Goal: Task Accomplishment & Management: Use online tool/utility

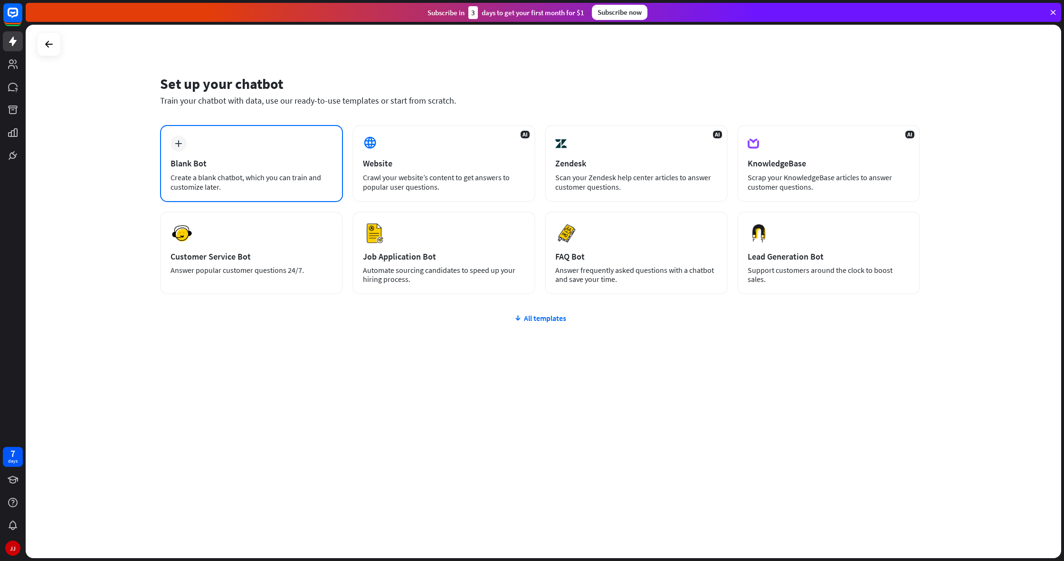
click at [245, 168] on div "Blank Bot" at bounding box center [252, 163] width 162 height 11
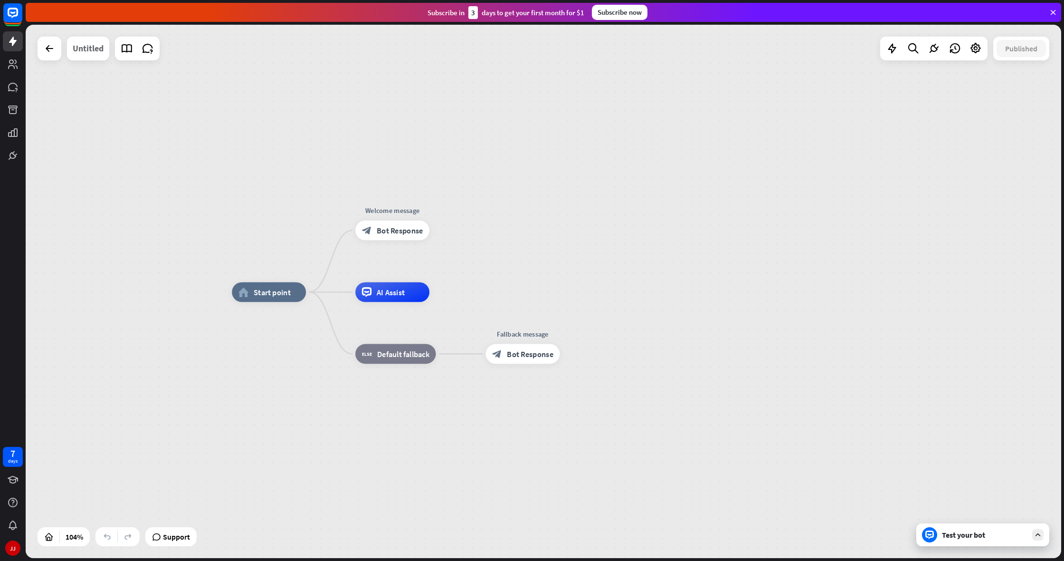
click at [93, 51] on div "Untitled" at bounding box center [88, 49] width 31 height 24
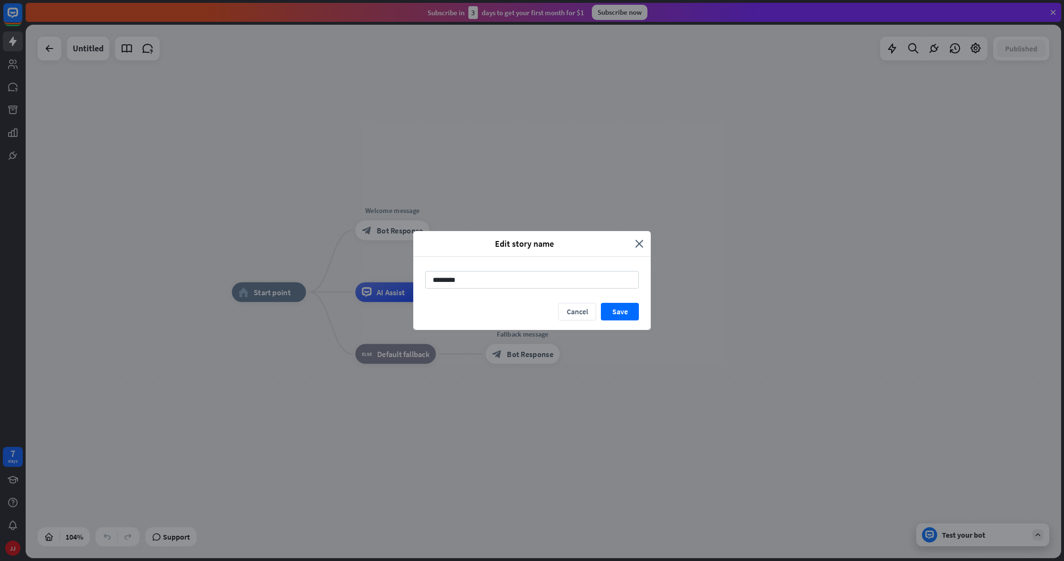
drag, startPoint x: 431, startPoint y: 283, endPoint x: 409, endPoint y: 285, distance: 21.9
click at [409, 285] on div "Edit story name close ******** Cancel Save" at bounding box center [532, 280] width 1064 height 561
type input "*"
type input "**********"
click at [613, 317] on button "Save" at bounding box center [620, 312] width 38 height 18
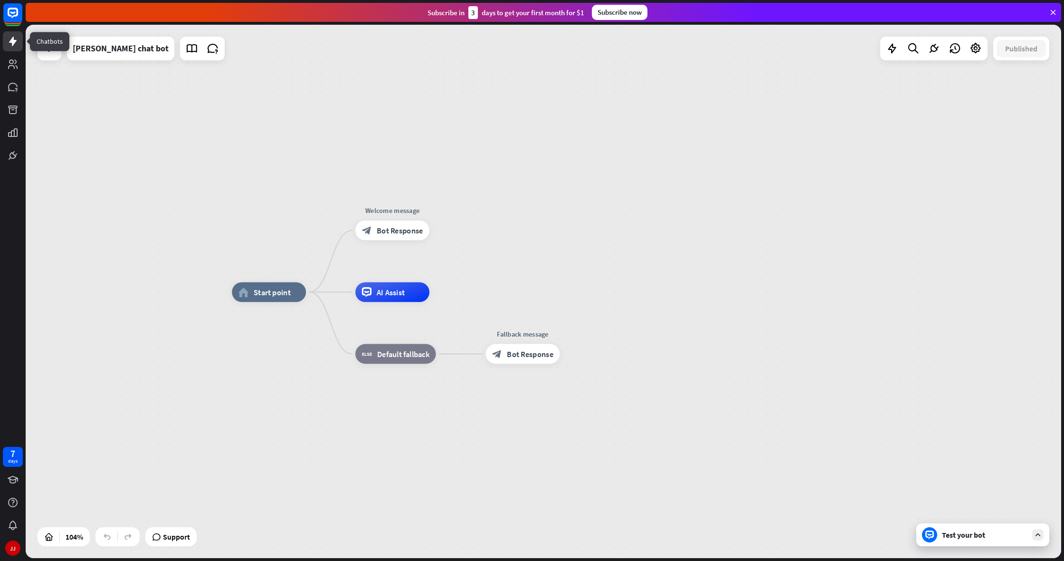
click at [12, 46] on icon at bounding box center [13, 42] width 8 height 10
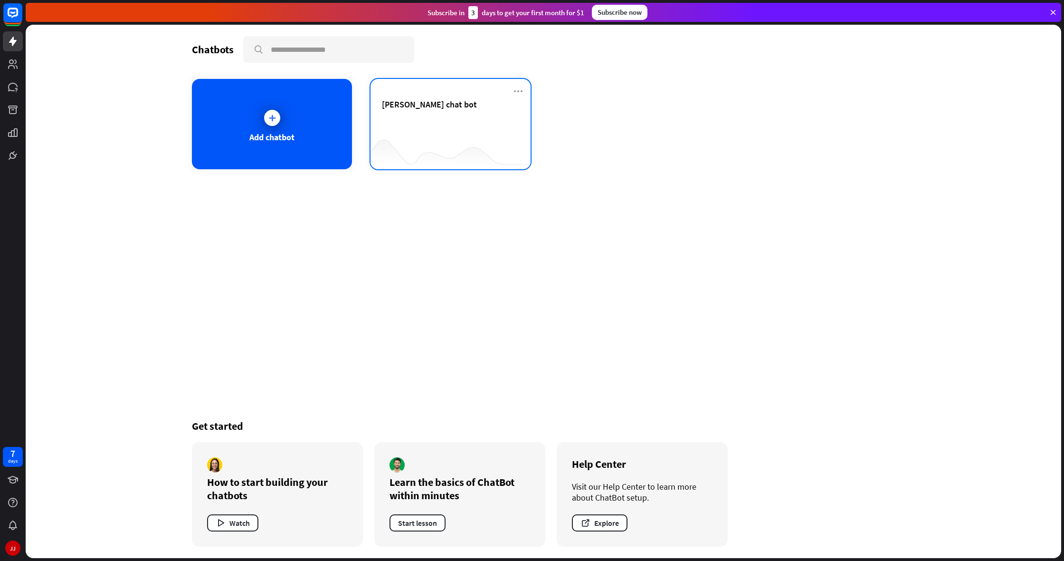
click at [397, 124] on div "[PERSON_NAME] chat bot" at bounding box center [450, 115] width 137 height 33
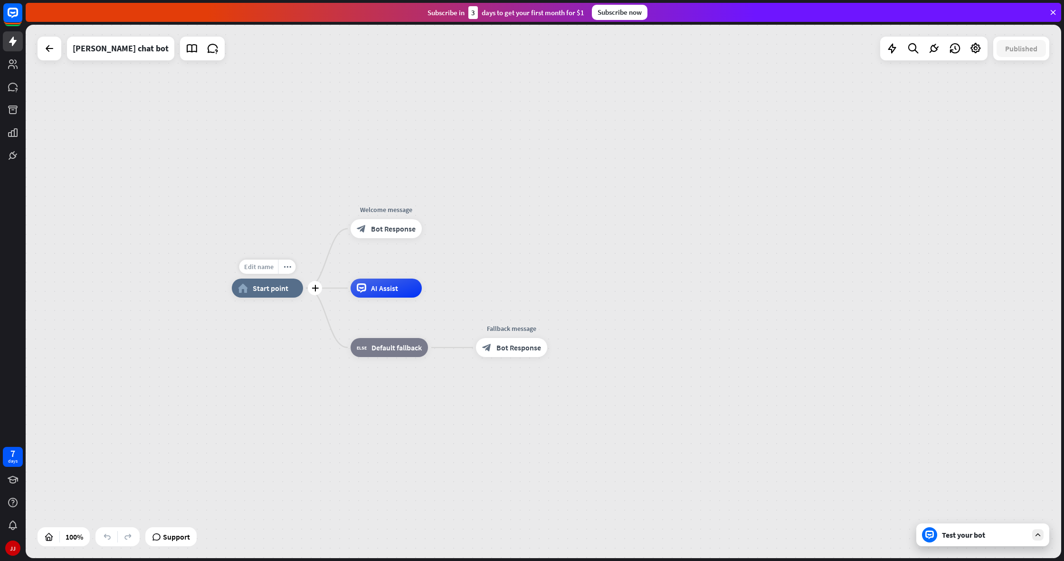
click at [260, 267] on span "Edit name" at bounding box center [258, 266] width 29 height 9
type input "**"
click at [258, 287] on span "Start point" at bounding box center [269, 289] width 36 height 10
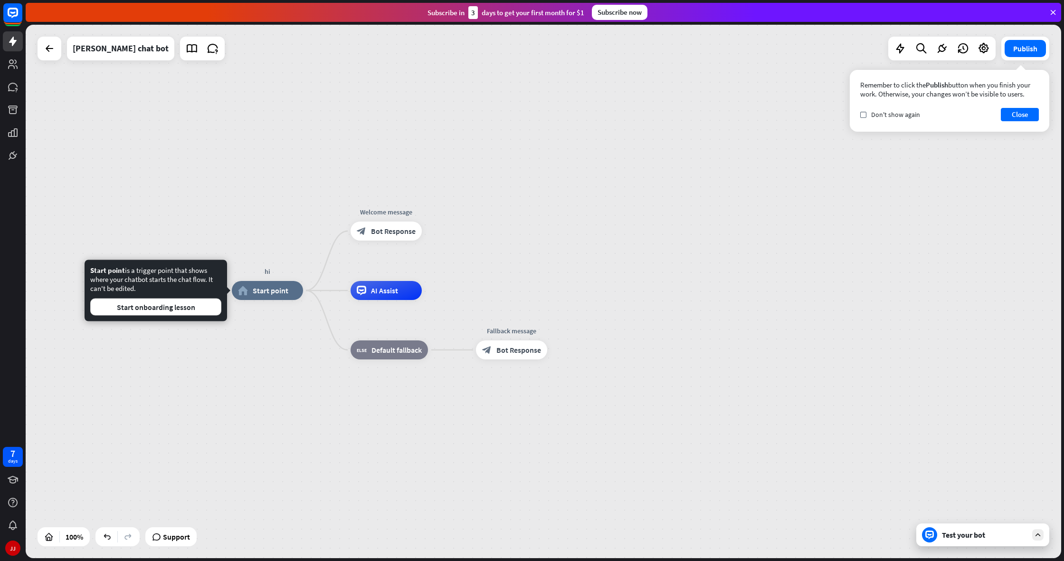
click at [269, 282] on div "home_2 Start point" at bounding box center [267, 290] width 71 height 19
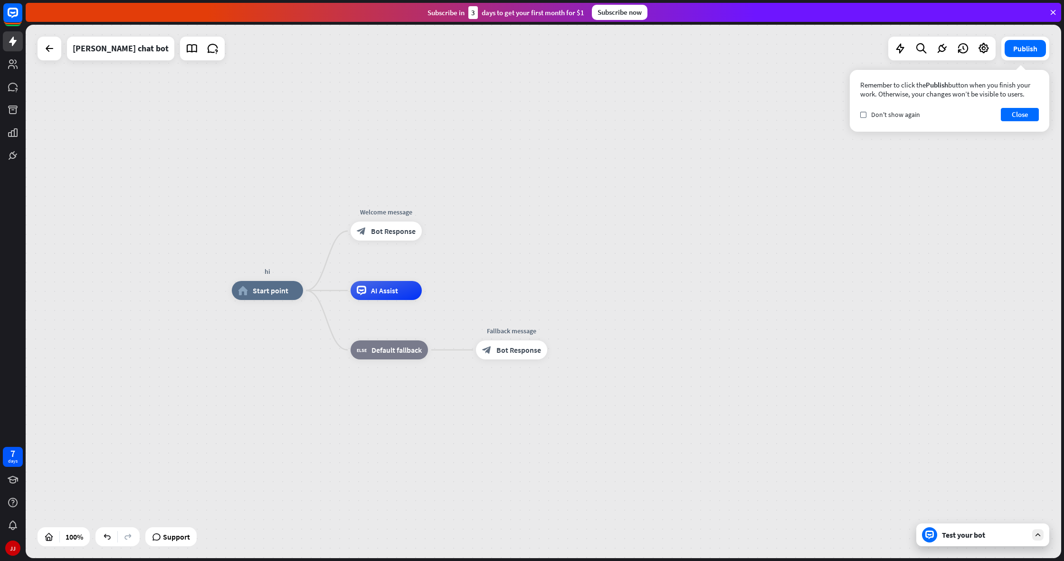
click at [278, 296] on div "home_2 Start point" at bounding box center [267, 290] width 71 height 19
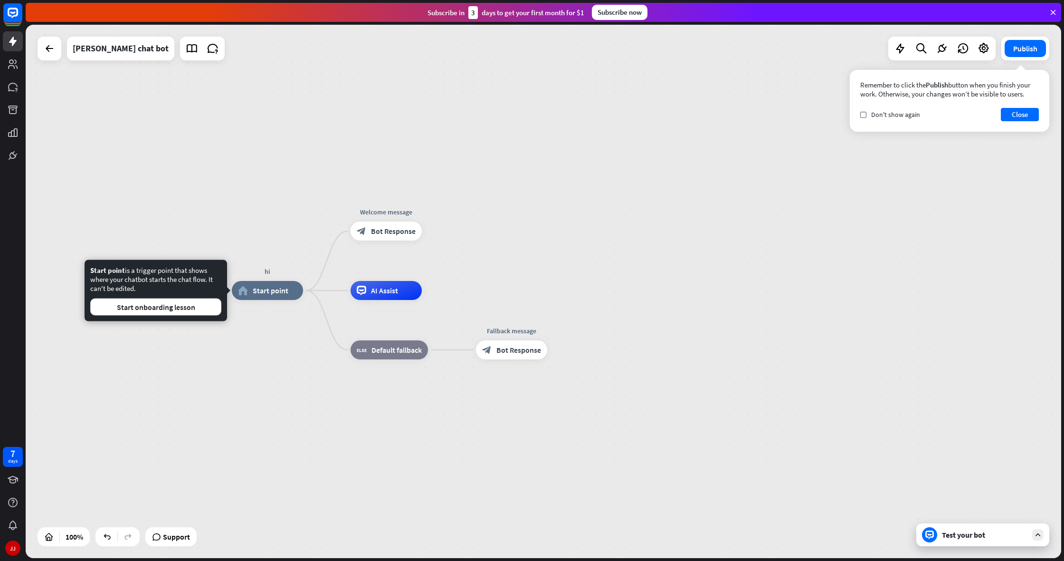
click at [276, 291] on span "Start point" at bounding box center [271, 291] width 36 height 10
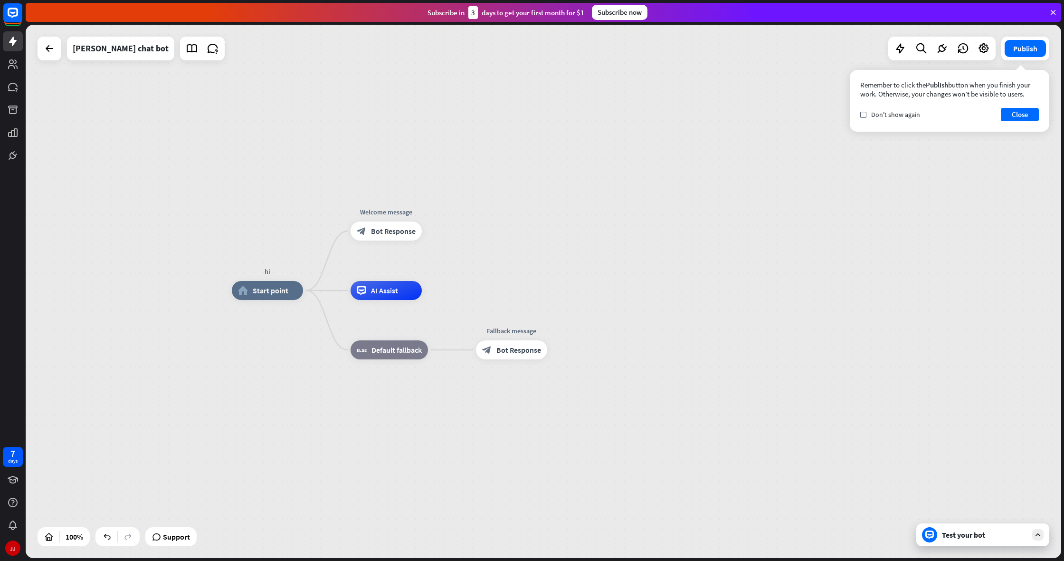
click at [267, 274] on div "hi" at bounding box center [268, 272] width 86 height 10
drag, startPoint x: 398, startPoint y: 281, endPoint x: 624, endPoint y: 258, distance: 227.3
click at [624, 258] on div "hi home_2 Start point Welcome message block_bot_response Bot Response Edit name…" at bounding box center [544, 291] width 1036 height 533
drag, startPoint x: 247, startPoint y: 299, endPoint x: 417, endPoint y: 289, distance: 169.9
click at [417, 290] on div "Edit name more_horiz hi home_2 Start point Welcome message block_bot_response B…" at bounding box center [750, 556] width 1036 height 533
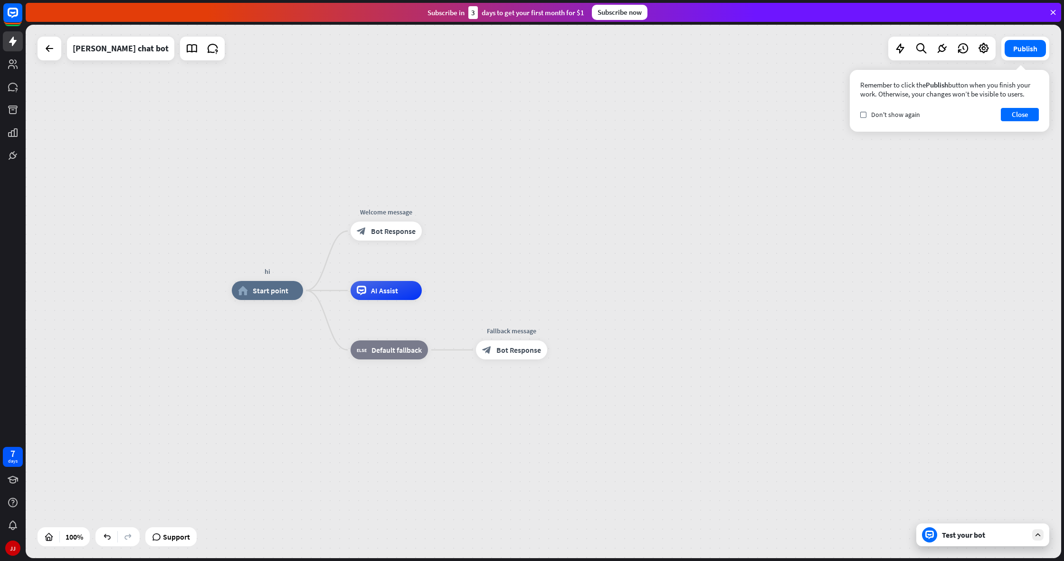
drag, startPoint x: 369, startPoint y: 235, endPoint x: 607, endPoint y: 277, distance: 241.8
click at [568, 272] on div "hi home_2 Start point Edit name more_horiz Welcome message block_bot_response B…" at bounding box center [544, 291] width 1036 height 533
click at [636, 281] on div "hi home_2 Start point Welcome message block_bot_response Bot Response AI Assist…" at bounding box center [544, 291] width 1036 height 533
click at [999, 112] on div "check Don't show again Close" at bounding box center [949, 114] width 179 height 13
drag, startPoint x: 1002, startPoint y: 112, endPoint x: 1008, endPoint y: 115, distance: 6.2
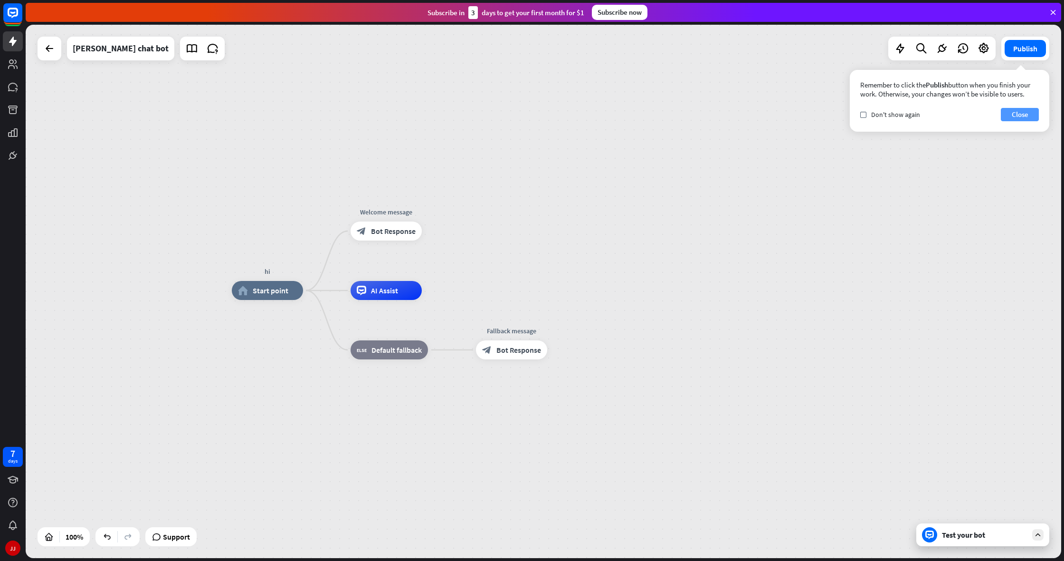
click at [1006, 114] on button "Close" at bounding box center [1020, 114] width 38 height 13
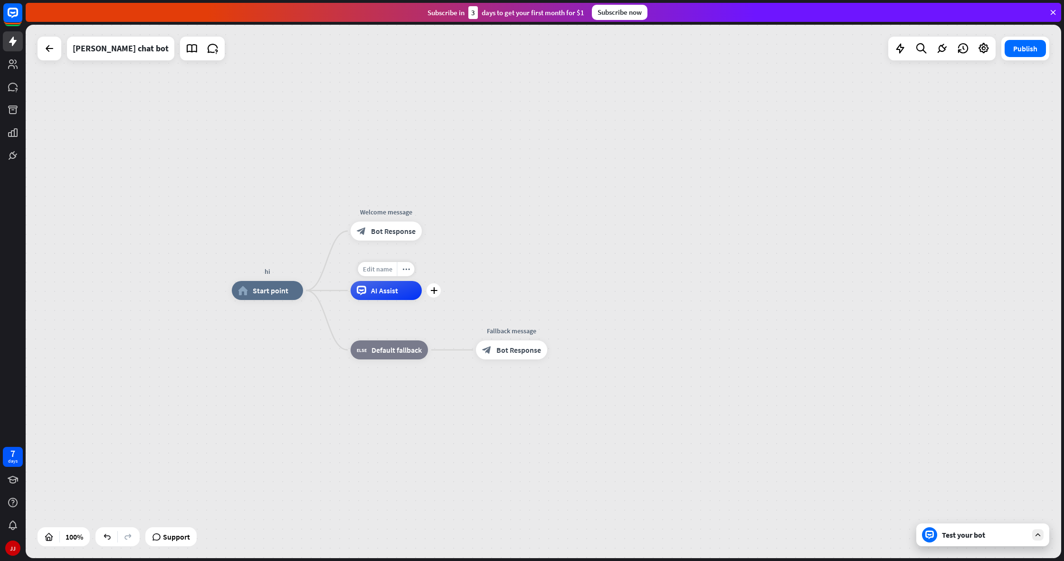
drag, startPoint x: 259, startPoint y: 294, endPoint x: 372, endPoint y: 269, distance: 115.2
click at [372, 290] on div "hi home_2 Start point Welcome message block_bot_response Bot Response Edit name…" at bounding box center [750, 556] width 1036 height 533
drag, startPoint x: 269, startPoint y: 299, endPoint x: 296, endPoint y: 294, distance: 27.1
click at [299, 294] on div "home_2 Start point" at bounding box center [267, 290] width 71 height 19
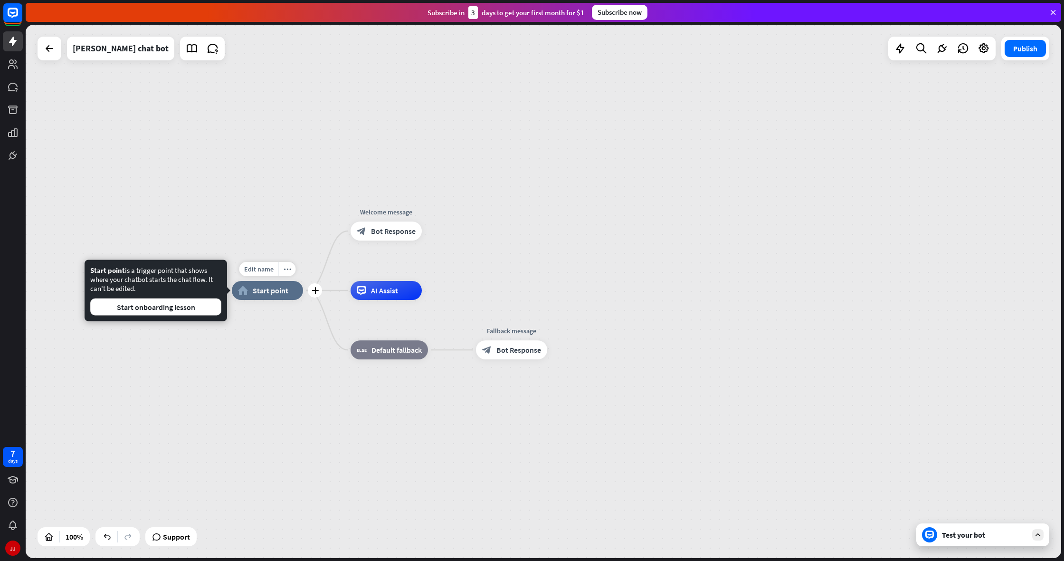
click at [295, 294] on div "home_2 Start point" at bounding box center [267, 290] width 71 height 19
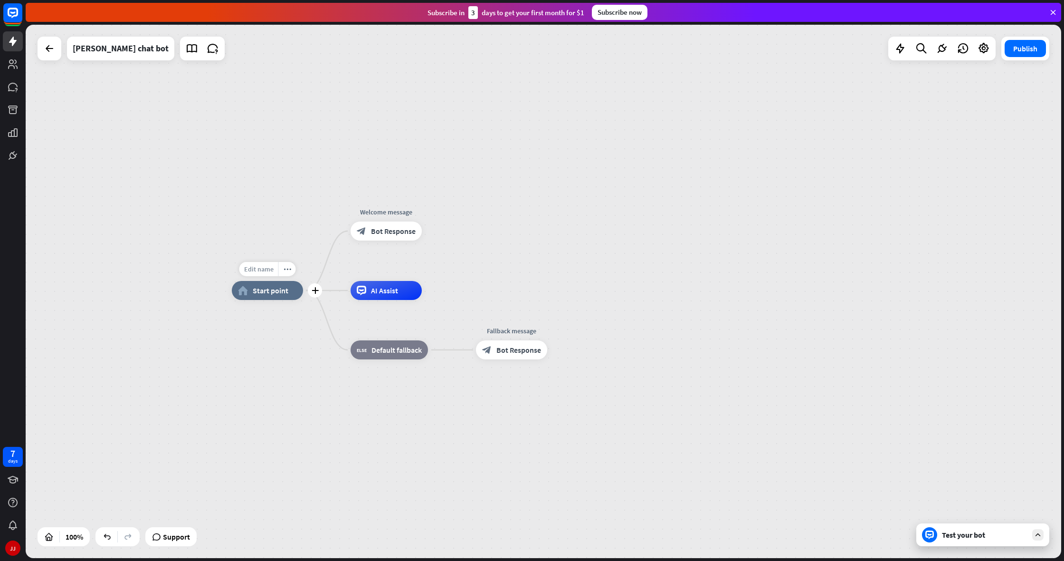
click at [264, 266] on span "Edit name" at bounding box center [258, 269] width 29 height 9
type input "*"
type input "**********"
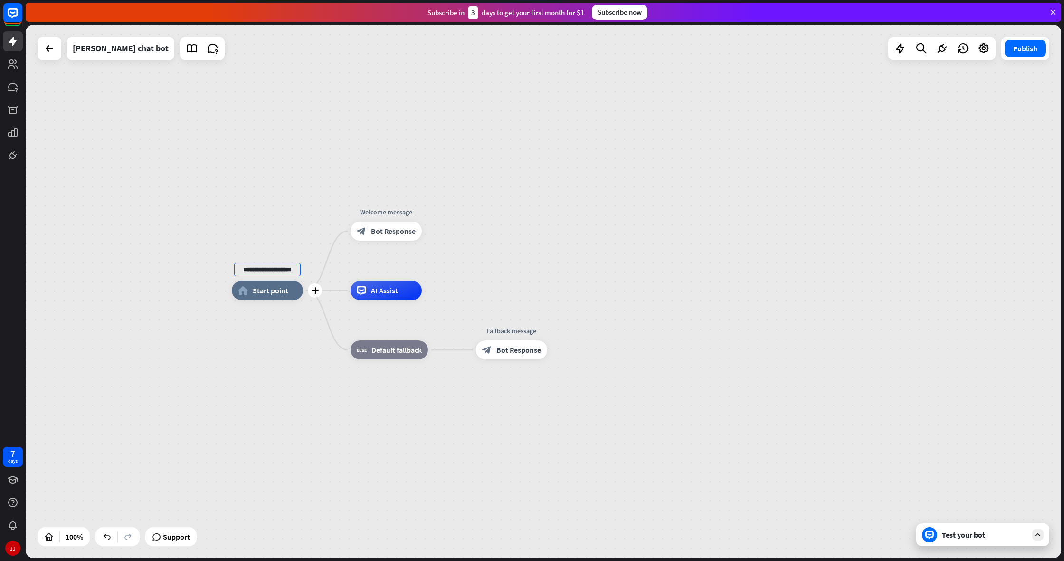
click at [252, 303] on div "**********" at bounding box center [544, 291] width 1036 height 533
click at [270, 299] on div "home_2 Start point" at bounding box center [267, 290] width 71 height 19
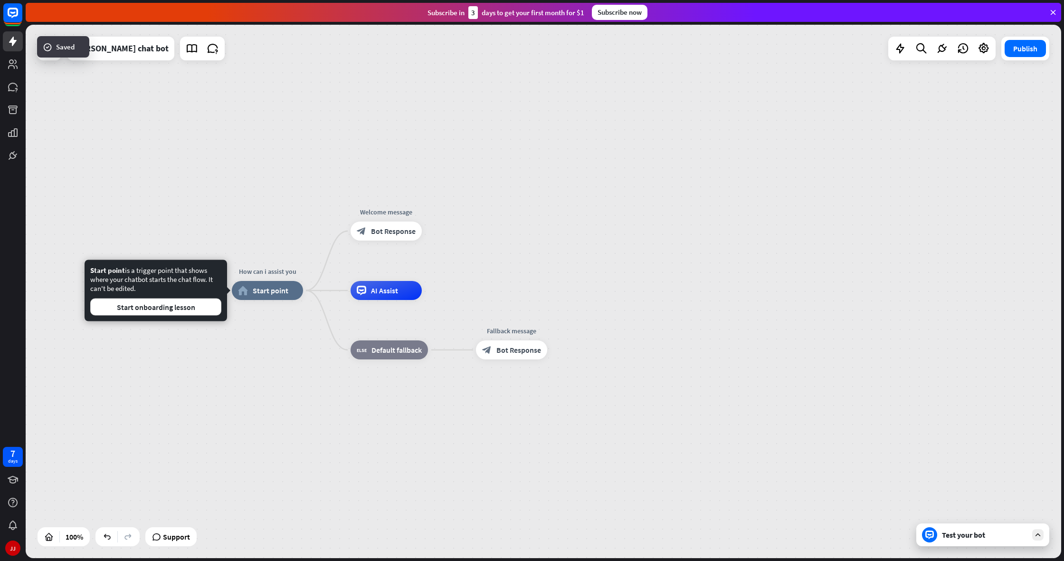
click at [255, 381] on div "Edit name more_horiz How can i assist you home_2 Start point Welcome message bl…" at bounding box center [750, 556] width 1036 height 533
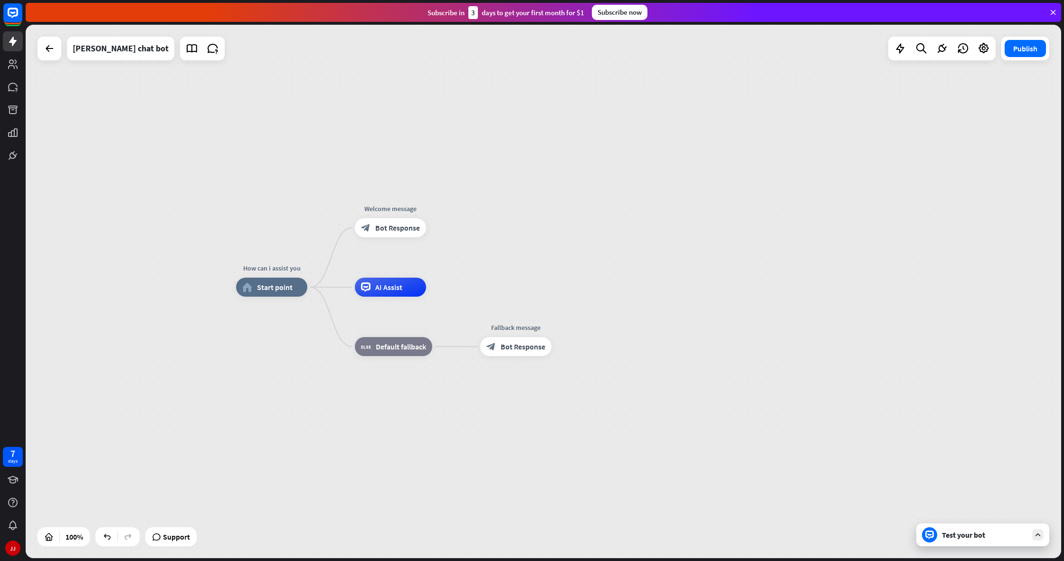
drag, startPoint x: 504, startPoint y: 367, endPoint x: 543, endPoint y: 363, distance: 39.2
click at [482, 419] on div "How can i assist you home_2 Start point Welcome message block_bot_response Bot …" at bounding box center [754, 553] width 1036 height 533
click at [560, 352] on div "plus" at bounding box center [563, 346] width 14 height 14
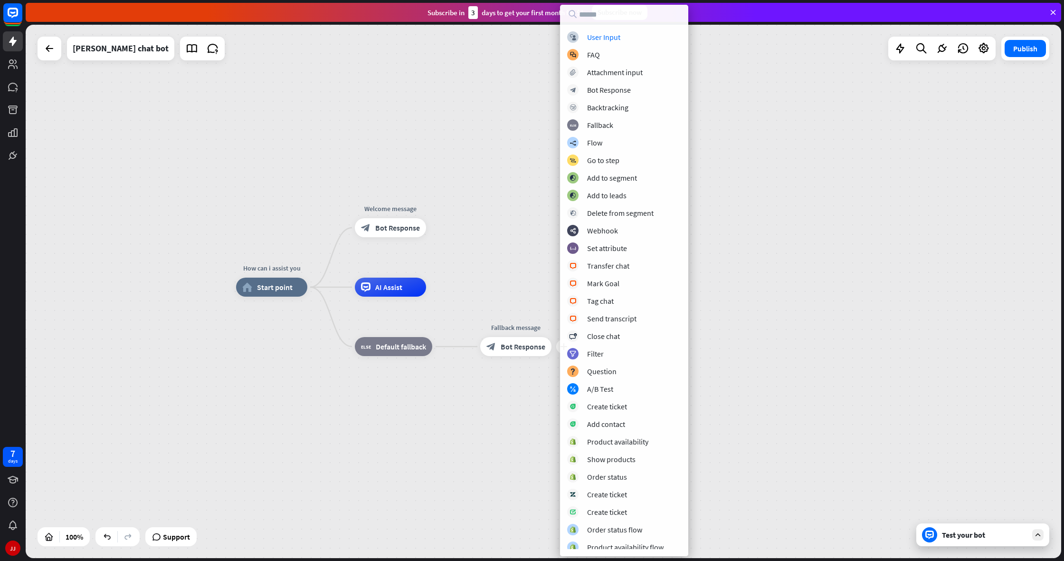
click at [544, 382] on div "How can i assist you home_2 Start point Welcome message block_bot_response Bot …" at bounding box center [754, 553] width 1036 height 533
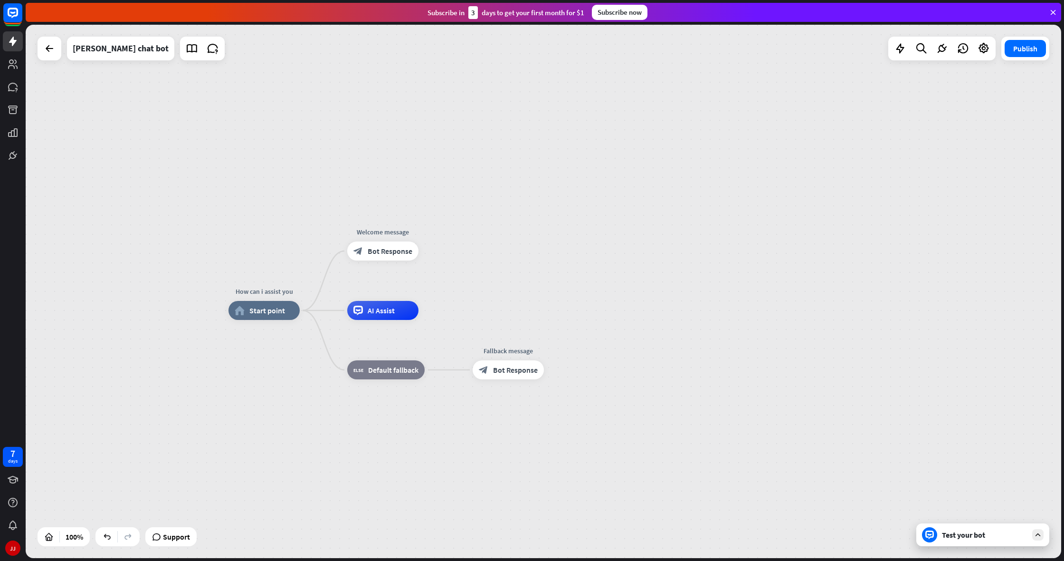
click at [839, 161] on div "How can i assist you home_2 Start point Welcome message block_bot_response Bot …" at bounding box center [544, 291] width 1036 height 533
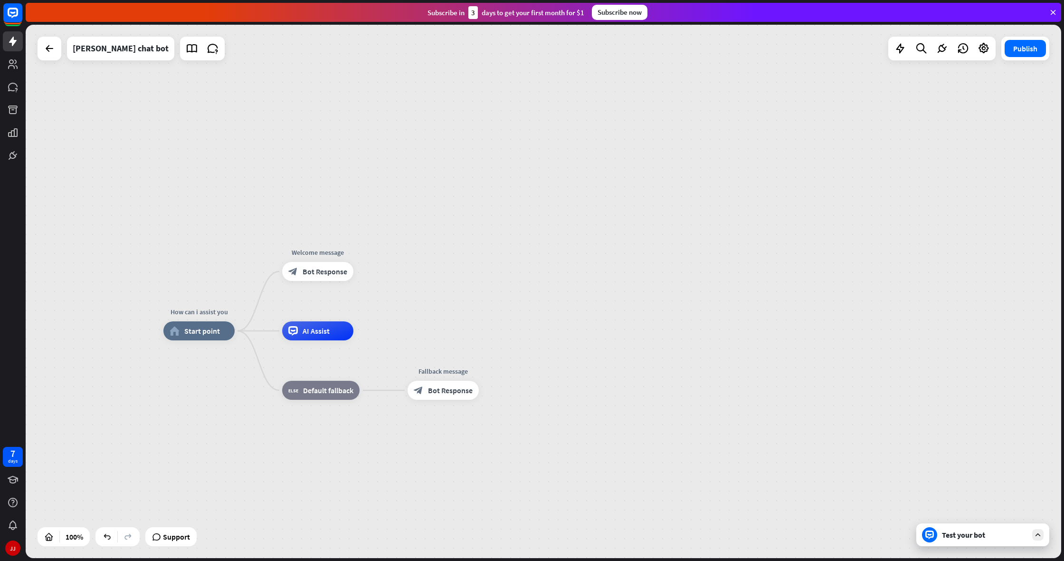
click at [466, 400] on div "Edit name more_horiz plus Fallback message block_bot_response Bot Response" at bounding box center [443, 390] width 71 height 19
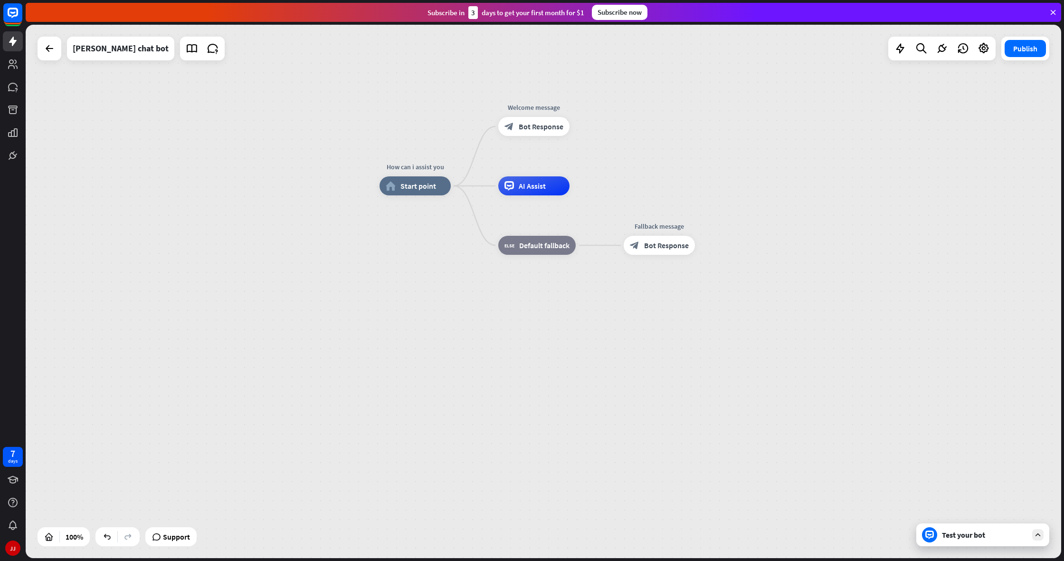
click at [28, 459] on div "How can i assist you home_2 Start point Welcome message block_bot_response Bot …" at bounding box center [544, 291] width 1036 height 533
click at [0, 463] on div "7 days [PERSON_NAME]" at bounding box center [13, 501] width 26 height 114
click at [13, 456] on div "7" at bounding box center [12, 453] width 5 height 9
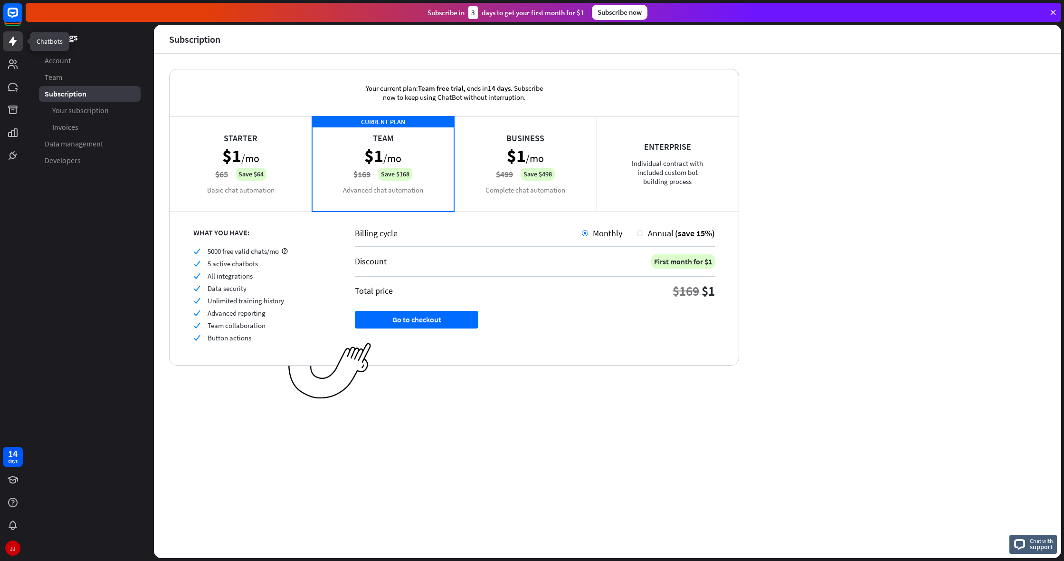
click at [19, 45] on link at bounding box center [13, 41] width 20 height 20
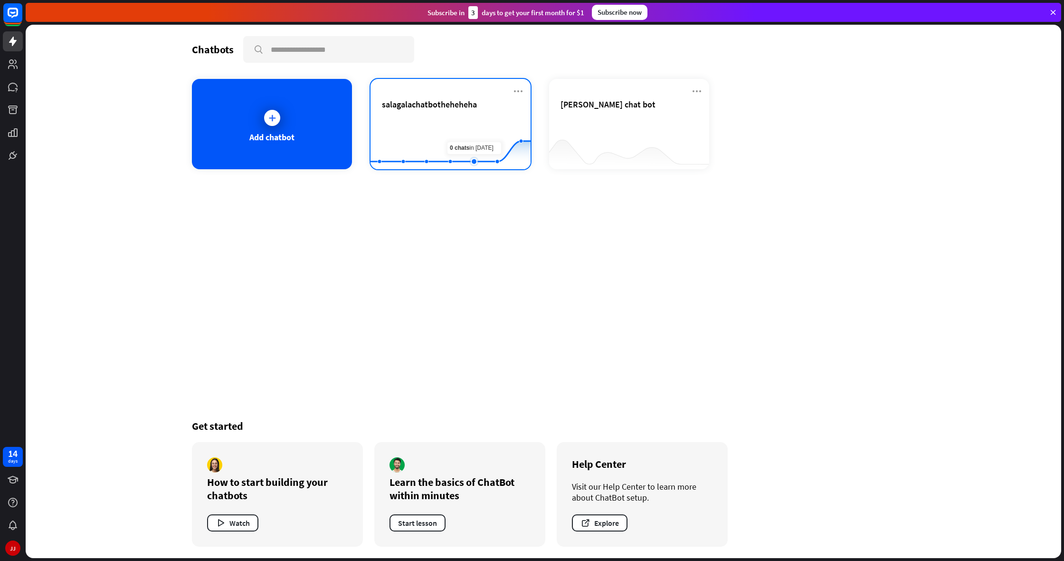
click at [476, 140] on rect at bounding box center [451, 145] width 160 height 59
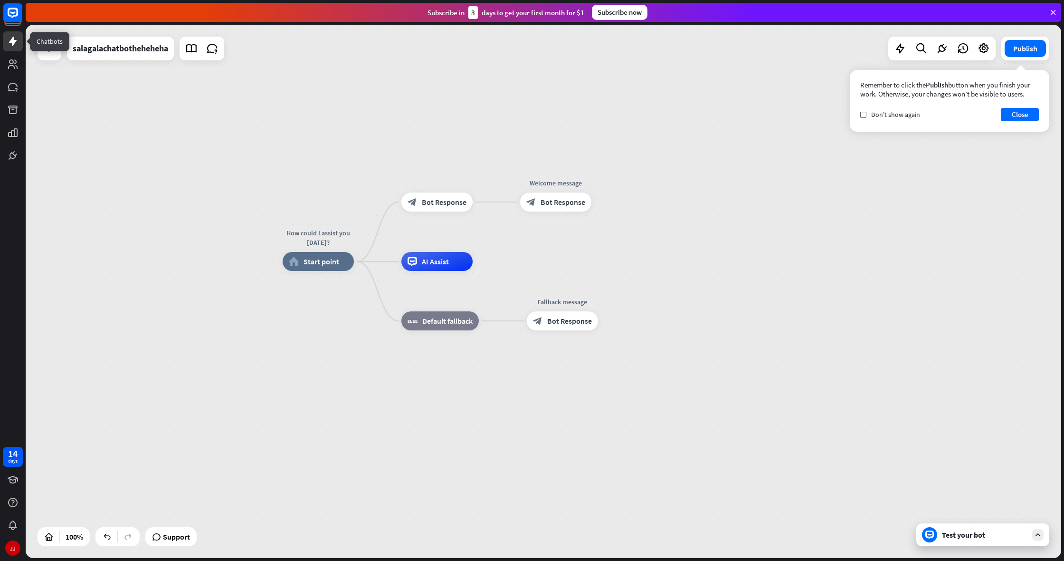
click at [16, 43] on icon at bounding box center [12, 41] width 11 height 11
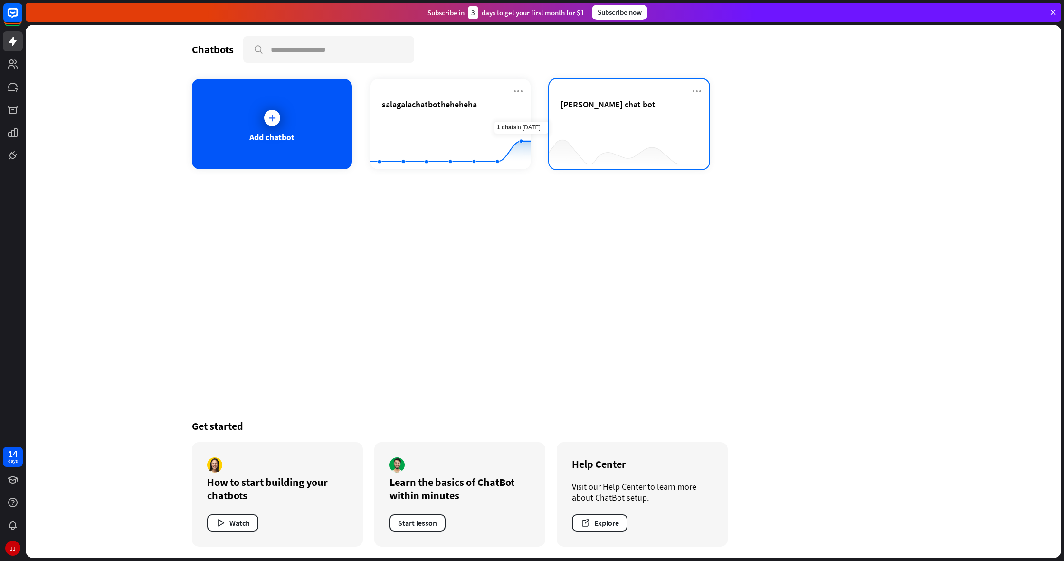
click at [621, 121] on div "[PERSON_NAME] chat bot" at bounding box center [629, 115] width 137 height 33
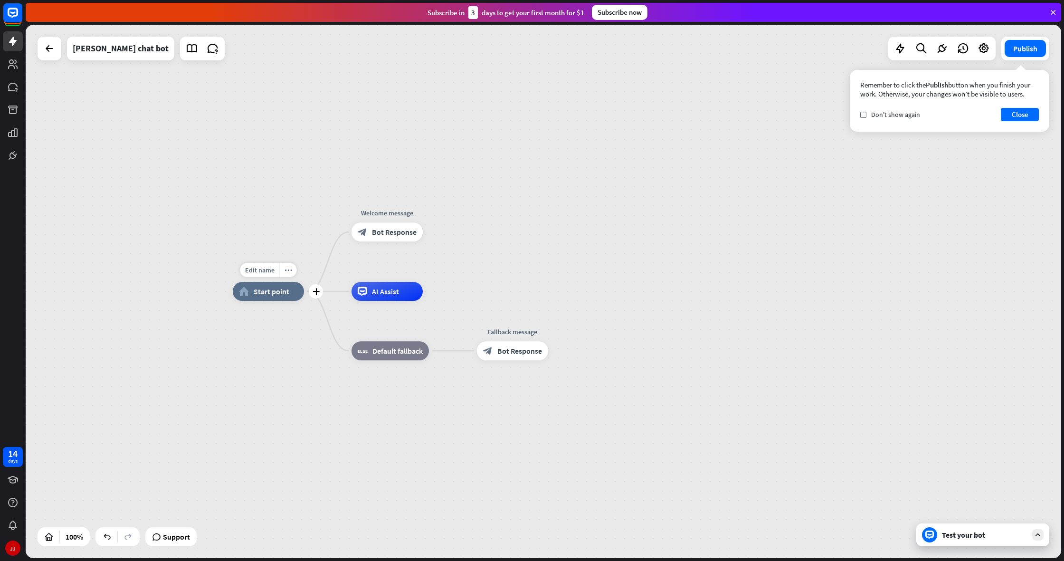
drag, startPoint x: 273, startPoint y: 292, endPoint x: 287, endPoint y: 291, distance: 14.3
click at [274, 292] on span "Start point" at bounding box center [272, 291] width 36 height 10
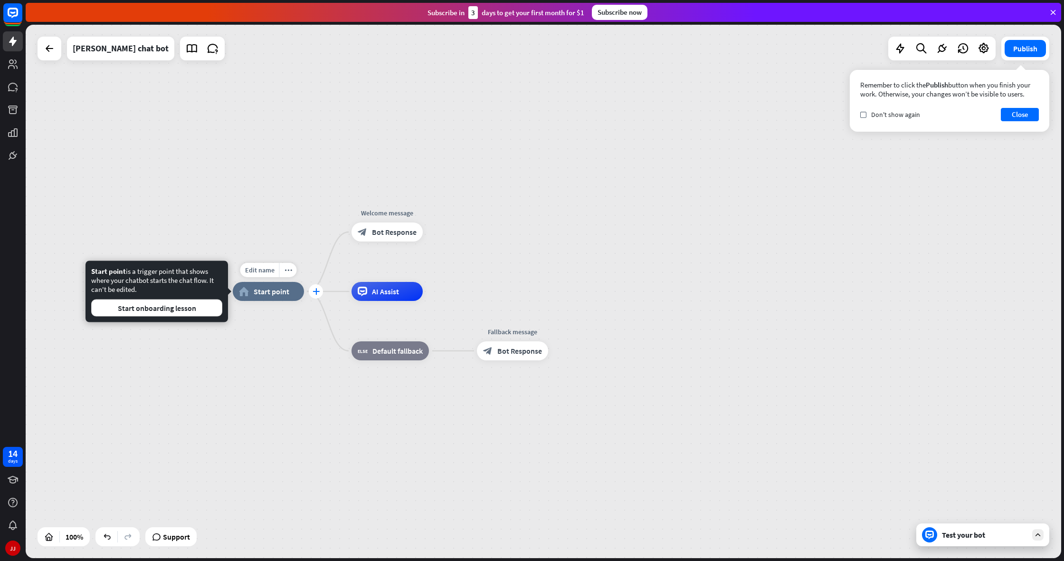
click at [311, 295] on div "plus" at bounding box center [316, 291] width 14 height 14
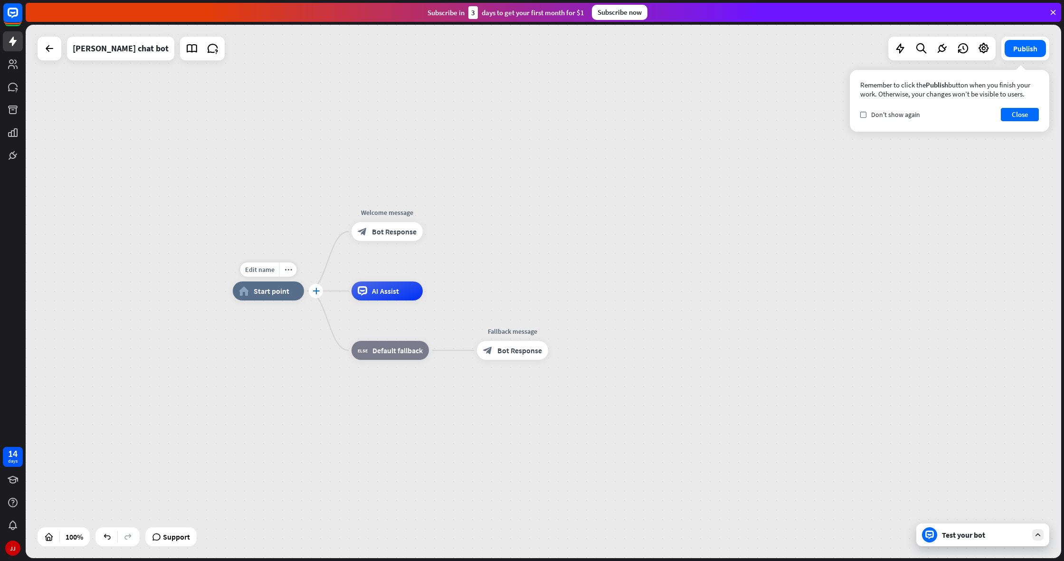
click at [315, 288] on icon "plus" at bounding box center [316, 290] width 7 height 7
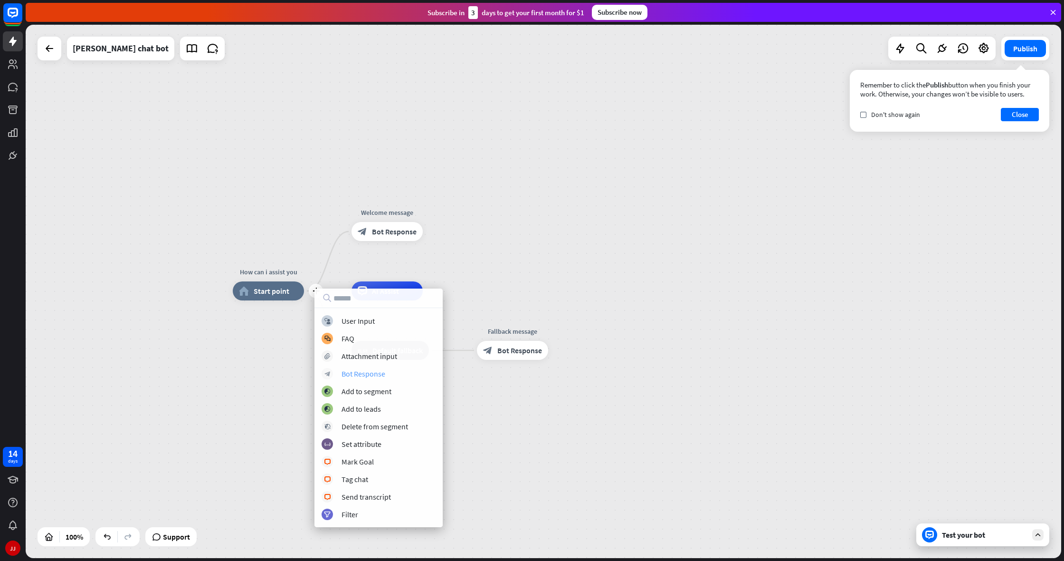
click at [371, 375] on div "Bot Response" at bounding box center [364, 374] width 44 height 10
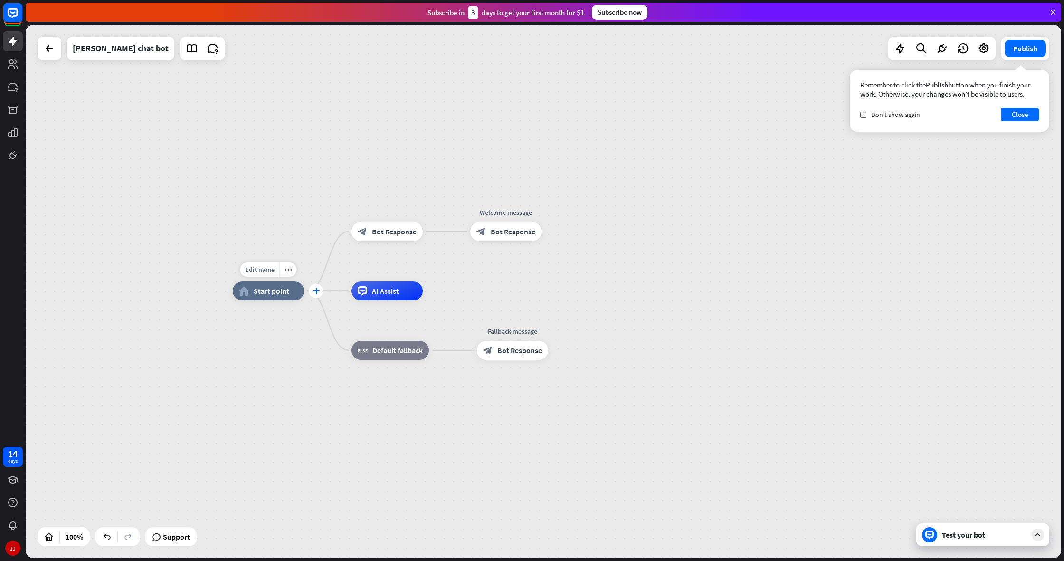
click at [321, 294] on div "plus" at bounding box center [316, 291] width 14 height 14
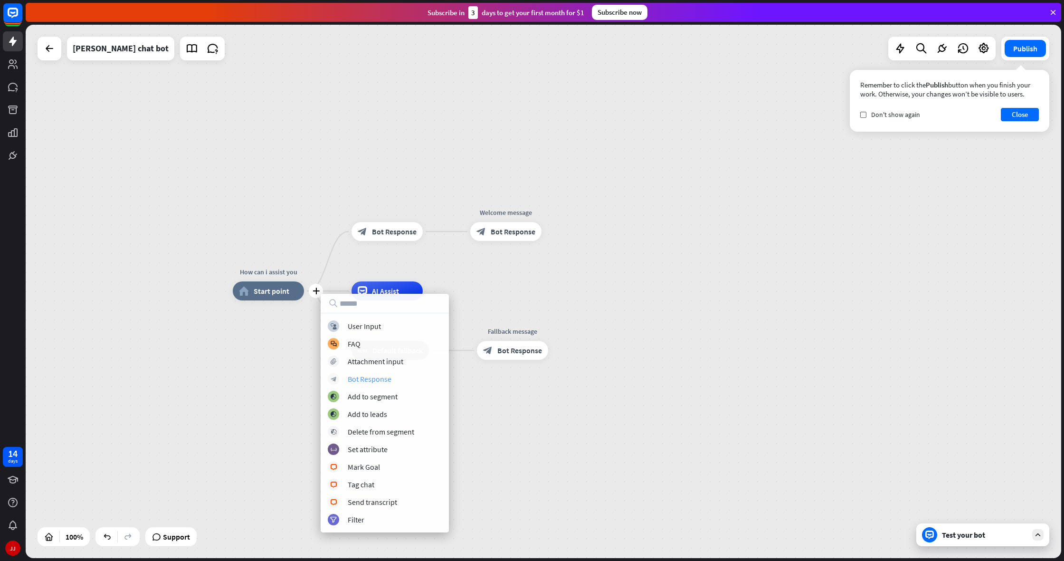
click at [338, 375] on div "block_bot_response" at bounding box center [333, 378] width 11 height 11
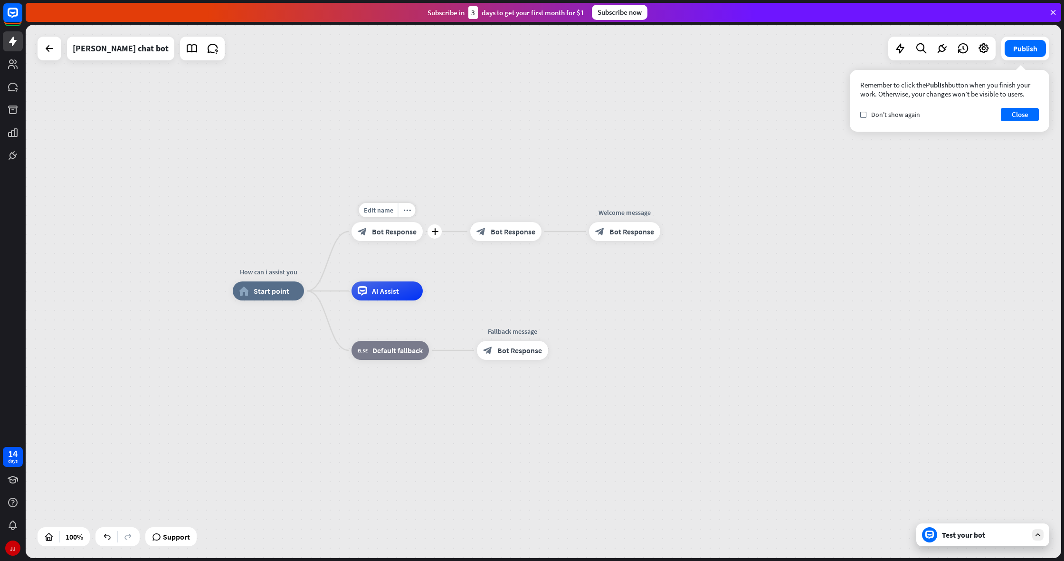
click at [397, 235] on span "Bot Response" at bounding box center [394, 232] width 45 height 10
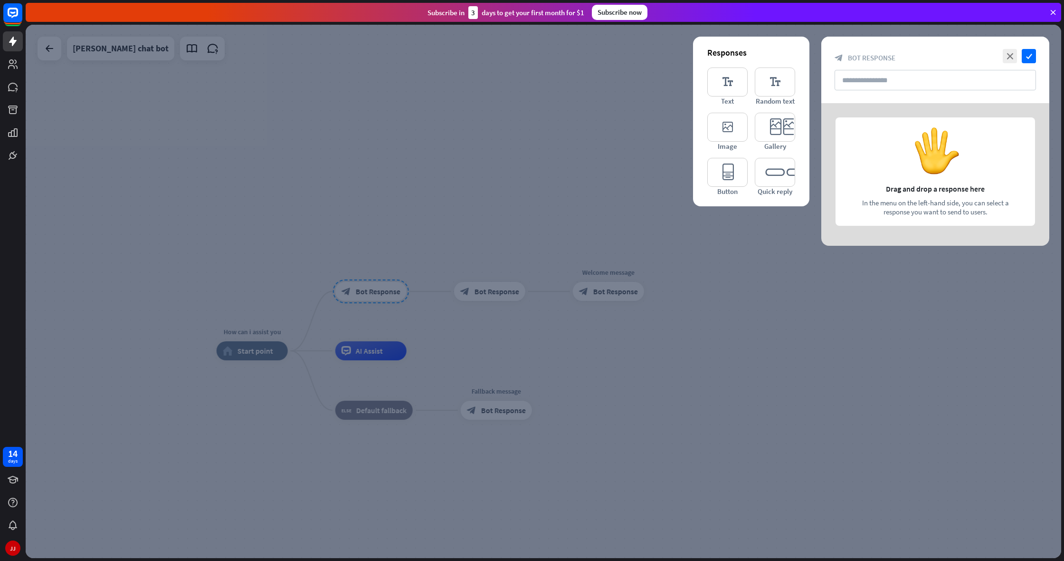
click at [678, 203] on div at bounding box center [544, 291] width 1036 height 533
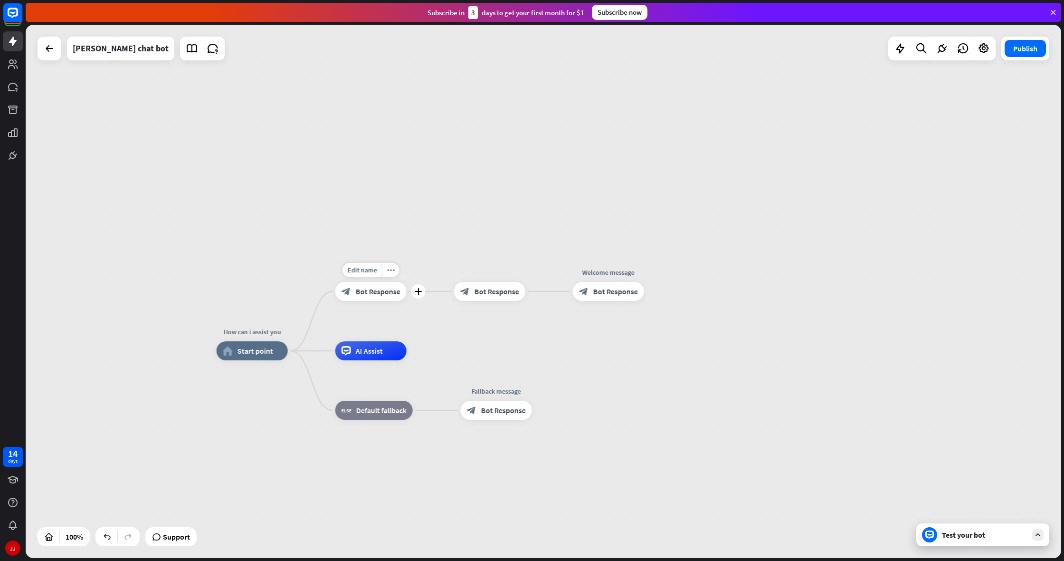
click at [399, 291] on span "Bot Response" at bounding box center [378, 291] width 45 height 10
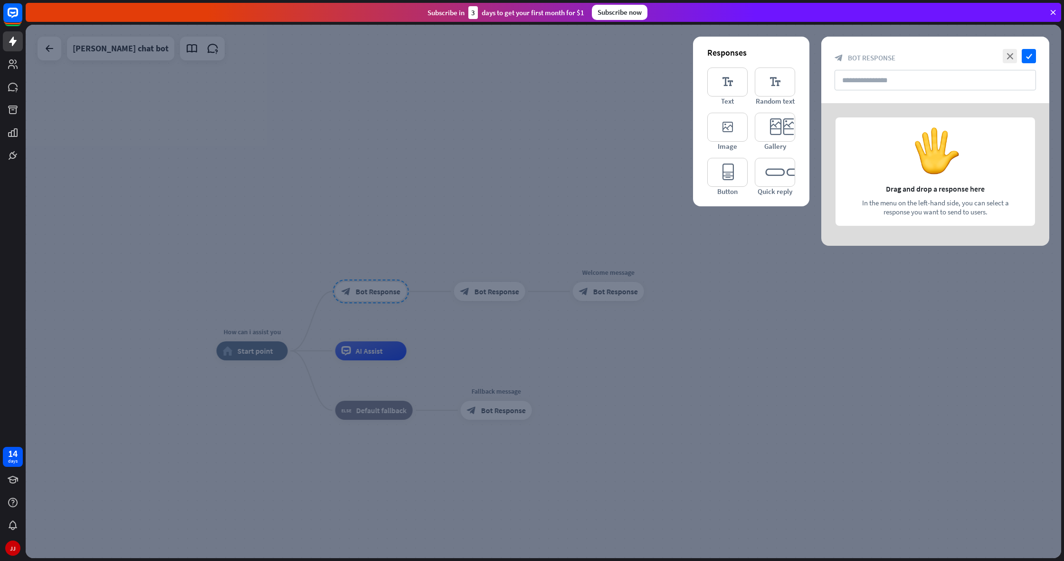
click at [437, 264] on div at bounding box center [544, 291] width 1036 height 533
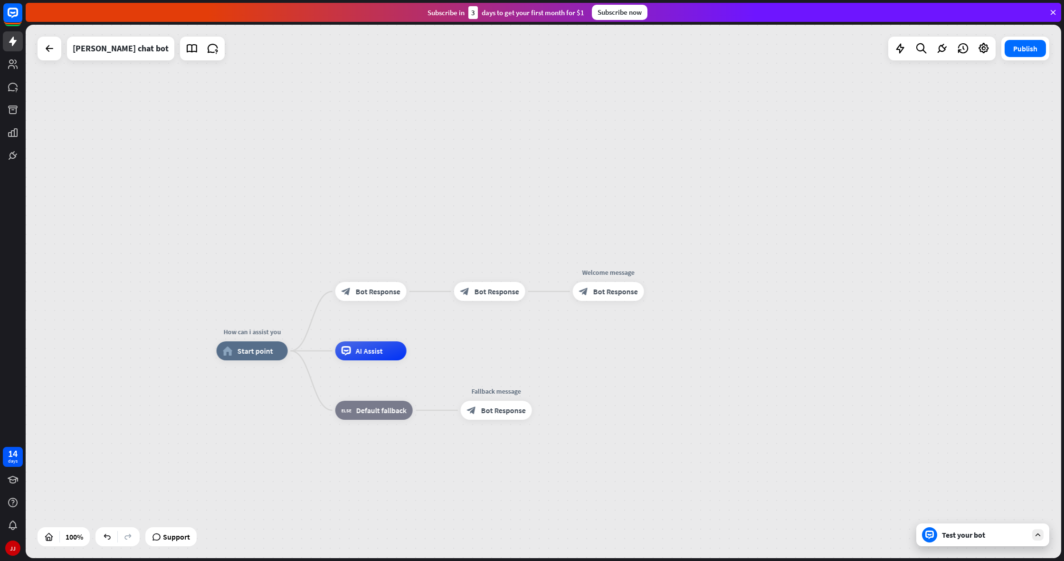
click at [426, 292] on div "How can i assist you home_2 Start point Edit name more_horiz block_bot_response…" at bounding box center [544, 291] width 1036 height 533
click at [414, 292] on div "plus" at bounding box center [418, 291] width 14 height 14
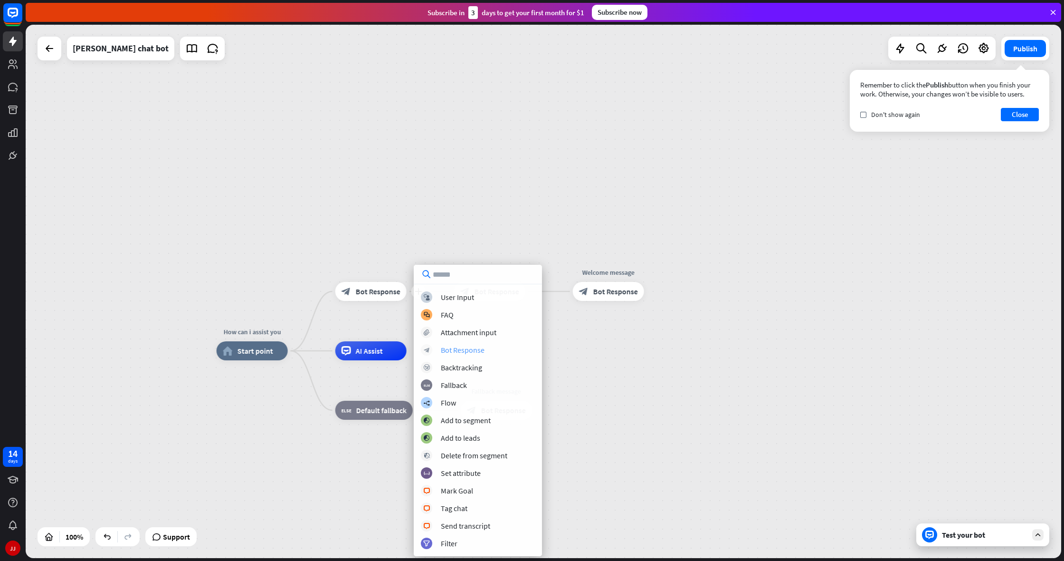
click at [445, 350] on div "Bot Response" at bounding box center [463, 350] width 44 height 10
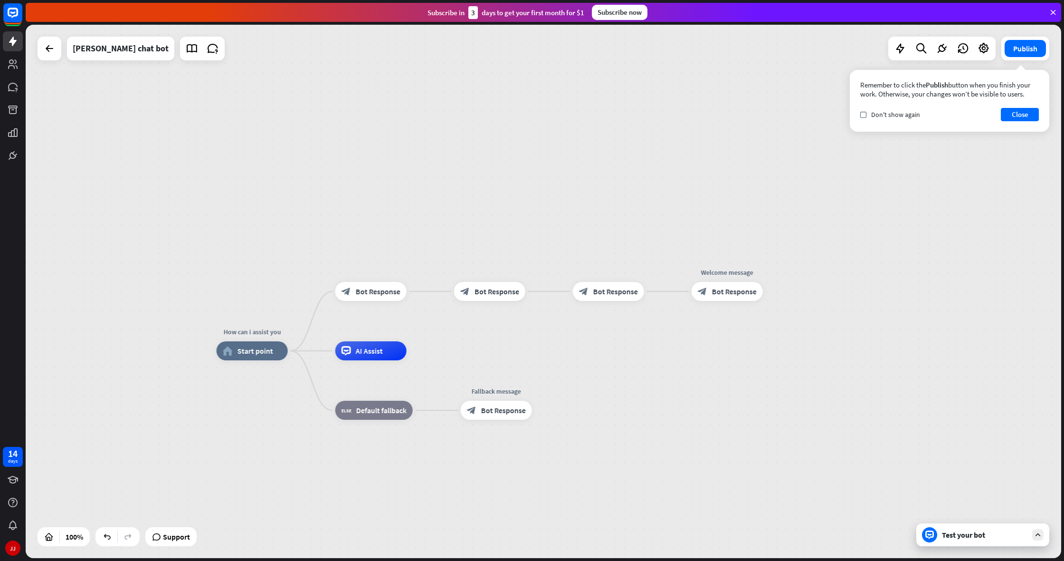
click at [448, 332] on div "How can i assist you home_2 Start point block_bot_response Bot Response block_b…" at bounding box center [544, 291] width 1036 height 533
click at [1016, 116] on button "Close" at bounding box center [1020, 114] width 38 height 13
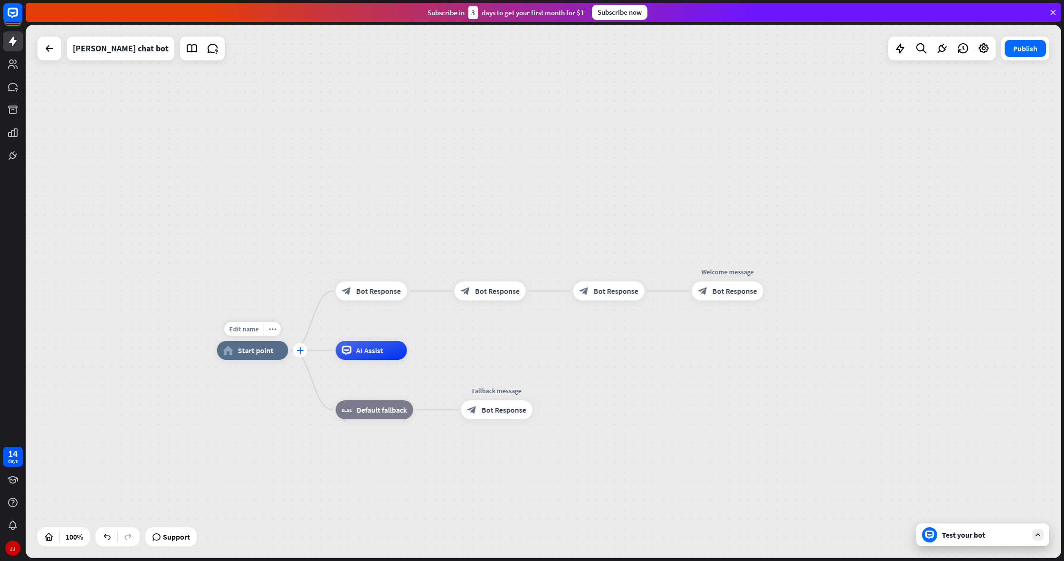
click at [296, 346] on div "plus" at bounding box center [300, 350] width 14 height 14
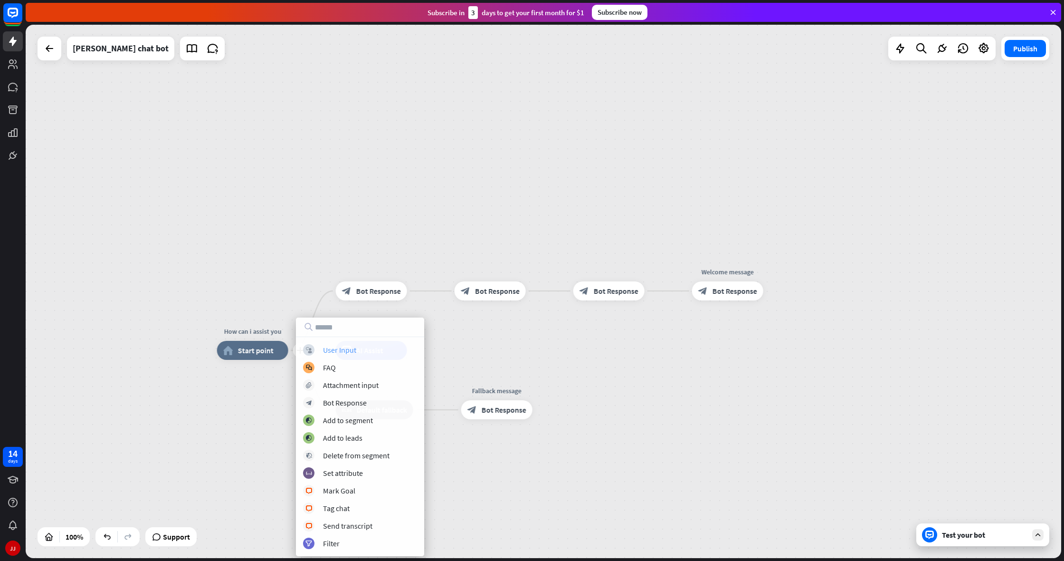
click at [344, 353] on div "User Input" at bounding box center [339, 350] width 33 height 10
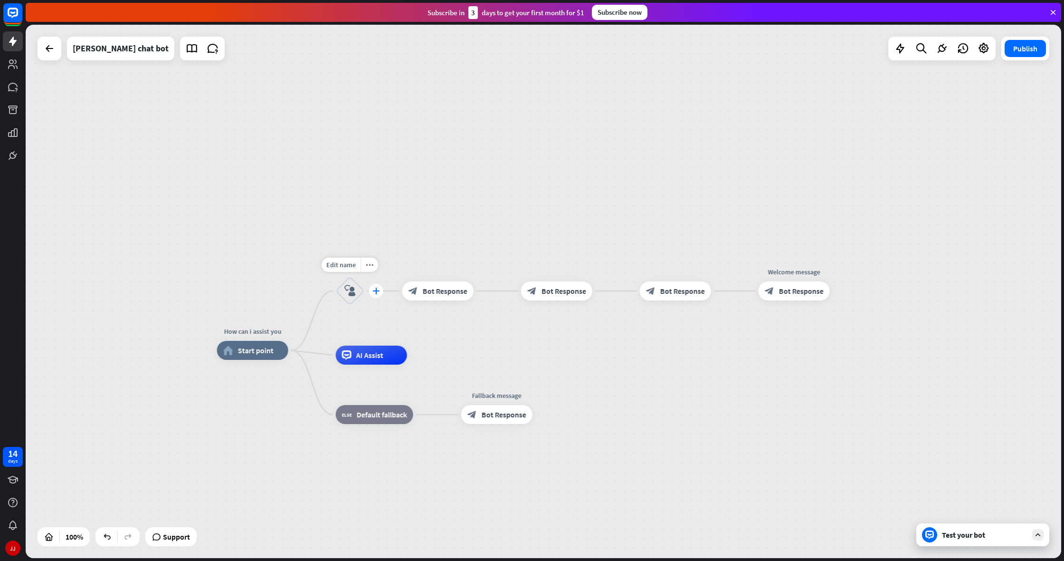
click at [374, 292] on icon "plus" at bounding box center [375, 290] width 7 height 7
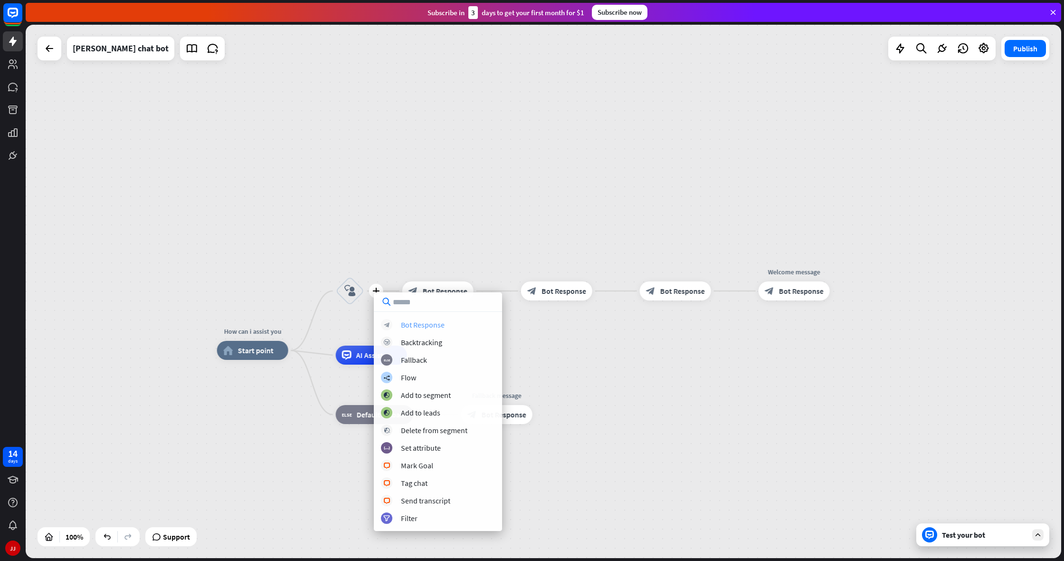
click at [408, 321] on div "Bot Response" at bounding box center [423, 325] width 44 height 10
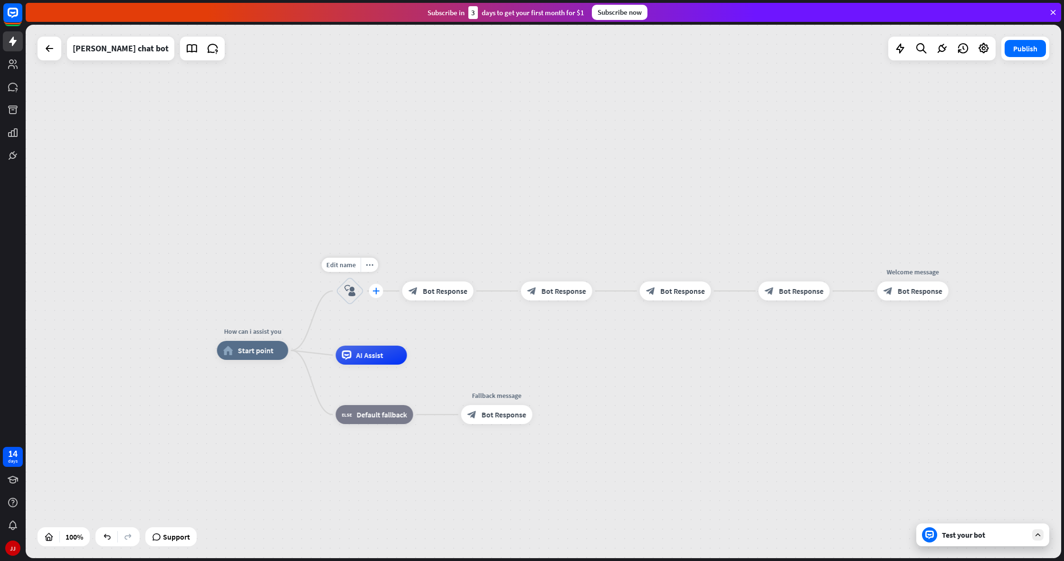
click at [375, 292] on icon "plus" at bounding box center [375, 290] width 7 height 7
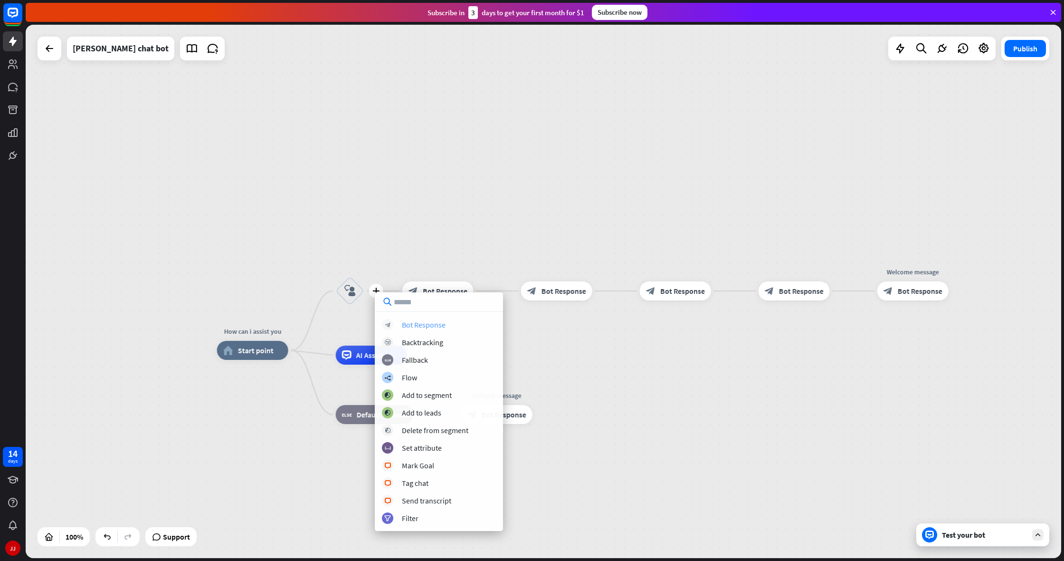
click at [411, 323] on div "Bot Response" at bounding box center [424, 325] width 44 height 10
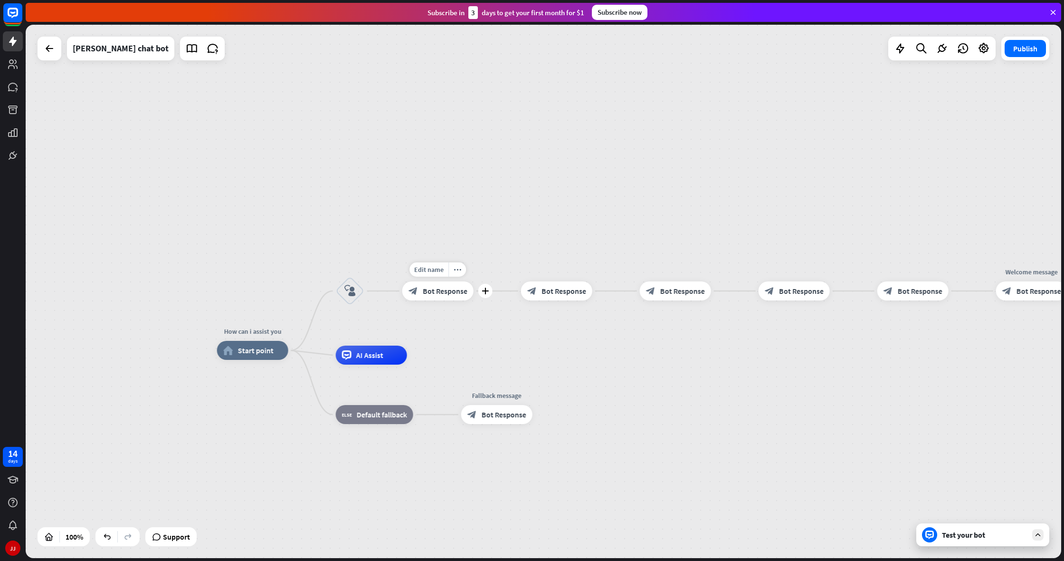
click at [372, 293] on div "plus" at bounding box center [376, 291] width 14 height 14
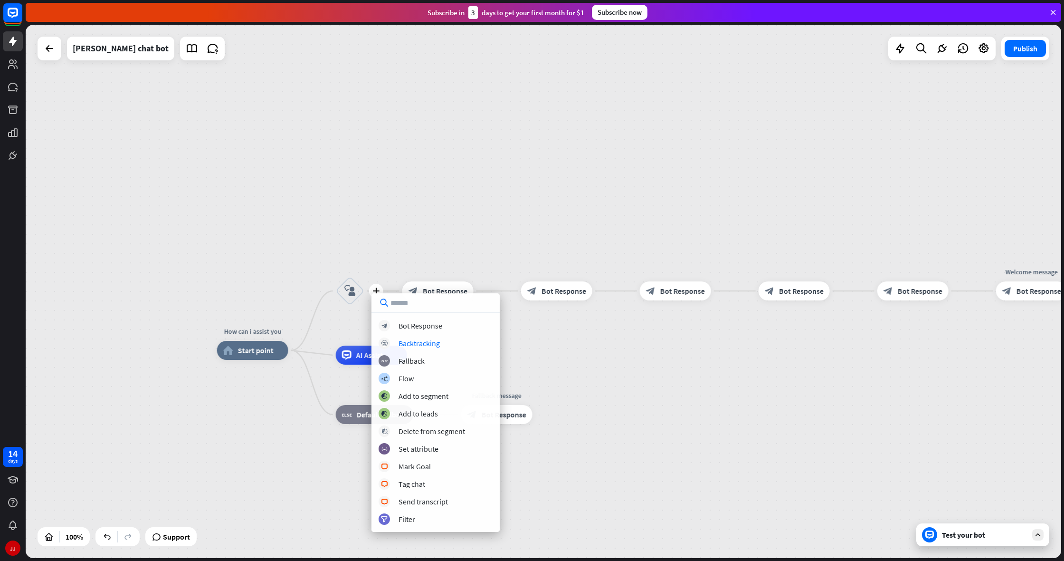
click at [411, 332] on div "block_bot_response Bot Response block_backtracking Backtracking block_fallback …" at bounding box center [436, 422] width 128 height 205
click at [414, 329] on div "Bot Response" at bounding box center [421, 326] width 44 height 10
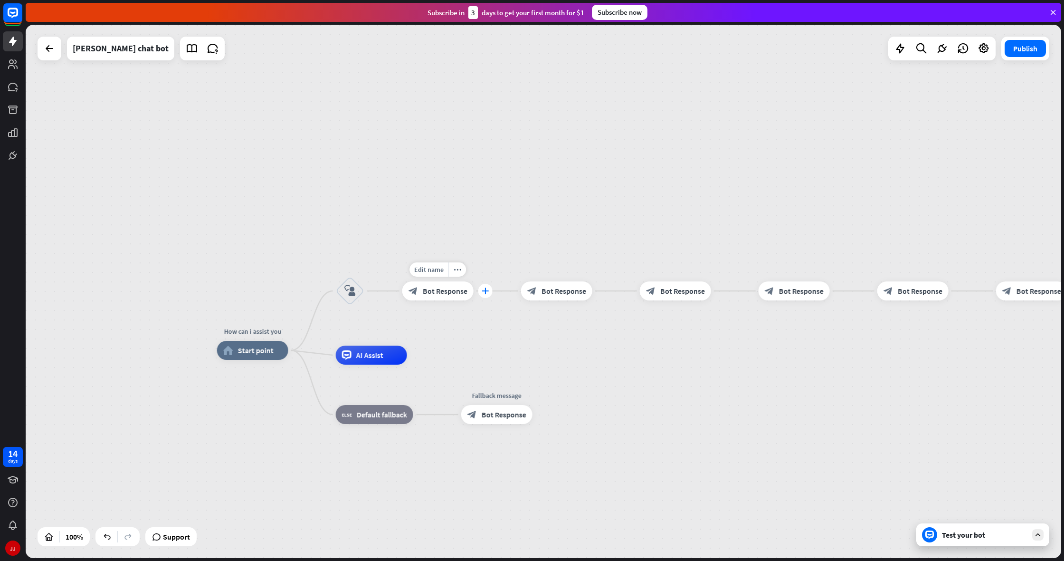
click at [483, 295] on div "plus" at bounding box center [485, 291] width 14 height 14
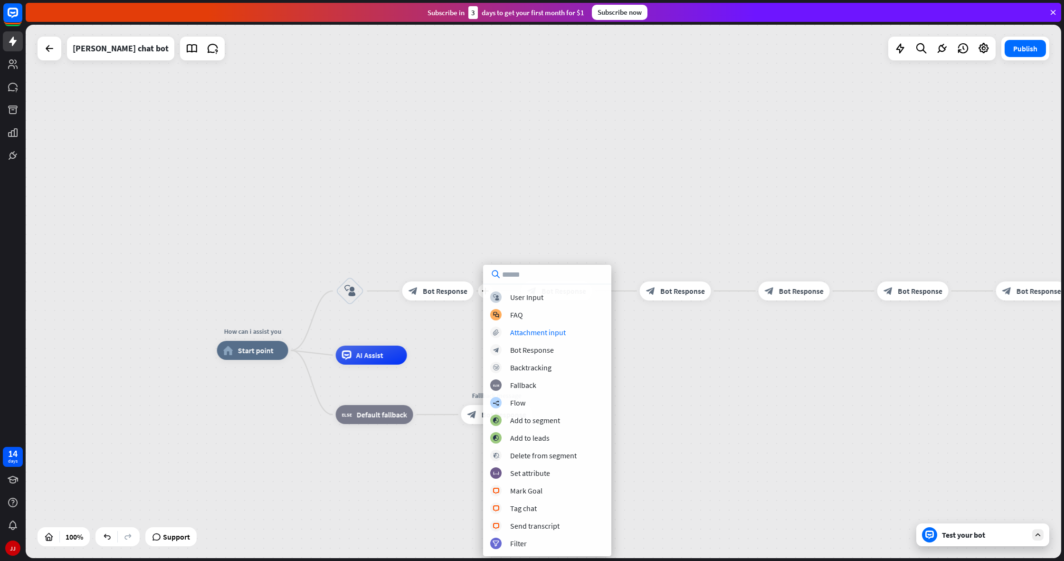
click at [512, 342] on div "block_user_input User Input block_faq FAQ block_attachment Attachment input blo…" at bounding box center [547, 420] width 128 height 258
click at [511, 347] on div "Bot Response" at bounding box center [532, 350] width 44 height 10
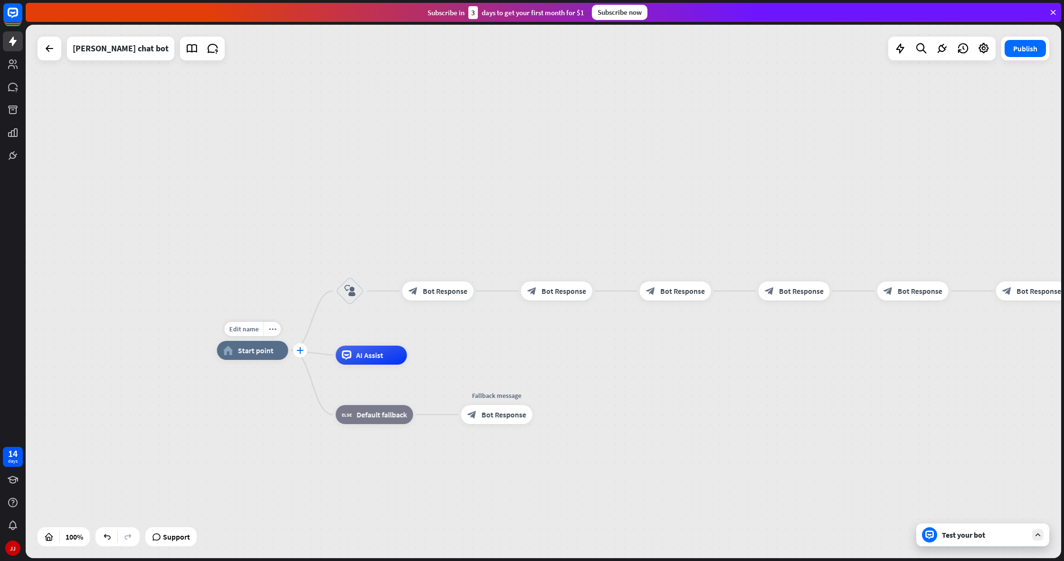
click at [299, 351] on icon "plus" at bounding box center [299, 350] width 7 height 7
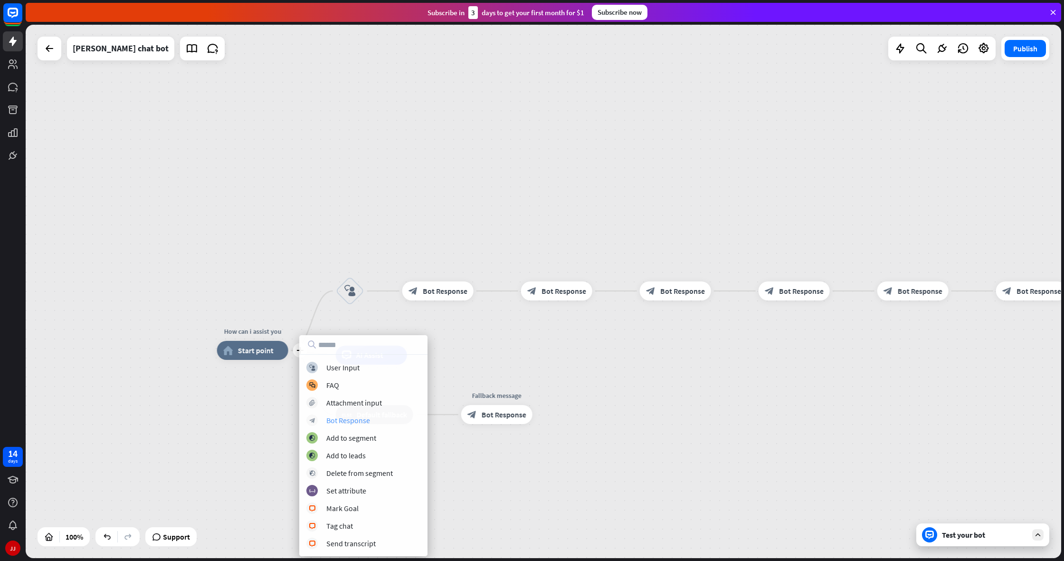
click at [346, 421] on div "Bot Response" at bounding box center [348, 420] width 44 height 10
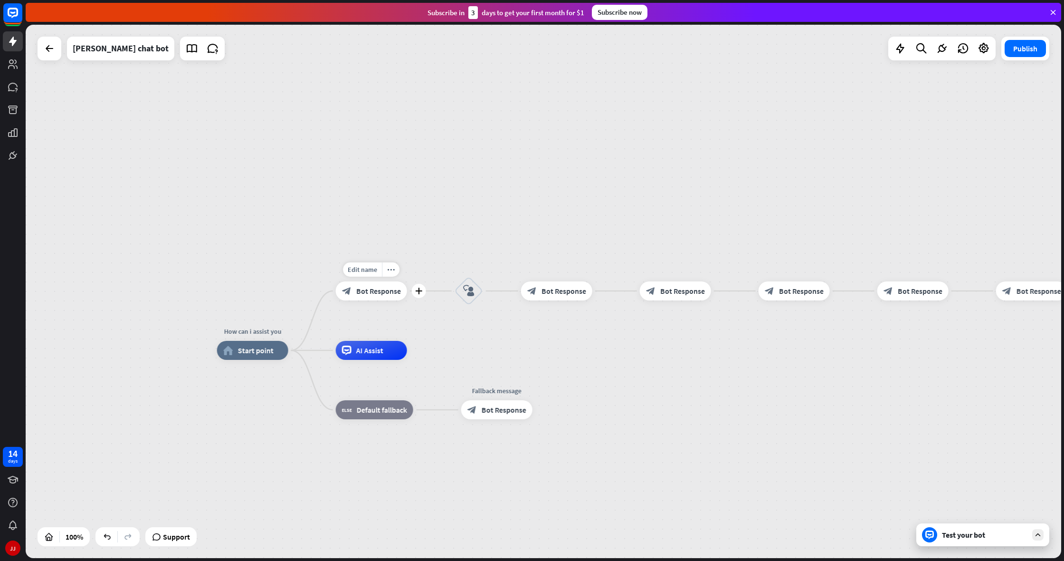
drag, startPoint x: 347, startPoint y: 298, endPoint x: 340, endPoint y: 261, distance: 37.7
click at [333, 259] on div "How can i assist you home_2 Start point Edit name more_horiz plus block_bot_res…" at bounding box center [544, 291] width 1036 height 533
click at [419, 295] on div "plus" at bounding box center [419, 291] width 14 height 14
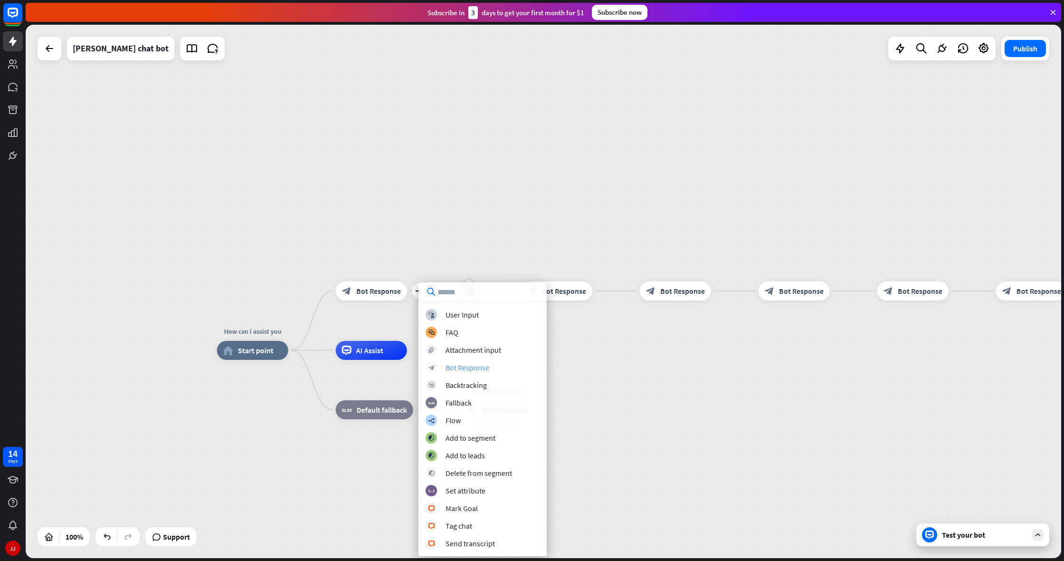
click at [458, 365] on div "Bot Response" at bounding box center [468, 368] width 44 height 10
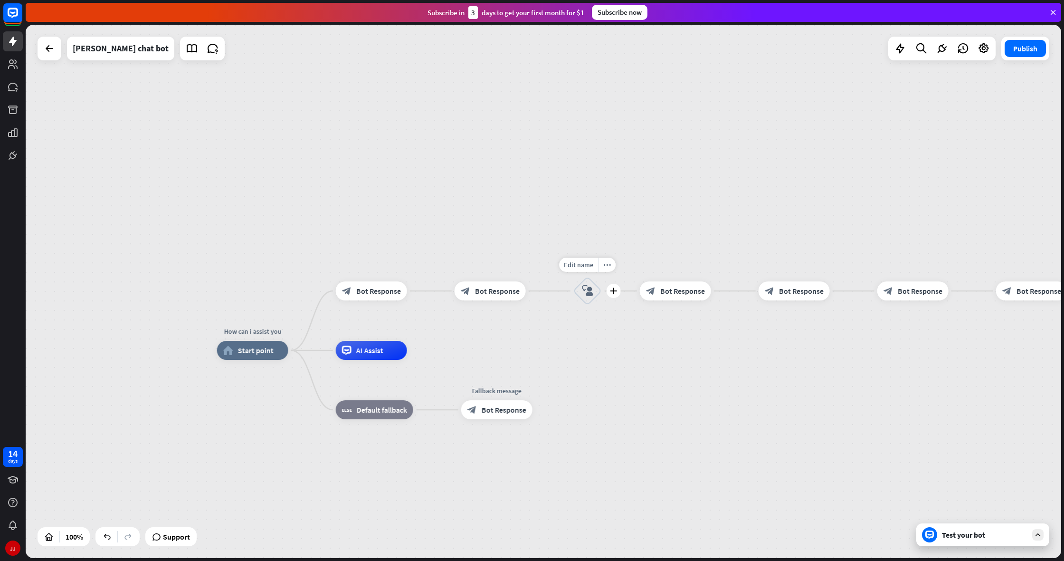
click at [602, 297] on div "Edit name more_horiz plus block_user_input" at bounding box center [587, 291] width 29 height 29
click at [602, 297] on div "Edit name more_horiz plus block_user_input" at bounding box center [587, 290] width 29 height 29
click at [609, 291] on div "plus" at bounding box center [614, 290] width 14 height 14
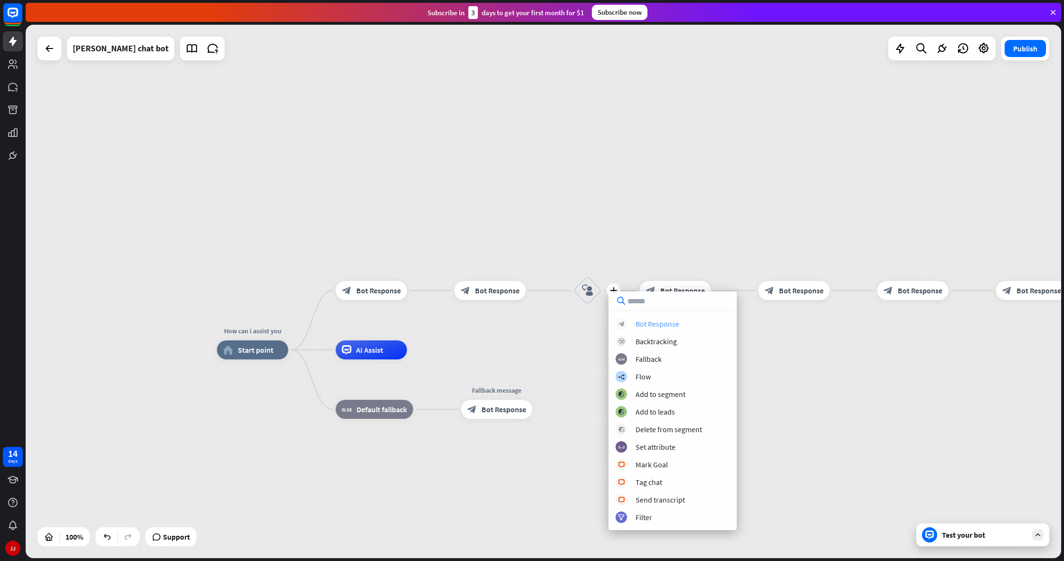
click at [638, 322] on div "Bot Response" at bounding box center [658, 324] width 44 height 10
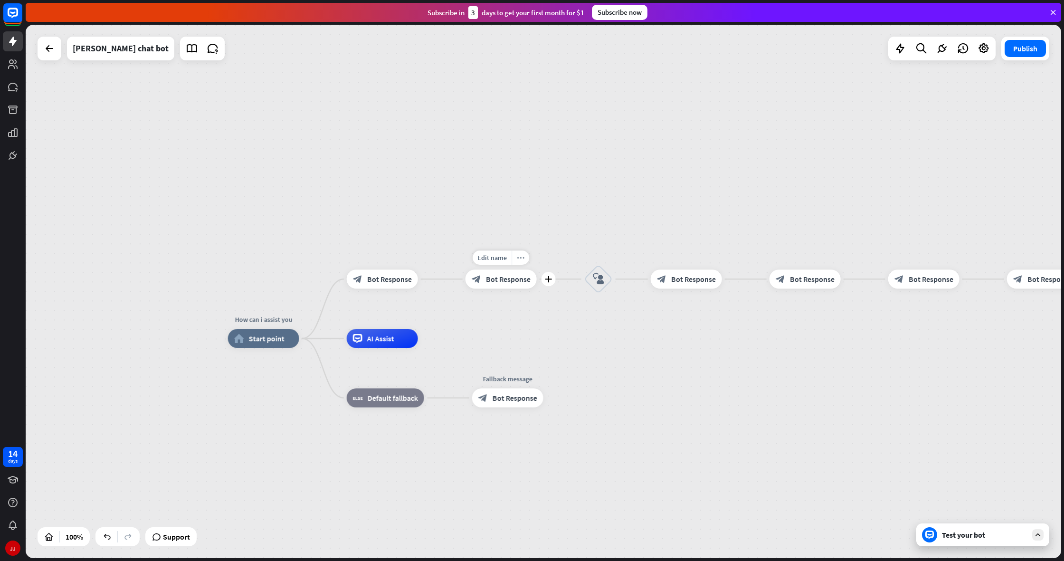
click at [521, 259] on icon "more_horiz" at bounding box center [521, 257] width 8 height 7
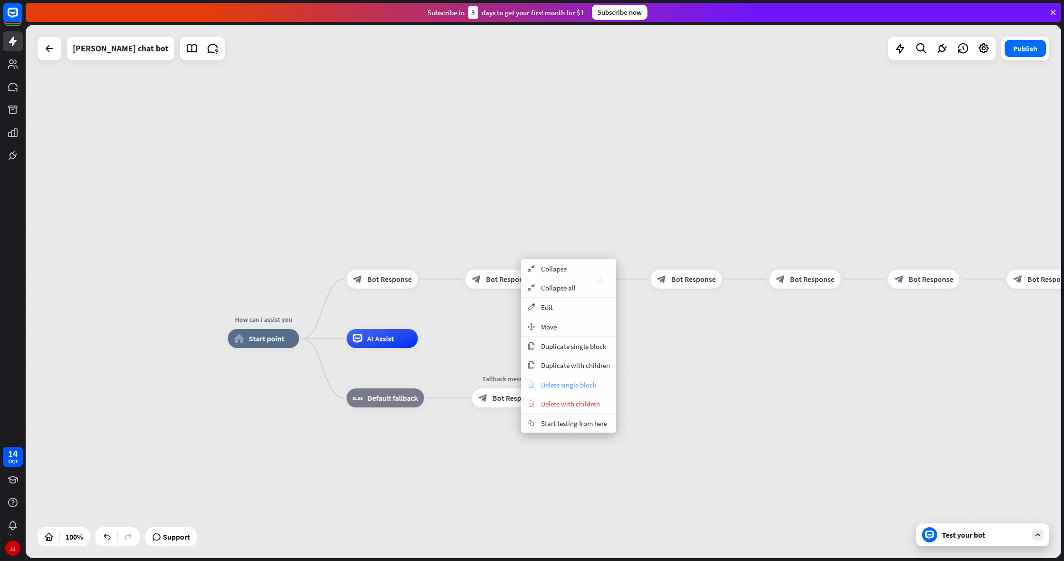
click at [554, 379] on div "trash Delete single block" at bounding box center [568, 384] width 95 height 19
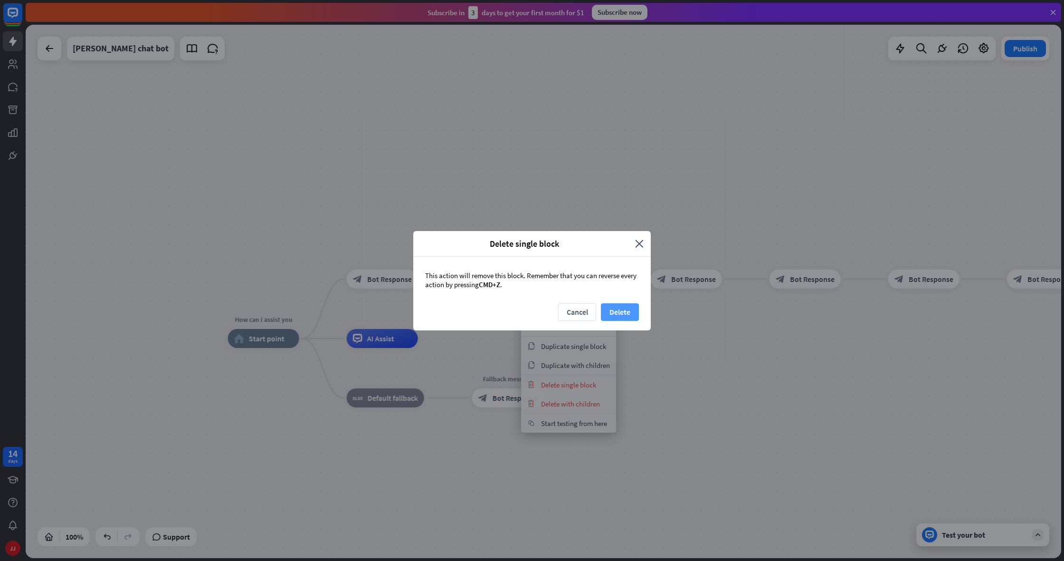
click at [613, 308] on button "Delete" at bounding box center [620, 312] width 38 height 18
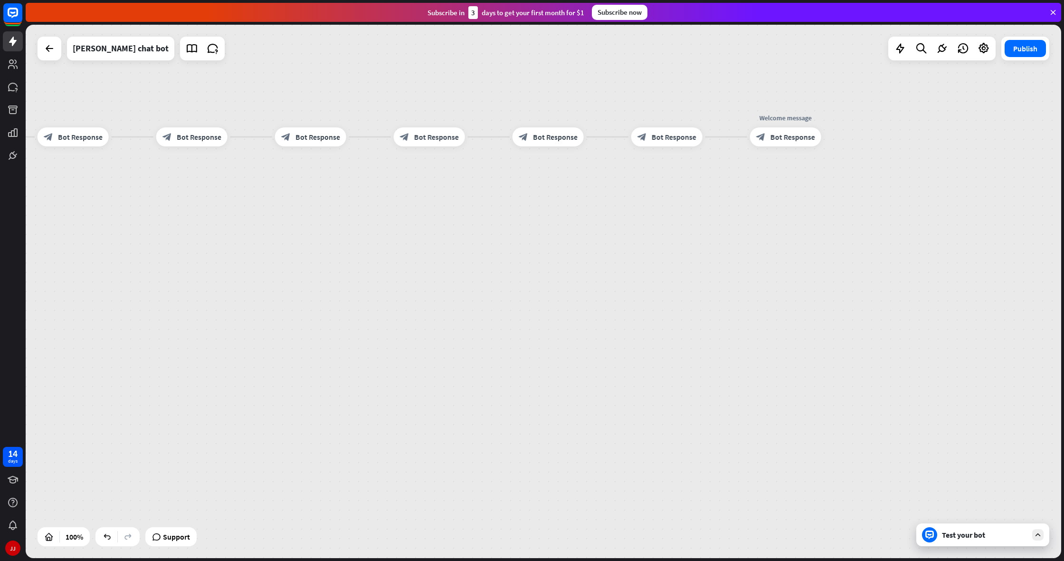
drag, startPoint x: 814, startPoint y: 354, endPoint x: 831, endPoint y: 374, distance: 25.9
click at [850, 373] on div "How can i assist you home_2 Start point block_bot_response Bot Response block_u…" at bounding box center [544, 291] width 1036 height 533
drag, startPoint x: 798, startPoint y: 332, endPoint x: 814, endPoint y: 365, distance: 36.8
click at [808, 363] on div "How can i assist you home_2 Start point block_bot_response Bot Response block_u…" at bounding box center [544, 291] width 1036 height 533
drag, startPoint x: 762, startPoint y: 334, endPoint x: 862, endPoint y: 380, distance: 110.8
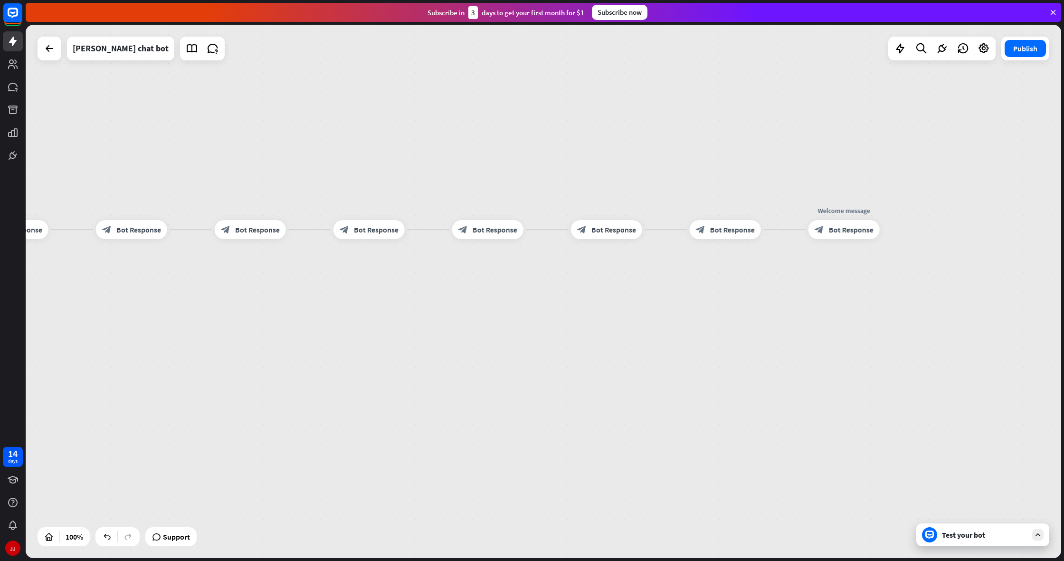
click at [851, 414] on div "How can i assist you home_2 Start point block_bot_response Bot Response block_u…" at bounding box center [544, 291] width 1036 height 533
click at [871, 205] on icon "more_horiz" at bounding box center [873, 205] width 8 height 7
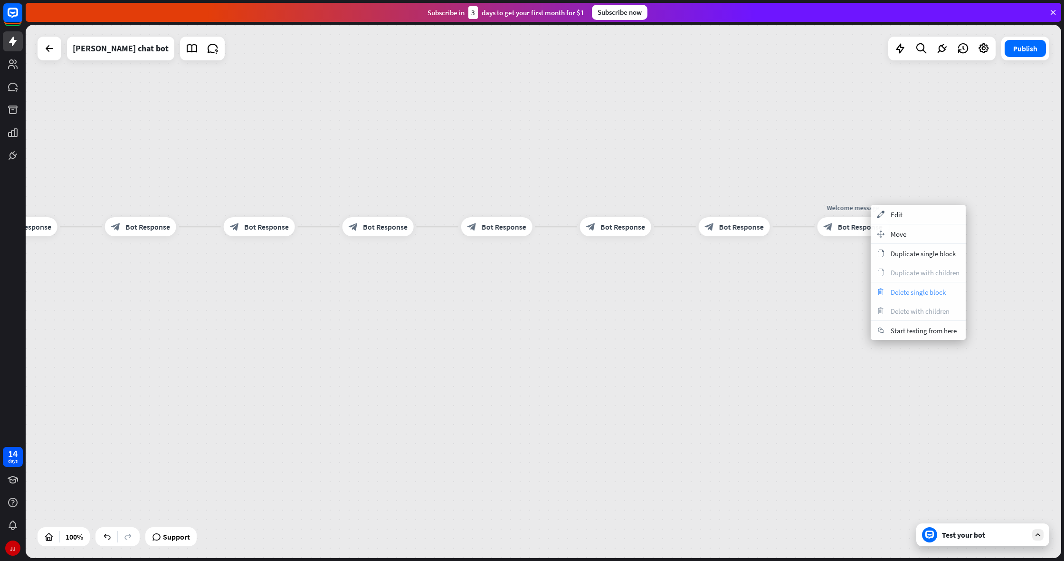
click at [901, 295] on span "Delete single block" at bounding box center [918, 291] width 55 height 9
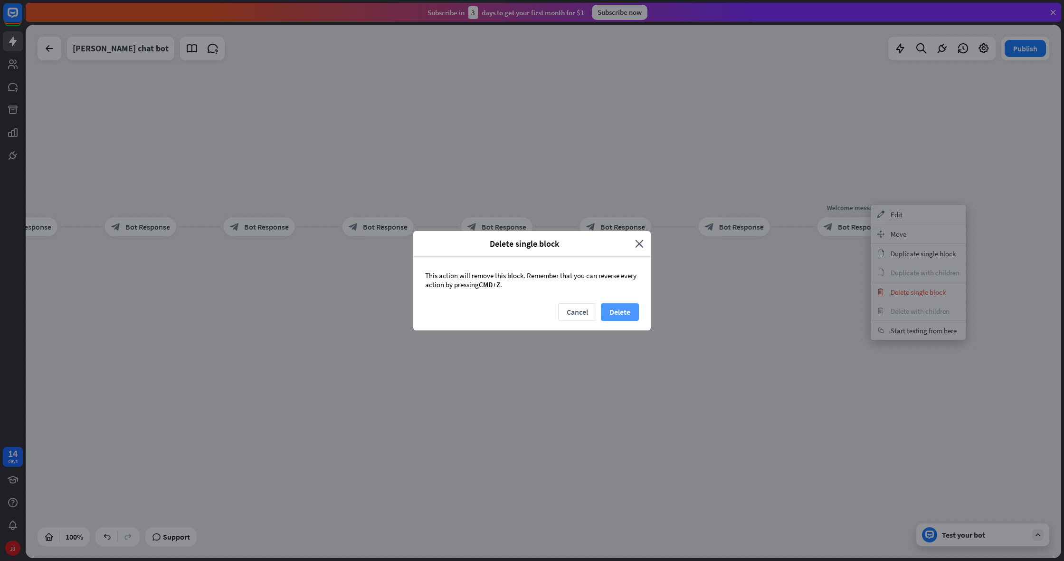
click at [622, 315] on button "Delete" at bounding box center [620, 312] width 38 height 18
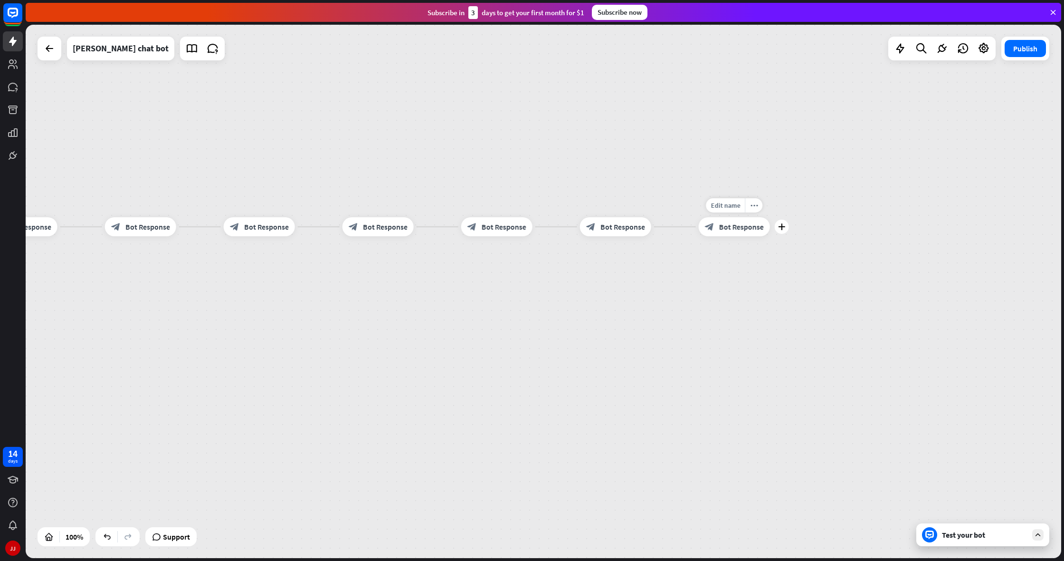
click at [763, 220] on div "block_bot_response Bot Response" at bounding box center [734, 226] width 71 height 19
click at [761, 209] on div at bounding box center [544, 291] width 1036 height 533
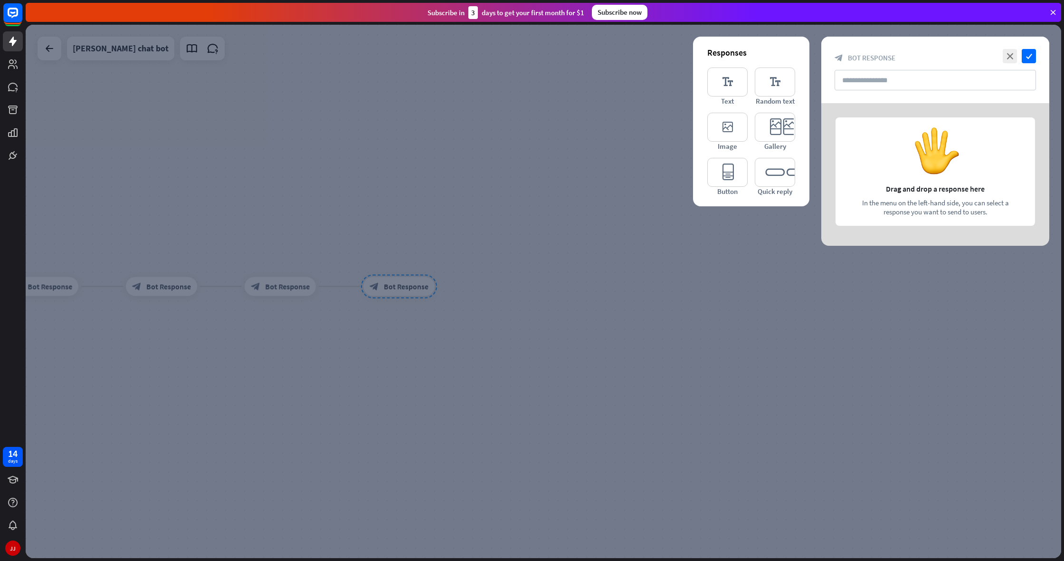
click at [735, 220] on div at bounding box center [544, 291] width 1036 height 533
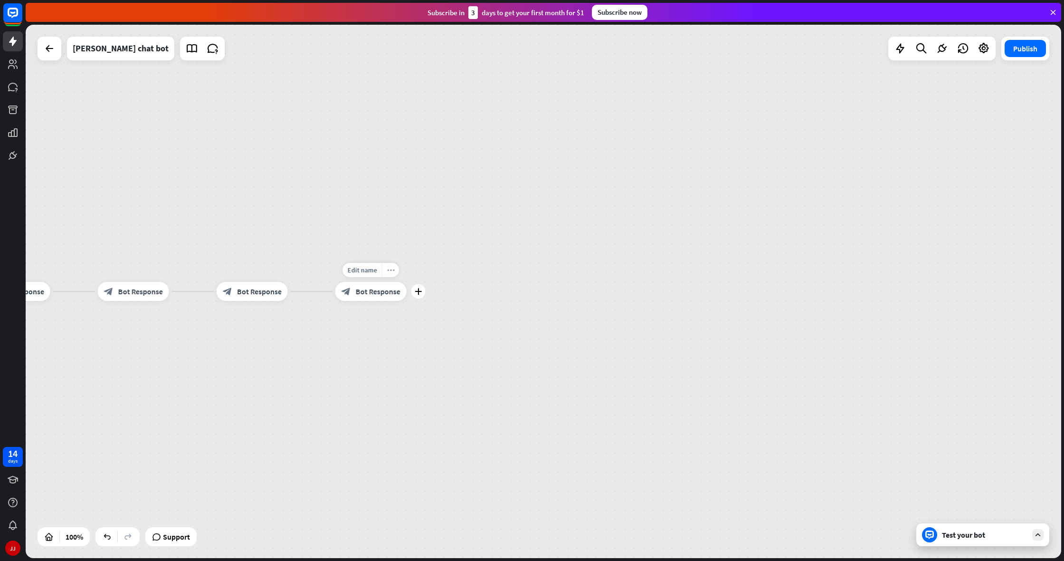
click at [395, 271] on div "more_horiz" at bounding box center [391, 270] width 18 height 14
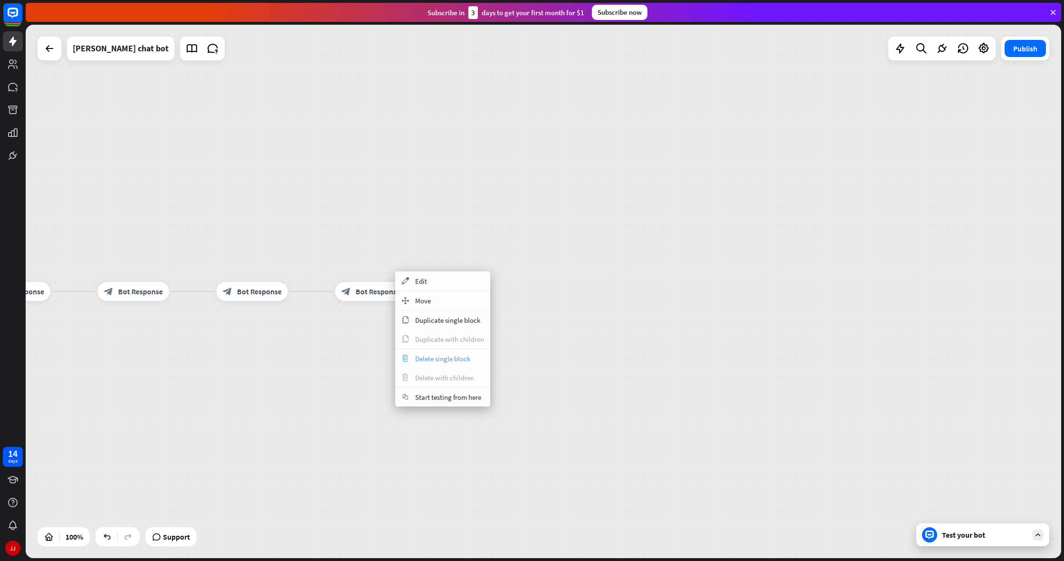
click at [440, 356] on span "Delete single block" at bounding box center [442, 358] width 55 height 9
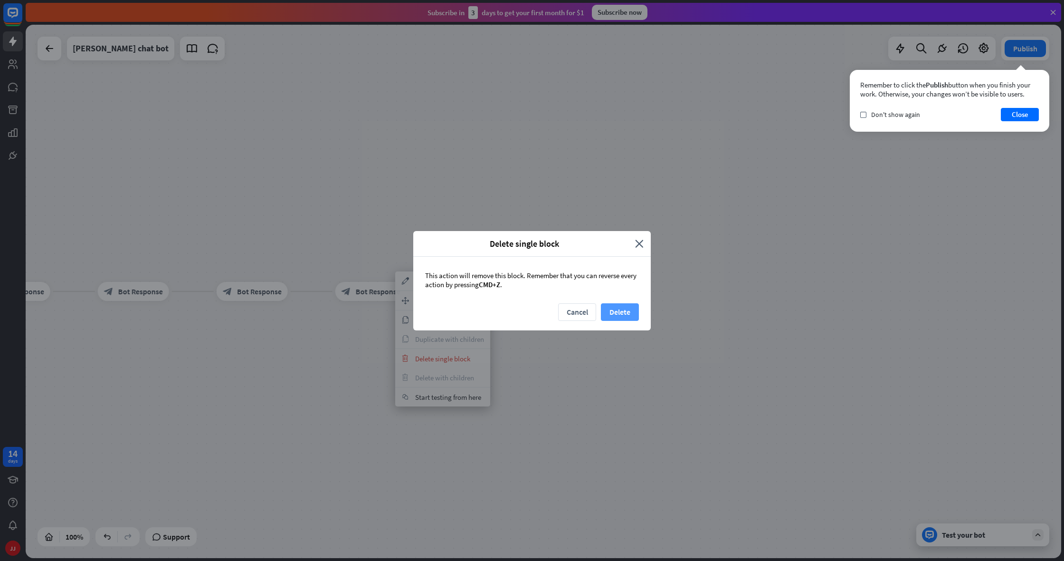
click at [624, 313] on button "Delete" at bounding box center [620, 312] width 38 height 18
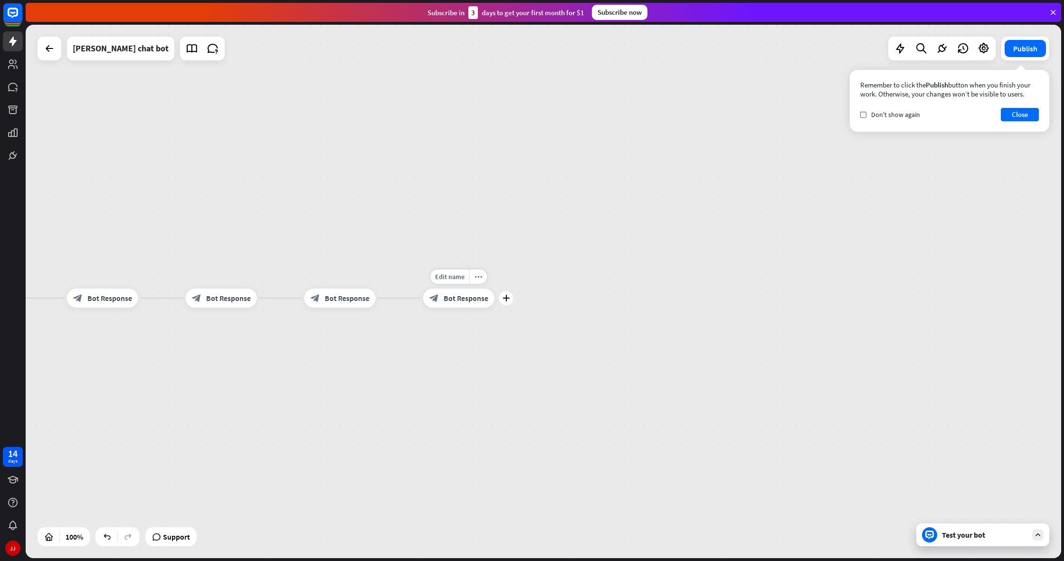
click at [484, 301] on span "Bot Response" at bounding box center [466, 298] width 45 height 10
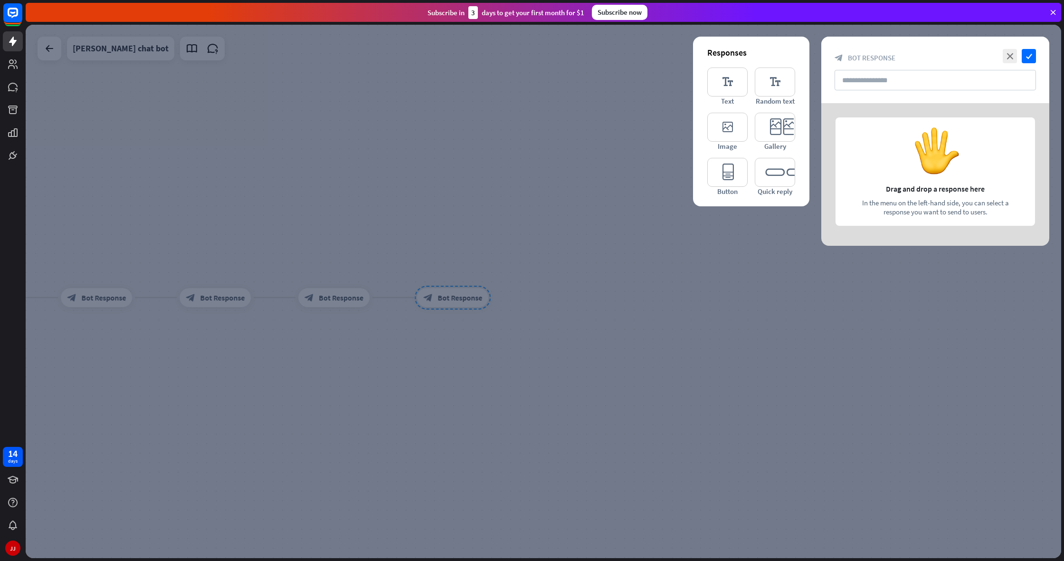
click at [486, 282] on div at bounding box center [544, 291] width 1036 height 533
click at [771, 209] on div at bounding box center [544, 291] width 1036 height 533
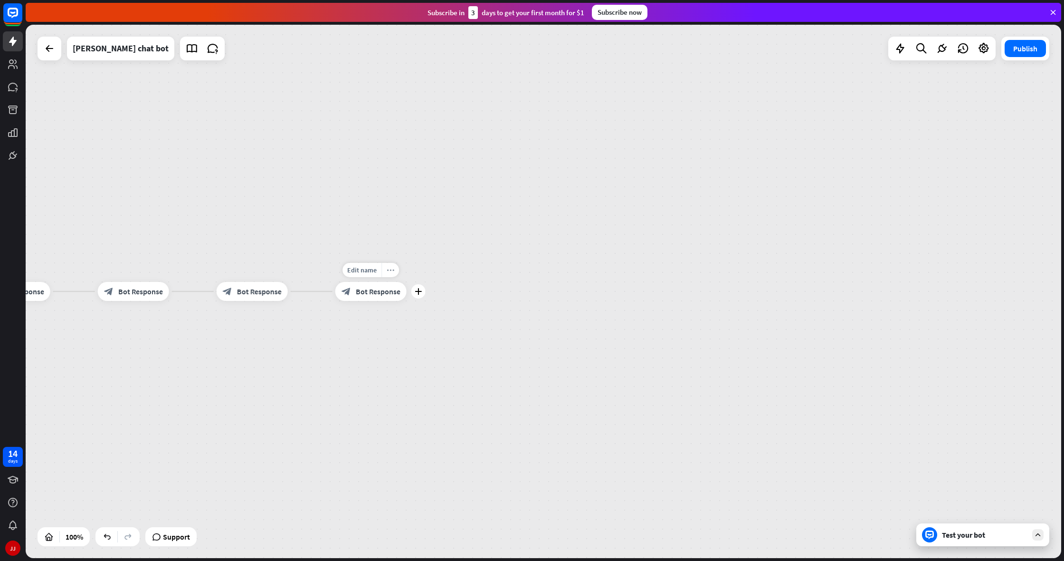
click at [391, 276] on div "more_horiz" at bounding box center [391, 270] width 18 height 14
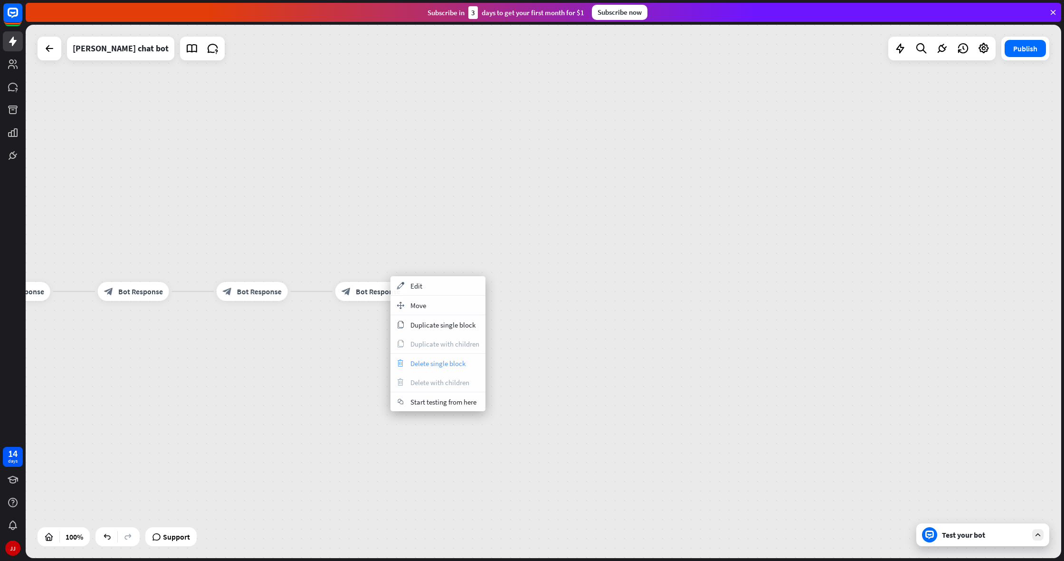
click at [428, 360] on span "Delete single block" at bounding box center [438, 363] width 55 height 9
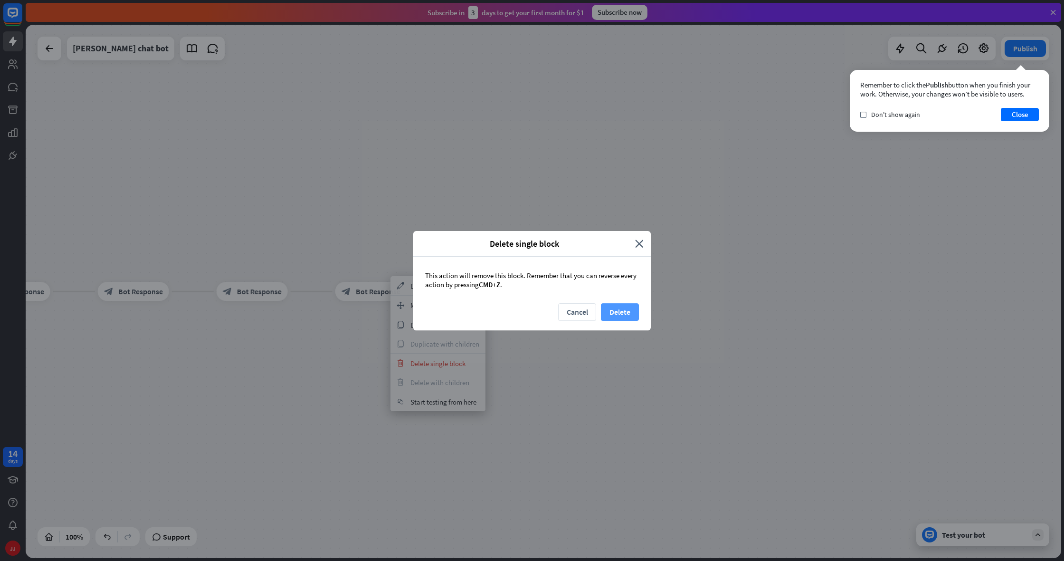
click at [617, 305] on button "Delete" at bounding box center [620, 312] width 38 height 18
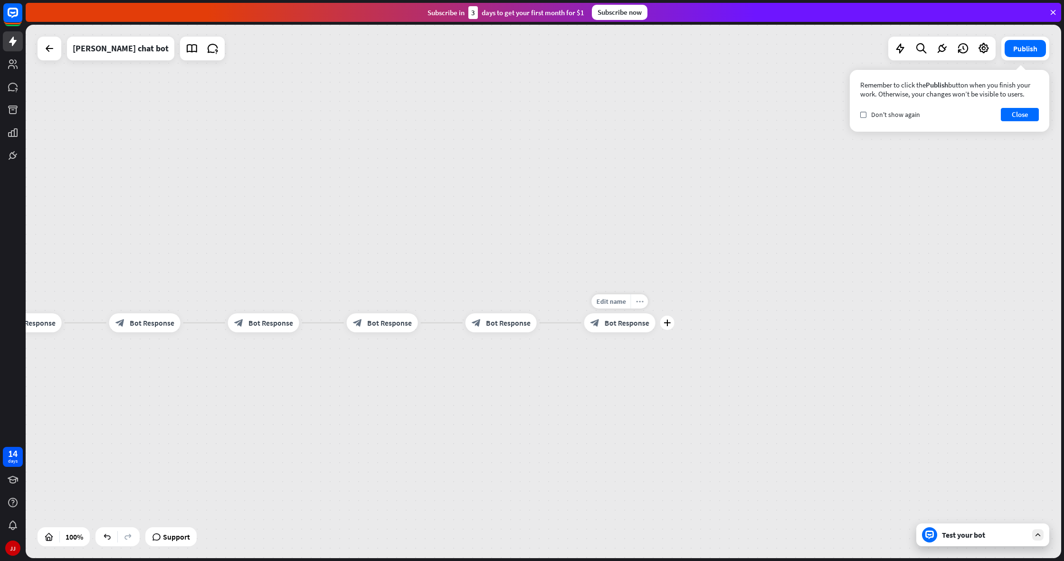
click at [644, 306] on div "more_horiz" at bounding box center [639, 301] width 18 height 14
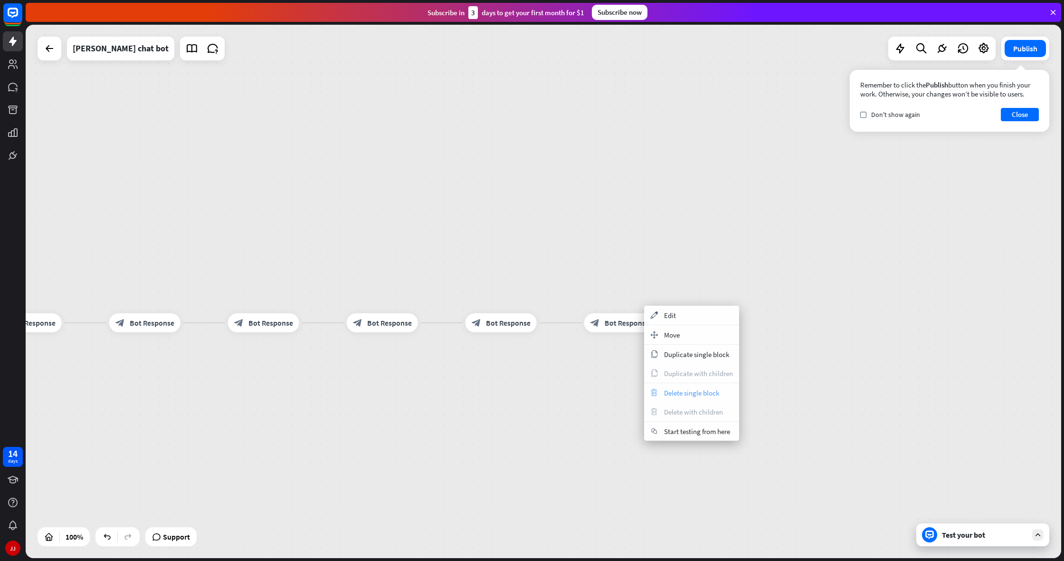
click at [715, 397] on div "trash Delete single block" at bounding box center [691, 392] width 95 height 19
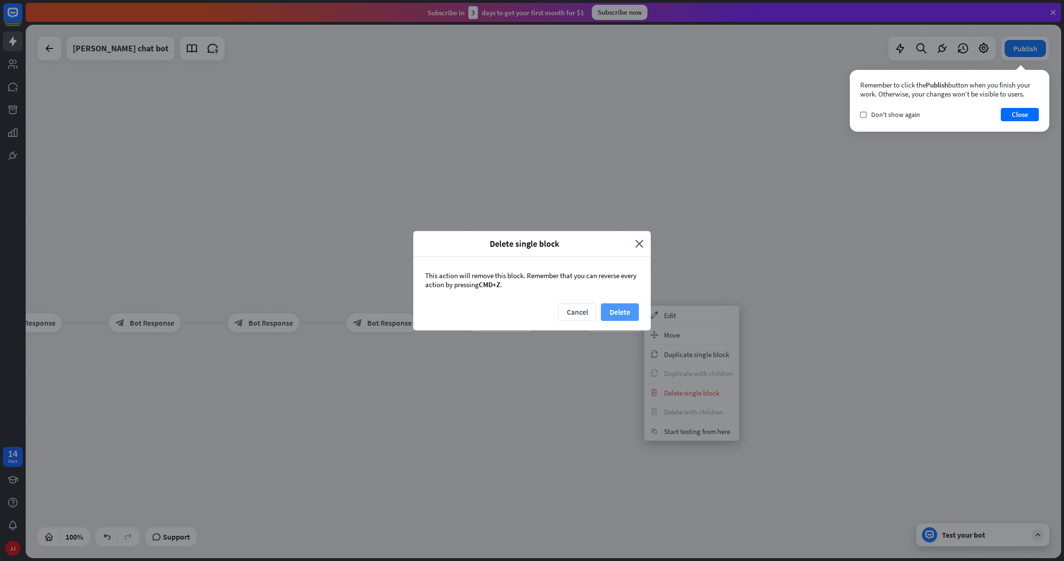
click at [635, 317] on button "Delete" at bounding box center [620, 312] width 38 height 18
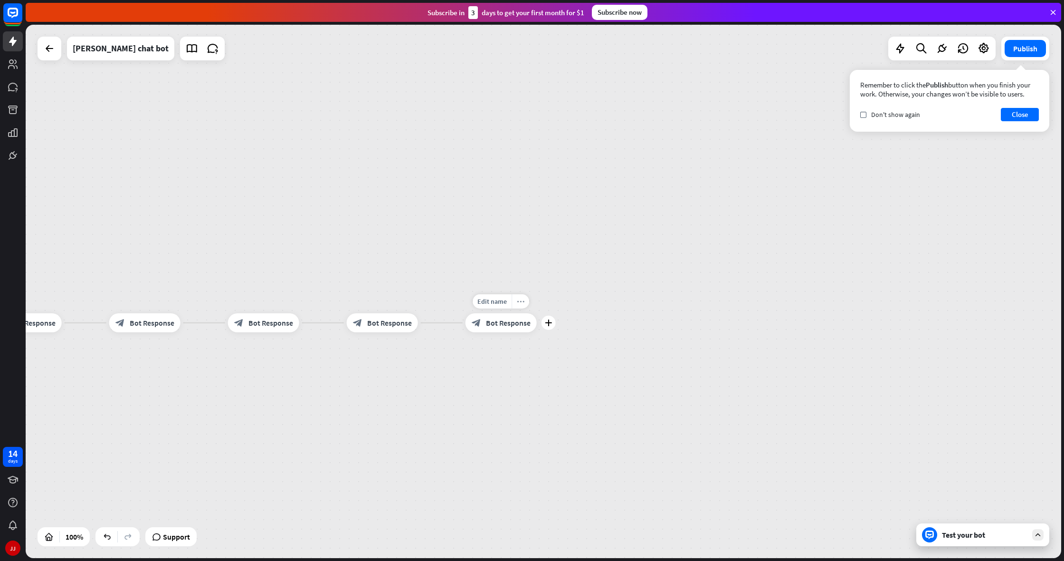
click at [518, 302] on icon "more_horiz" at bounding box center [521, 301] width 8 height 7
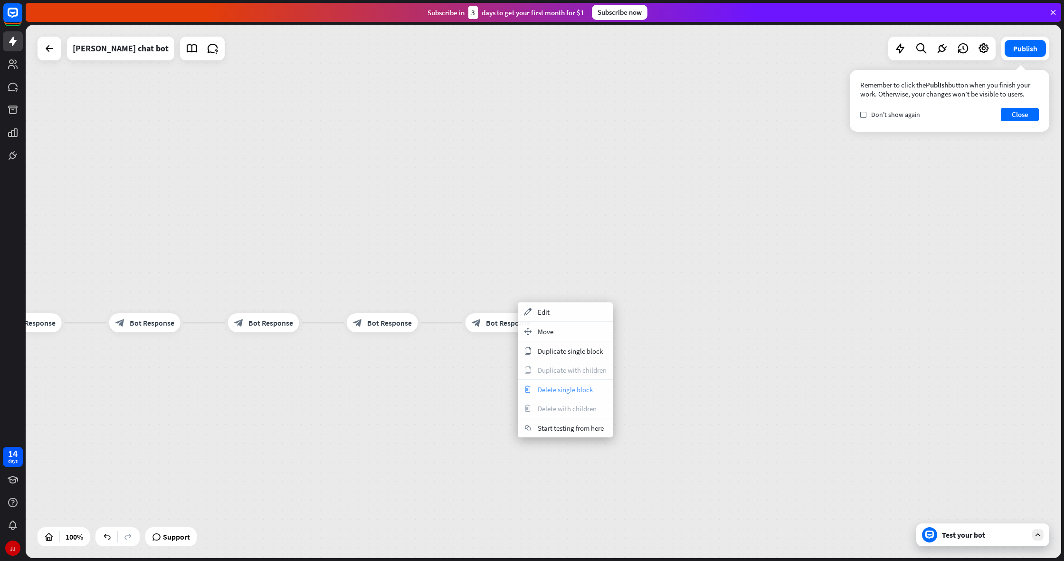
click at [560, 384] on div "trash Delete single block" at bounding box center [565, 389] width 95 height 19
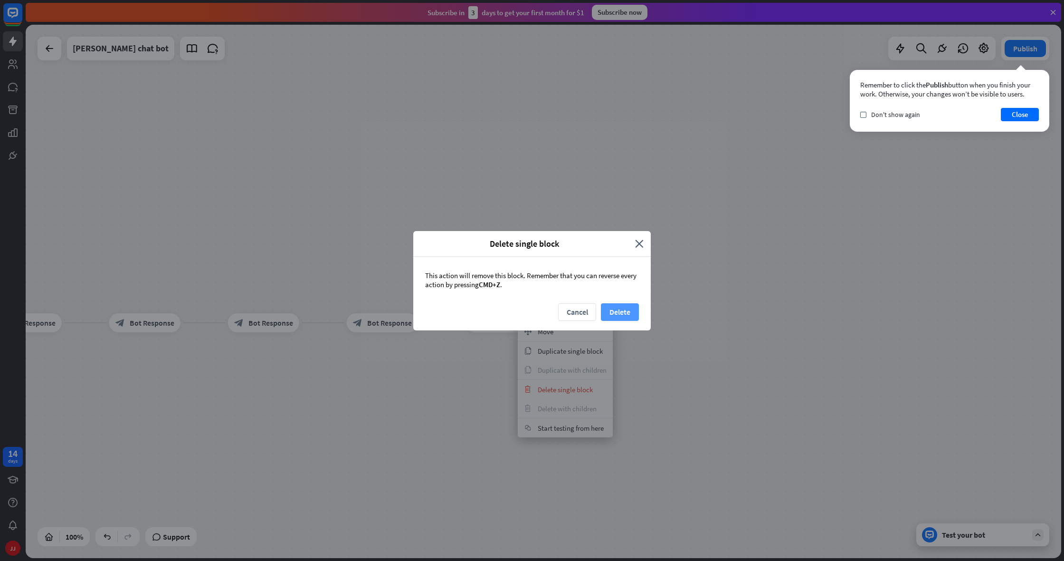
click at [611, 313] on button "Delete" at bounding box center [620, 312] width 38 height 18
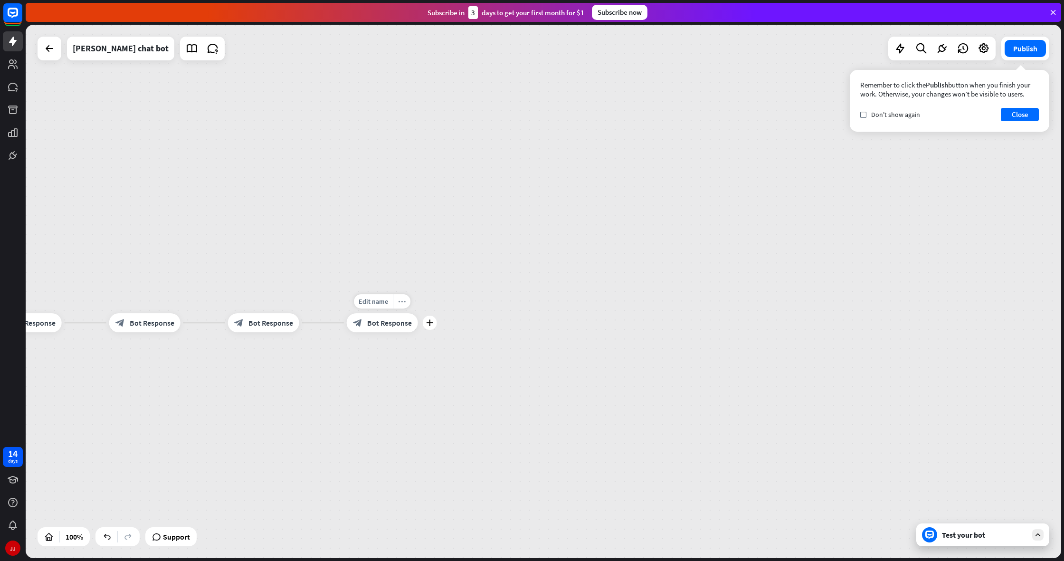
click at [403, 306] on div "more_horiz" at bounding box center [402, 301] width 18 height 14
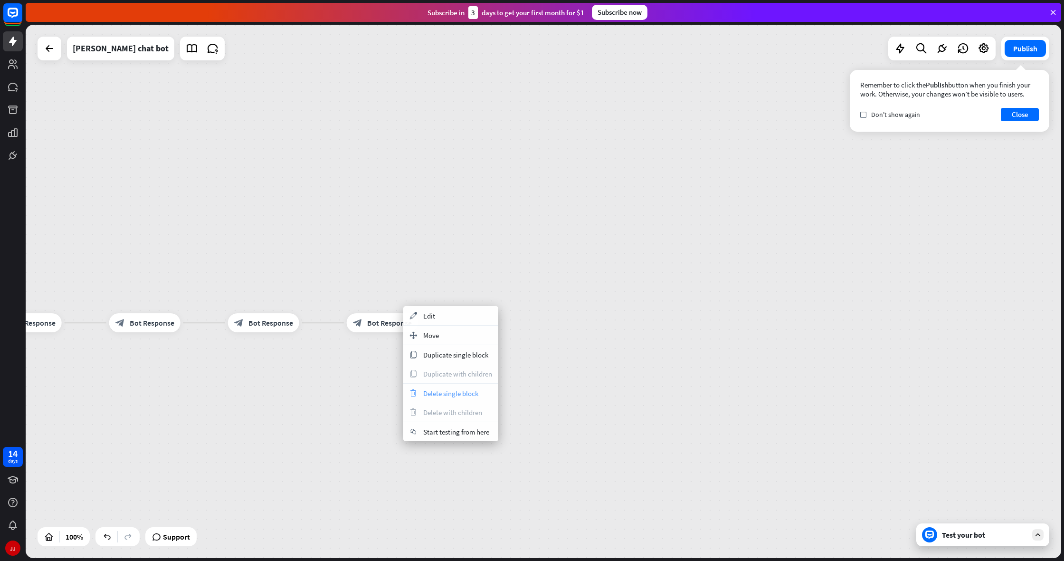
click at [432, 390] on span "Delete single block" at bounding box center [450, 393] width 55 height 9
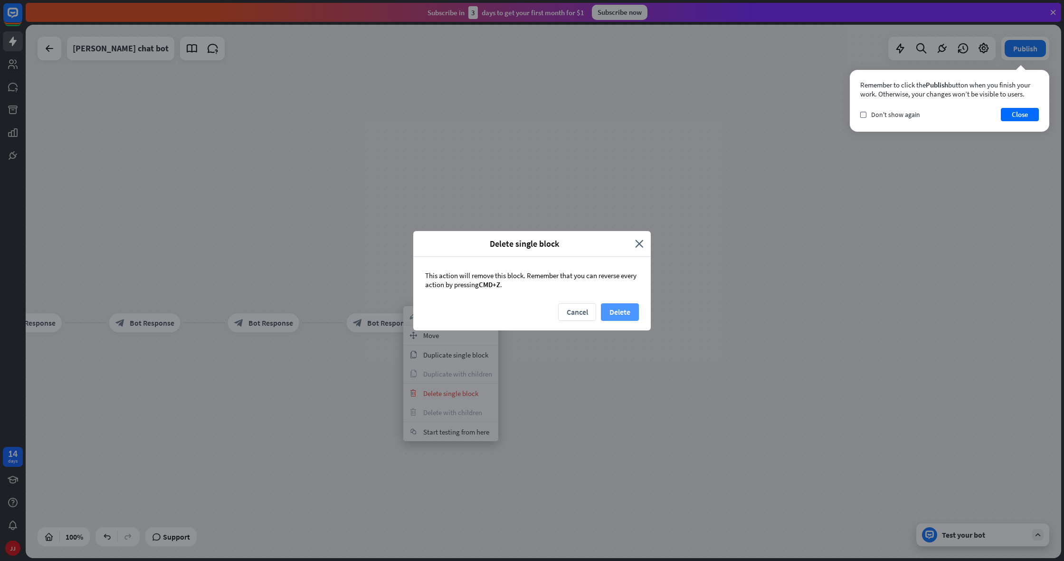
click at [615, 312] on button "Delete" at bounding box center [620, 312] width 38 height 18
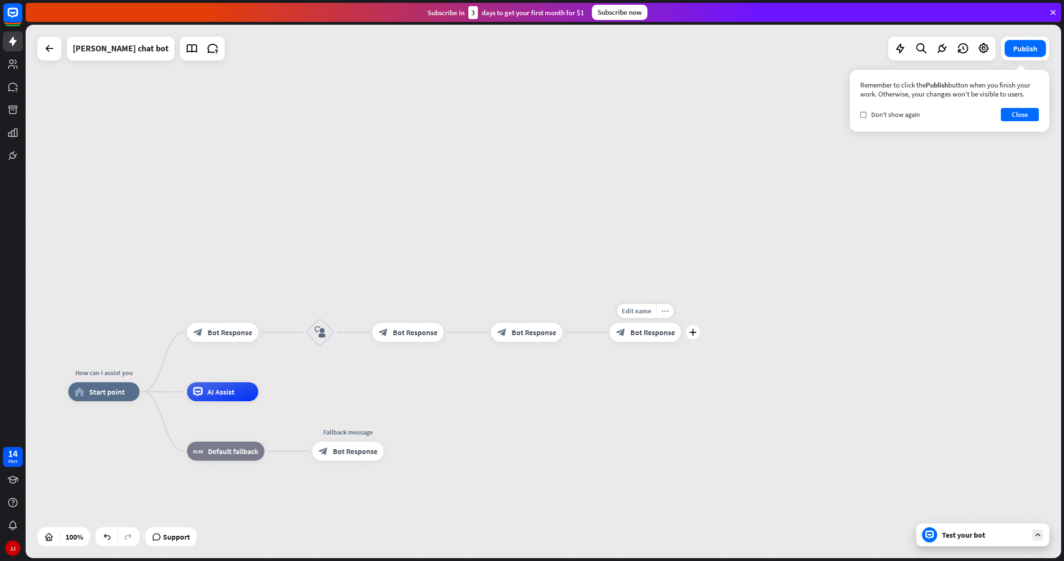
click at [668, 311] on icon "more_horiz" at bounding box center [665, 310] width 8 height 7
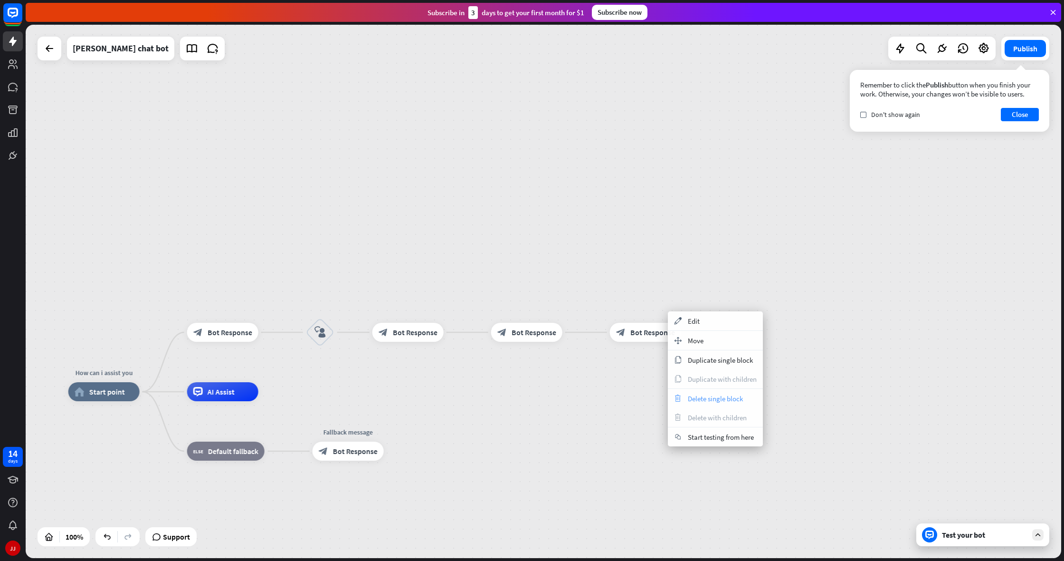
click at [690, 392] on div "trash Delete single block" at bounding box center [715, 398] width 95 height 19
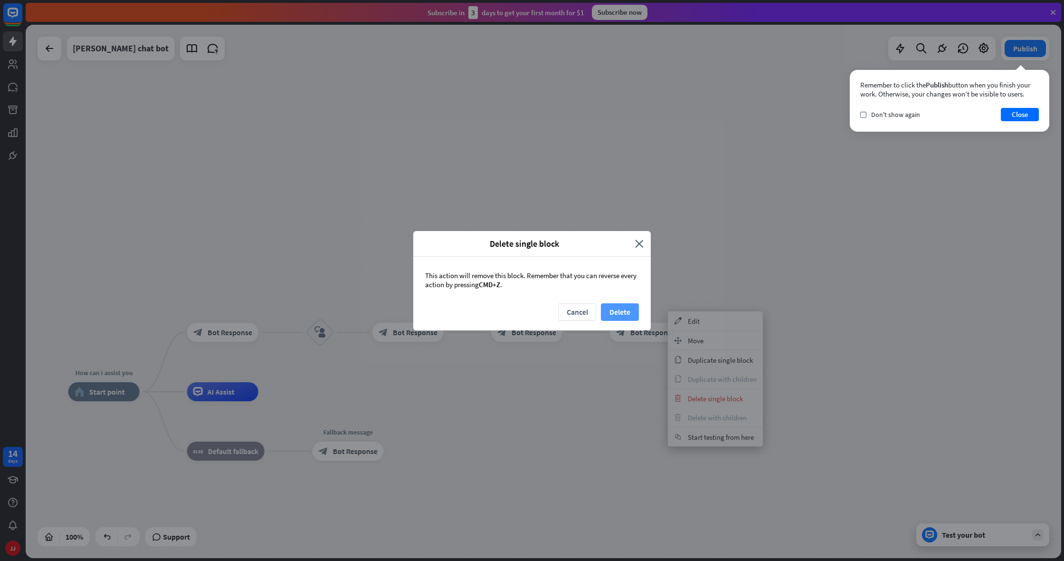
click at [614, 314] on button "Delete" at bounding box center [620, 312] width 38 height 18
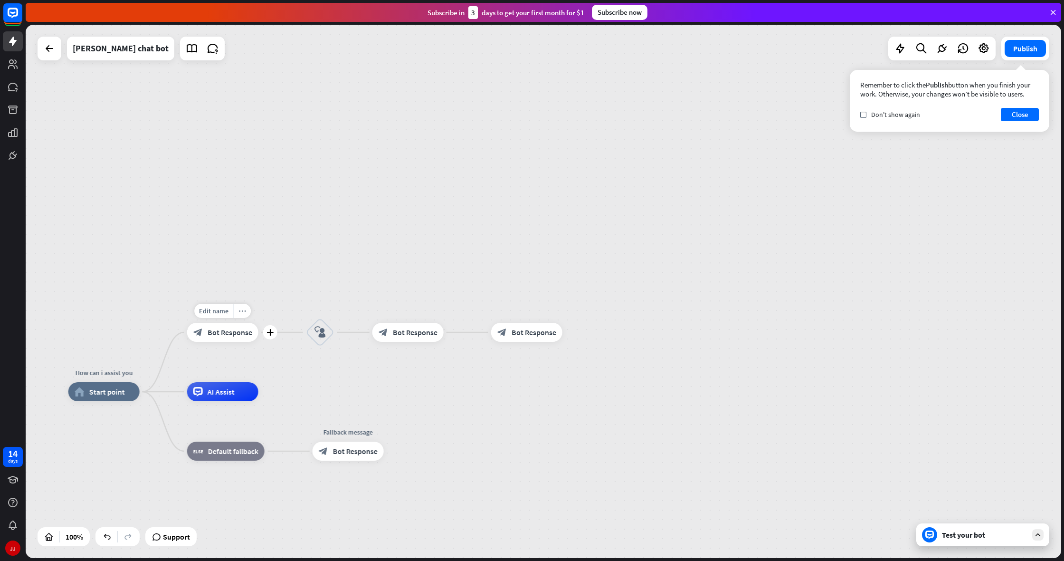
click at [242, 313] on icon "more_horiz" at bounding box center [243, 310] width 8 height 7
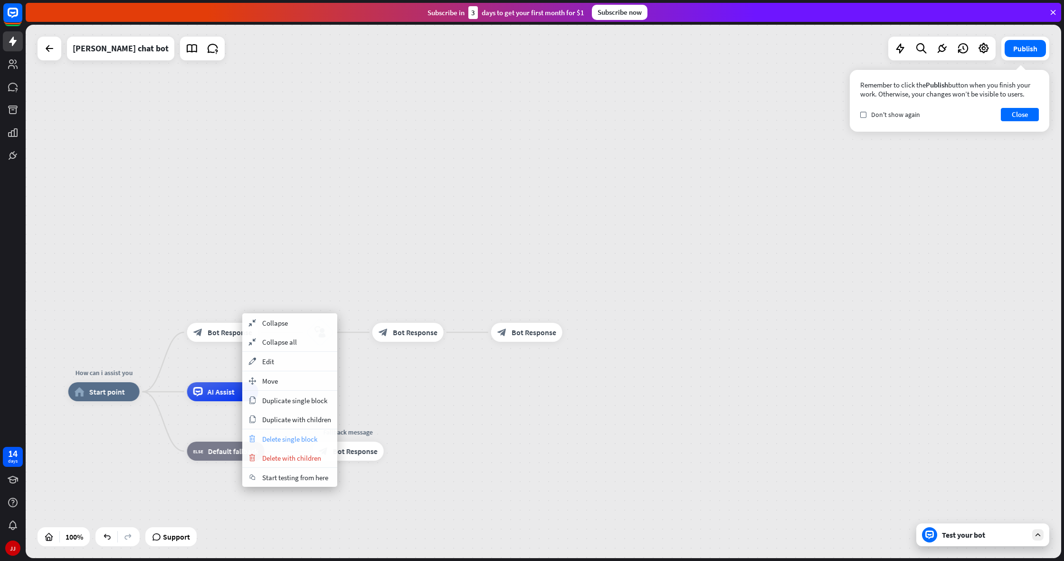
click at [283, 440] on span "Delete single block" at bounding box center [289, 438] width 55 height 9
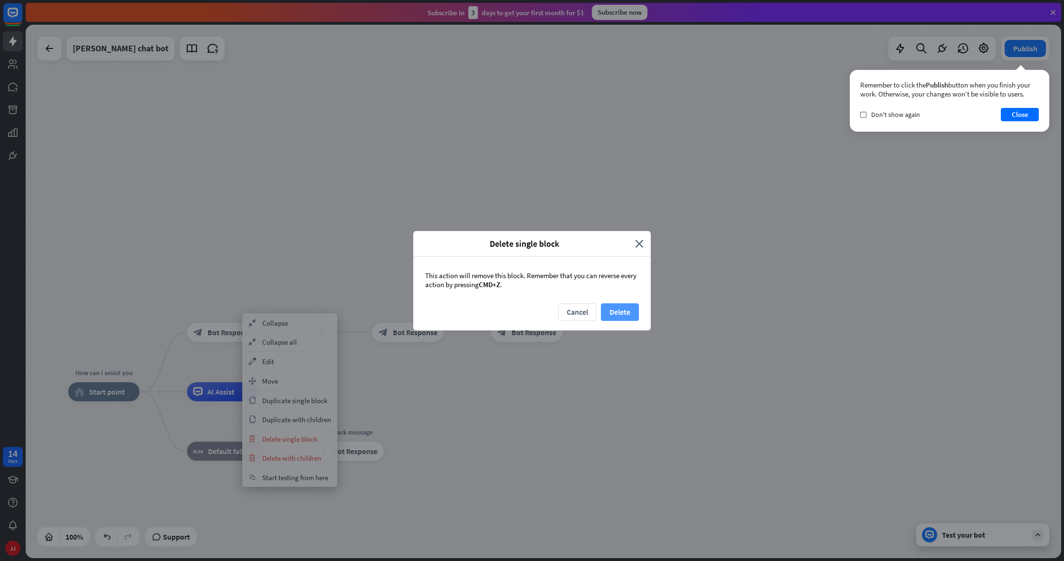
click at [608, 311] on button "Delete" at bounding box center [620, 312] width 38 height 18
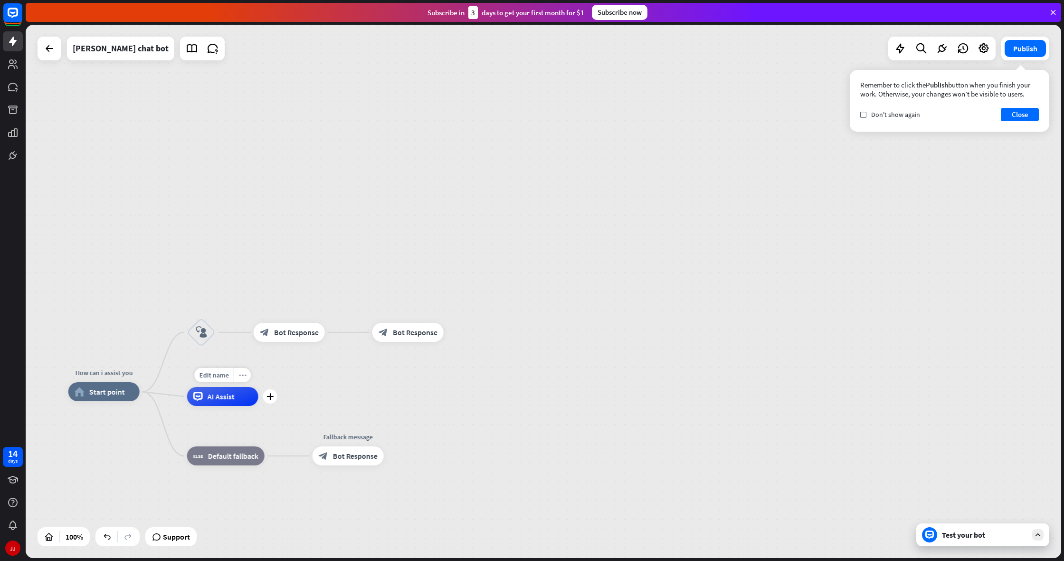
drag, startPoint x: 223, startPoint y: 402, endPoint x: 239, endPoint y: 380, distance: 27.6
click at [239, 387] on div "Edit name more_horiz plus AI Assist" at bounding box center [222, 396] width 71 height 19
click at [231, 391] on div "AI Assist" at bounding box center [222, 396] width 71 height 19
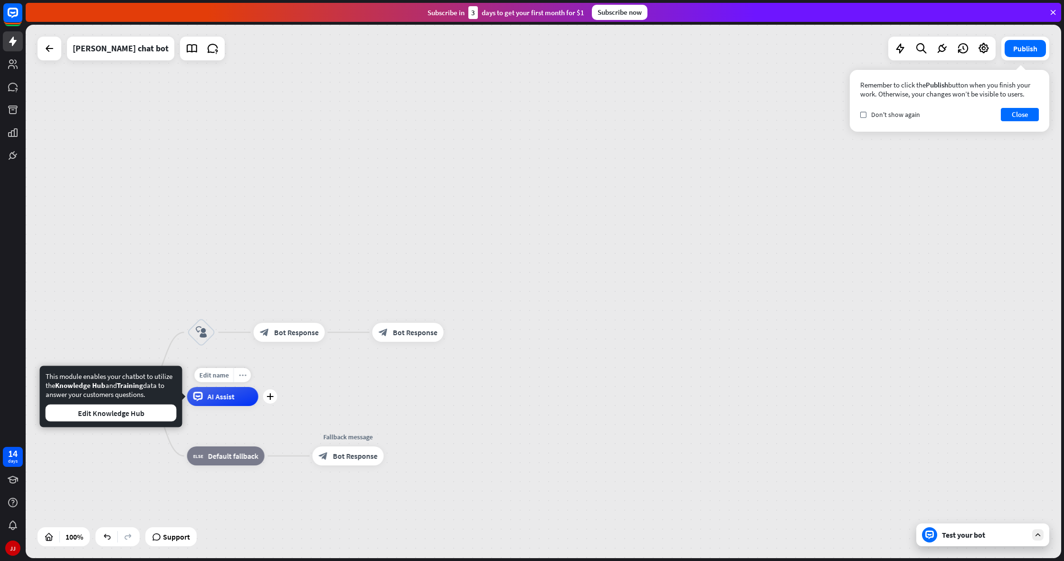
click at [239, 377] on icon "more_horiz" at bounding box center [243, 375] width 8 height 7
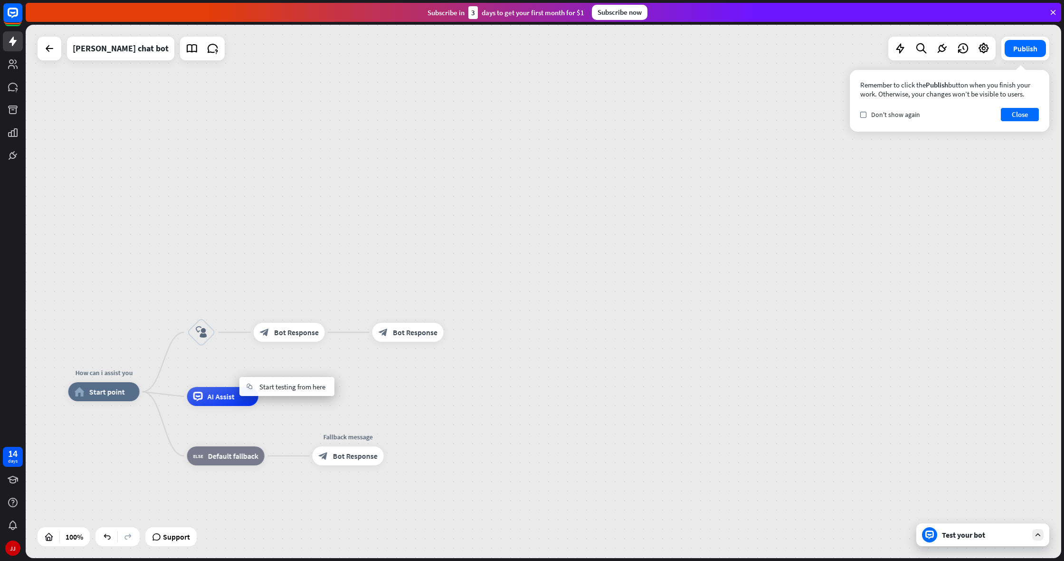
click at [354, 368] on div "How can i assist you home_2 Start point block_user_input block_bot_response Bot…" at bounding box center [544, 291] width 1036 height 533
click at [241, 380] on div "more_horiz" at bounding box center [242, 375] width 18 height 14
click at [312, 377] on div "How can i assist you home_2 Start point block_user_input block_bot_response Bot…" at bounding box center [544, 291] width 1036 height 533
click at [148, 396] on div "plus" at bounding box center [151, 391] width 14 height 14
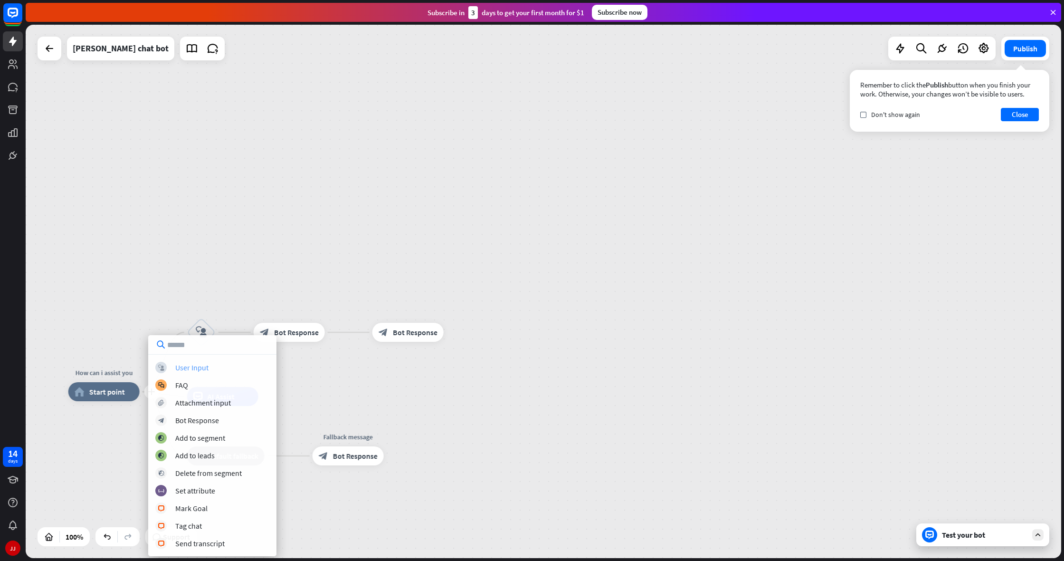
click at [192, 372] on div "User Input" at bounding box center [191, 368] width 33 height 10
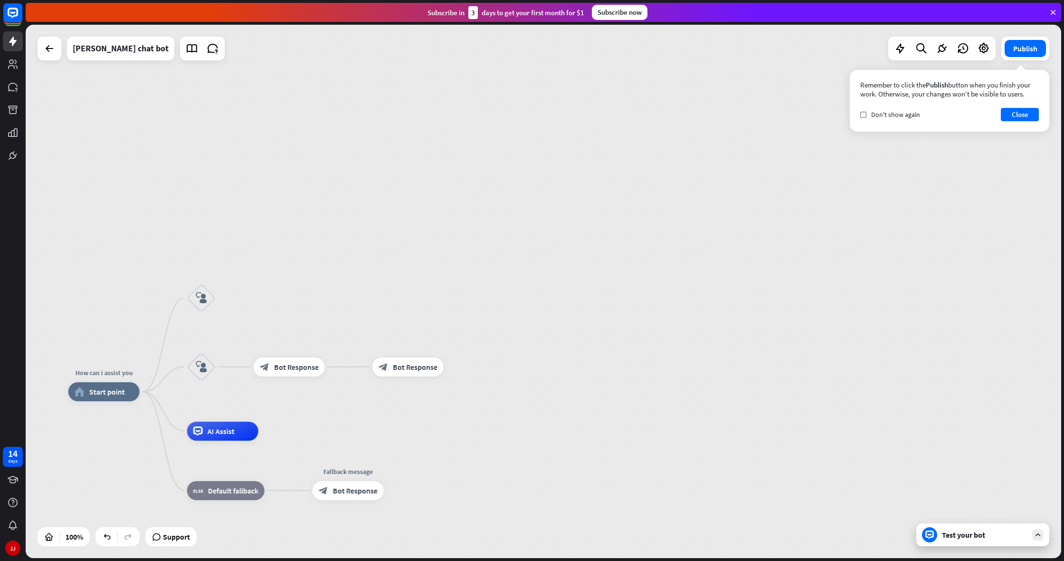
click at [140, 396] on div "How can i assist you home_2 Start point" at bounding box center [103, 391] width 71 height 19
click at [258, 421] on div "Edit name more_horiz plus AI Assist" at bounding box center [222, 430] width 71 height 19
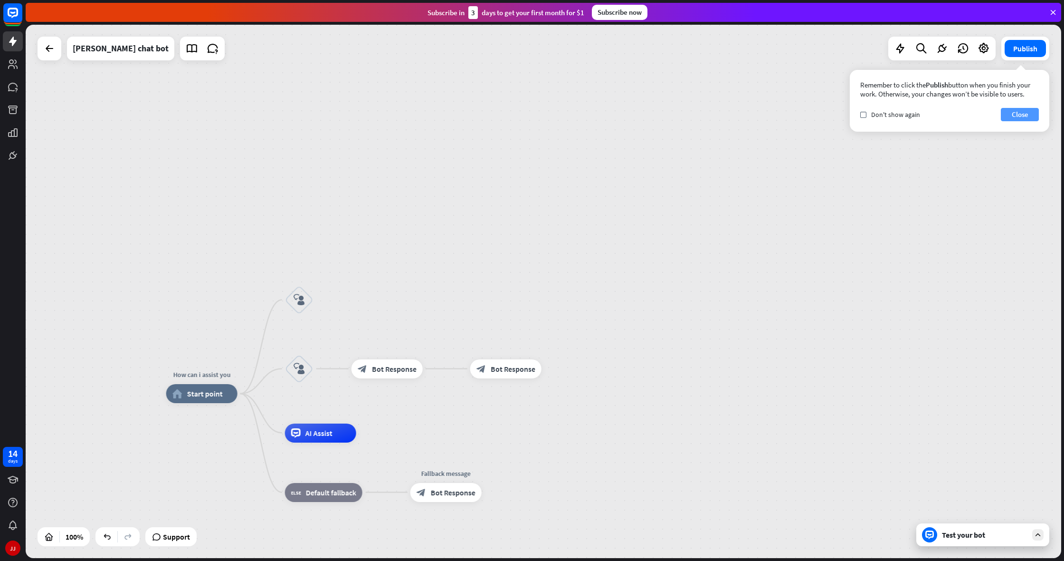
click at [1020, 110] on button "Close" at bounding box center [1020, 114] width 38 height 13
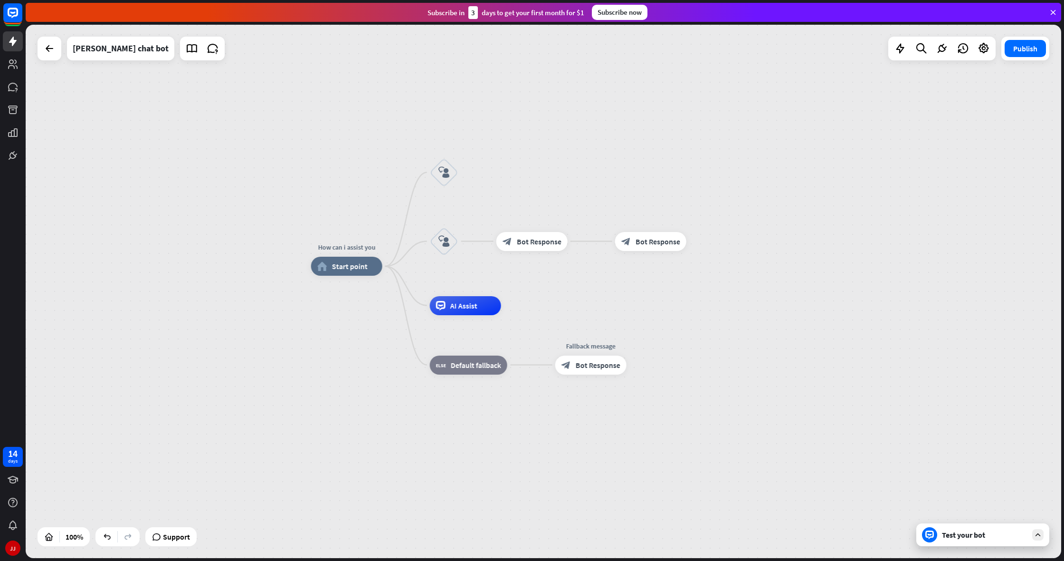
drag, startPoint x: 610, startPoint y: 533, endPoint x: 750, endPoint y: 381, distance: 206.5
click at [788, 412] on div "How can i assist you home_2 Start point block_user_input block_user_input block…" at bounding box center [829, 532] width 1036 height 533
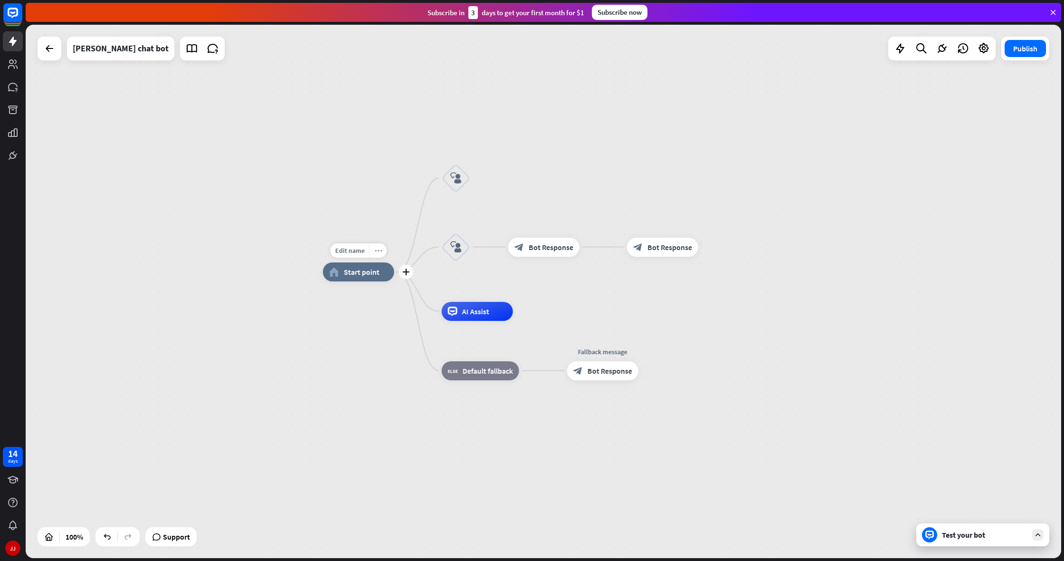
click at [378, 249] on icon "more_horiz" at bounding box center [378, 250] width 8 height 7
click at [418, 297] on span "Start testing from here" at bounding box center [431, 297] width 66 height 9
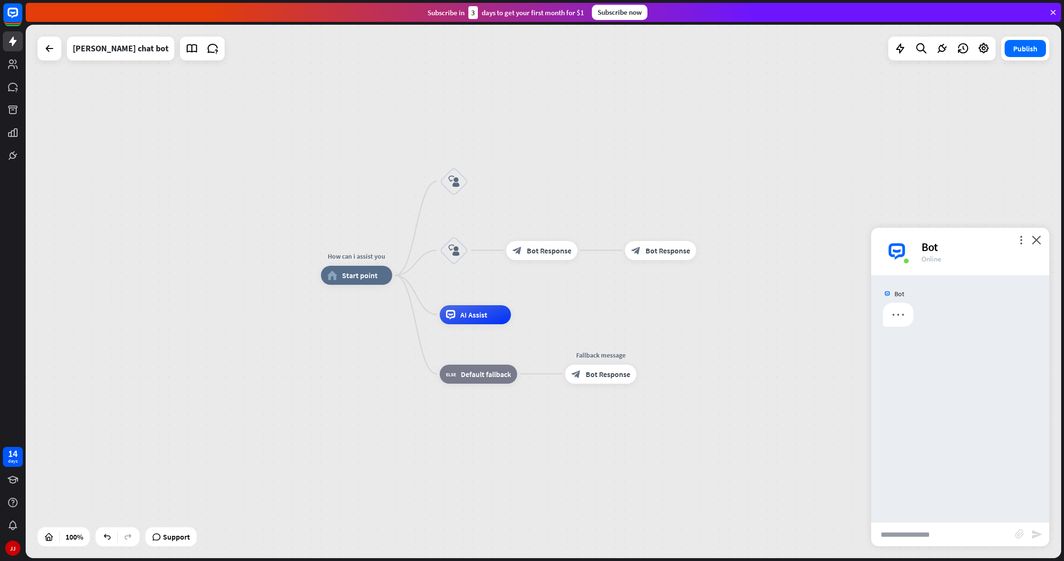
click at [892, 534] on input "text" at bounding box center [943, 534] width 144 height 24
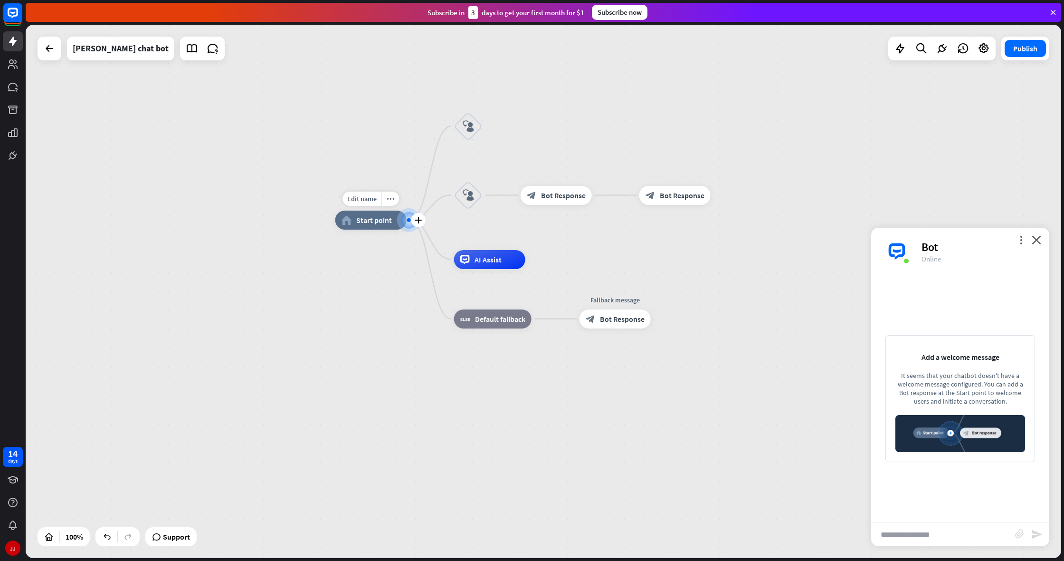
click at [410, 220] on div at bounding box center [409, 220] width 4 height 4
click at [367, 198] on span "Edit name" at bounding box center [361, 198] width 29 height 9
click at [506, 130] on div "**********" at bounding box center [544, 291] width 1036 height 533
click at [465, 102] on span "Edit name" at bounding box center [459, 100] width 29 height 9
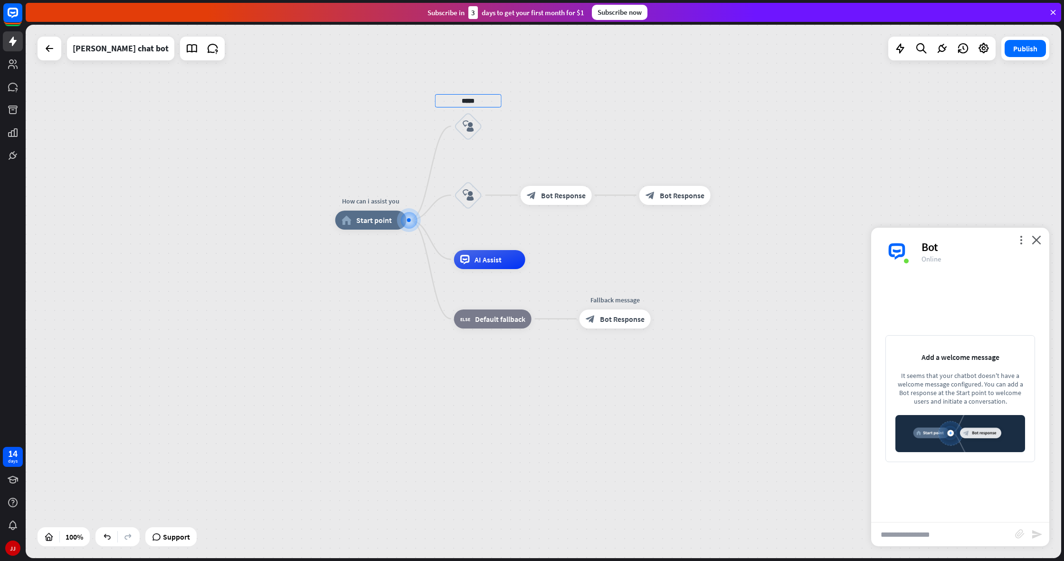
type input "*****"
drag, startPoint x: 1057, startPoint y: 244, endPoint x: 1035, endPoint y: 243, distance: 21.9
click at [1056, 244] on div "How can i assist you home_2 Start point aieee block_user_input block_user_input…" at bounding box center [852, 486] width 1036 height 533
click at [1035, 243] on icon "close" at bounding box center [1037, 239] width 10 height 9
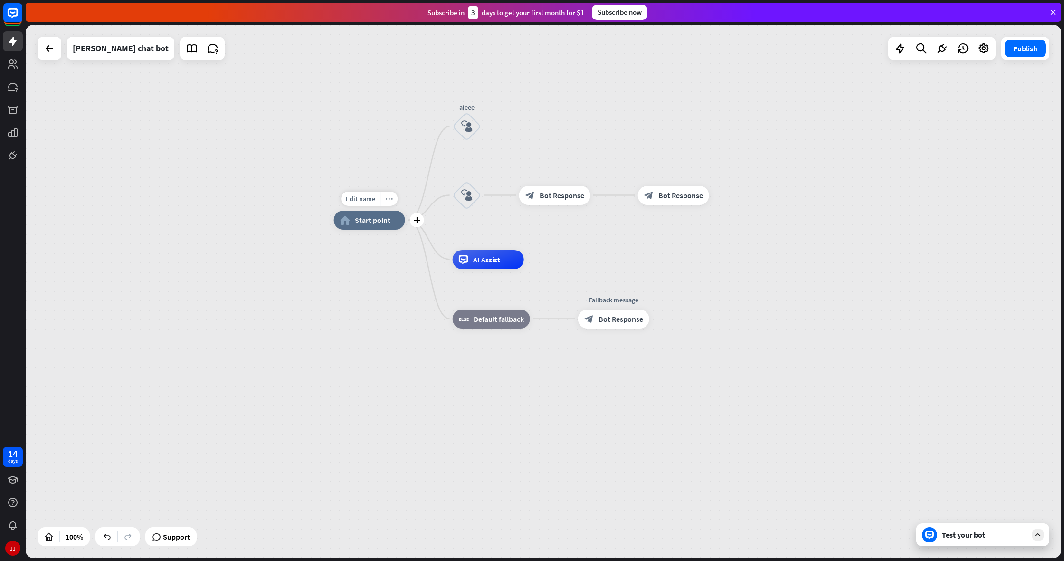
click at [391, 199] on icon "more_horiz" at bounding box center [389, 198] width 8 height 7
click at [439, 247] on span "Start testing from here" at bounding box center [444, 247] width 66 height 9
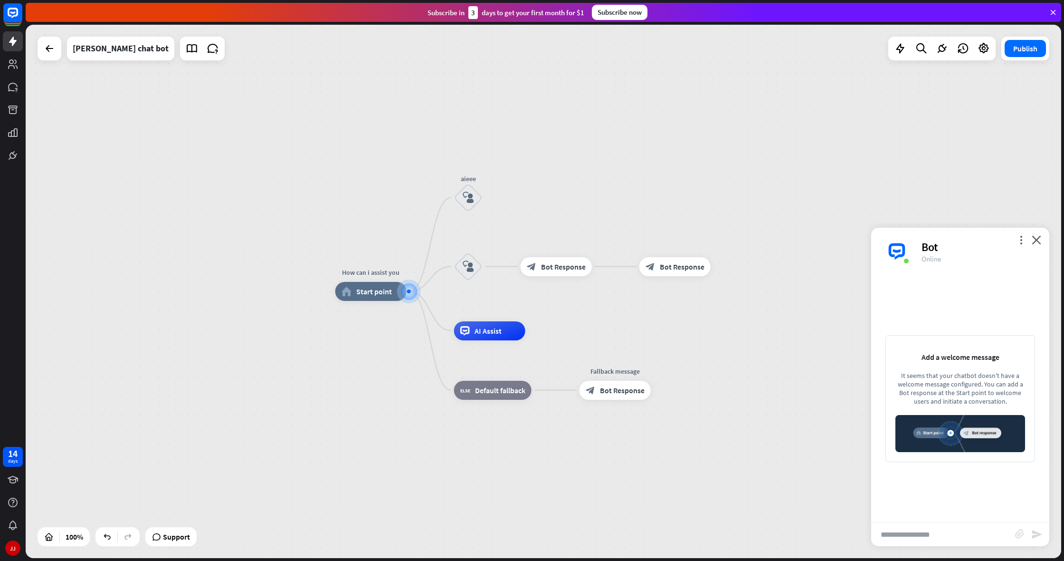
click at [1029, 244] on div "Bot" at bounding box center [980, 246] width 116 height 15
click at [1034, 243] on icon "close" at bounding box center [1037, 239] width 10 height 9
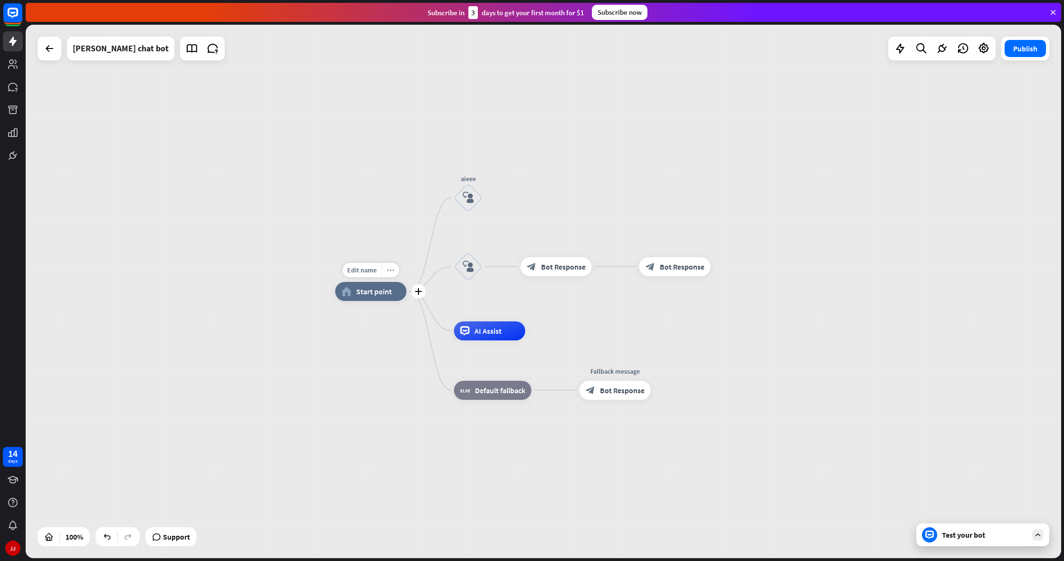
click at [388, 267] on icon "more_horiz" at bounding box center [391, 270] width 8 height 7
click at [417, 320] on span "Start testing from here" at bounding box center [441, 315] width 66 height 9
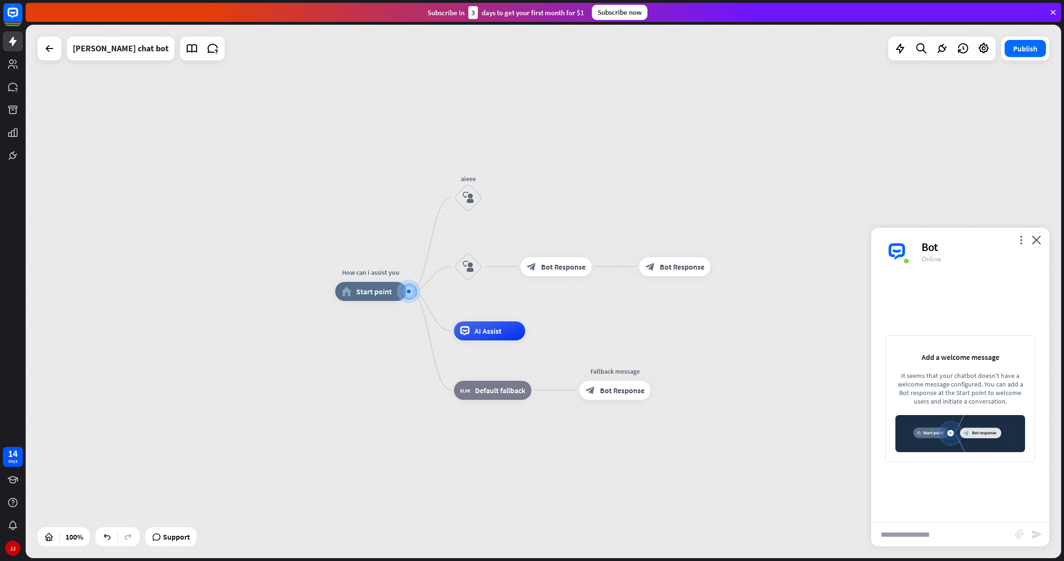
click at [978, 431] on img at bounding box center [961, 433] width 130 height 37
click at [921, 530] on input "text" at bounding box center [943, 534] width 144 height 24
type input "*****"
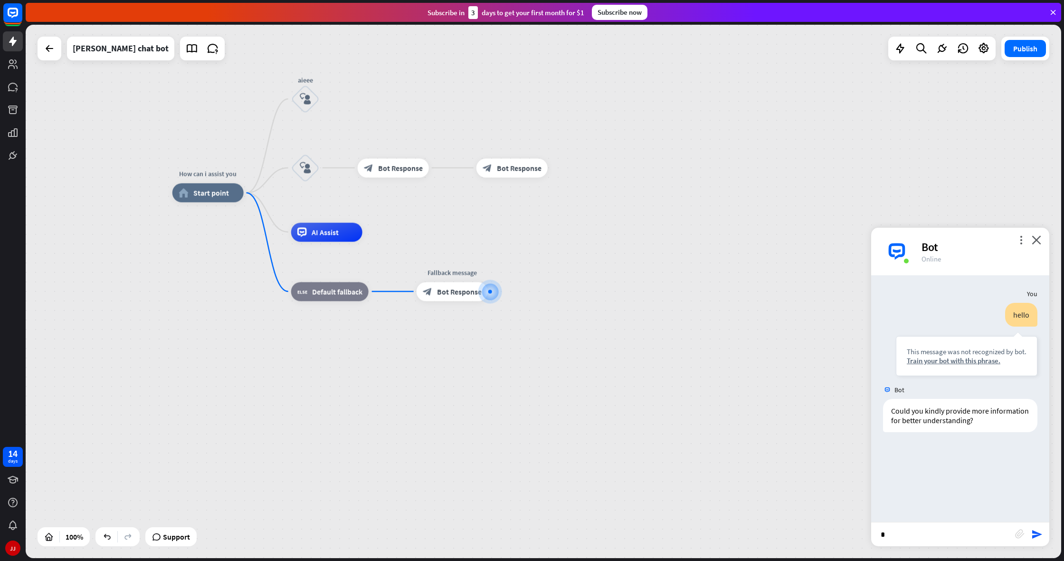
type input "**"
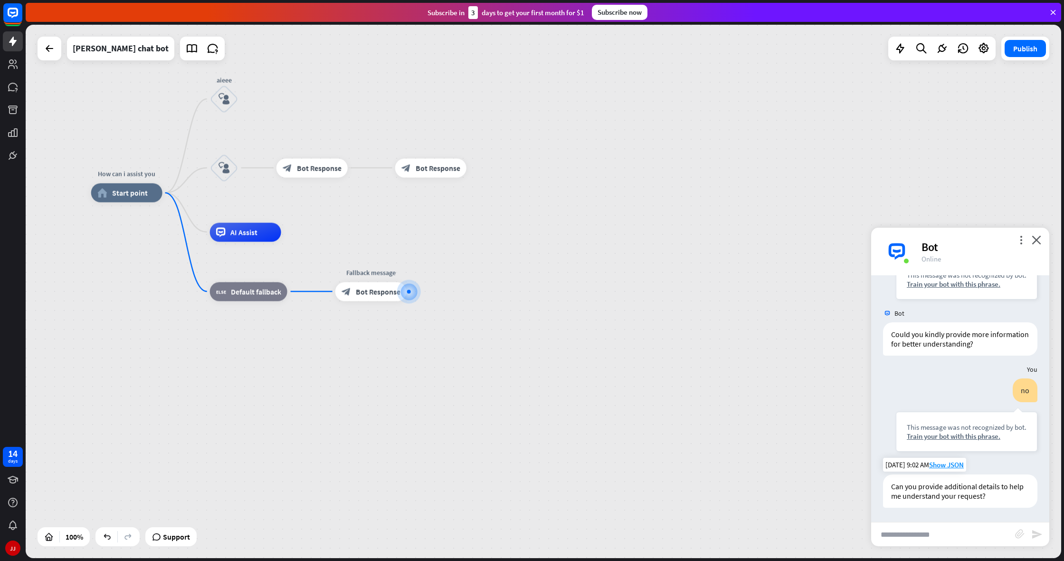
scroll to position [76, 0]
type input "***"
type input "****"
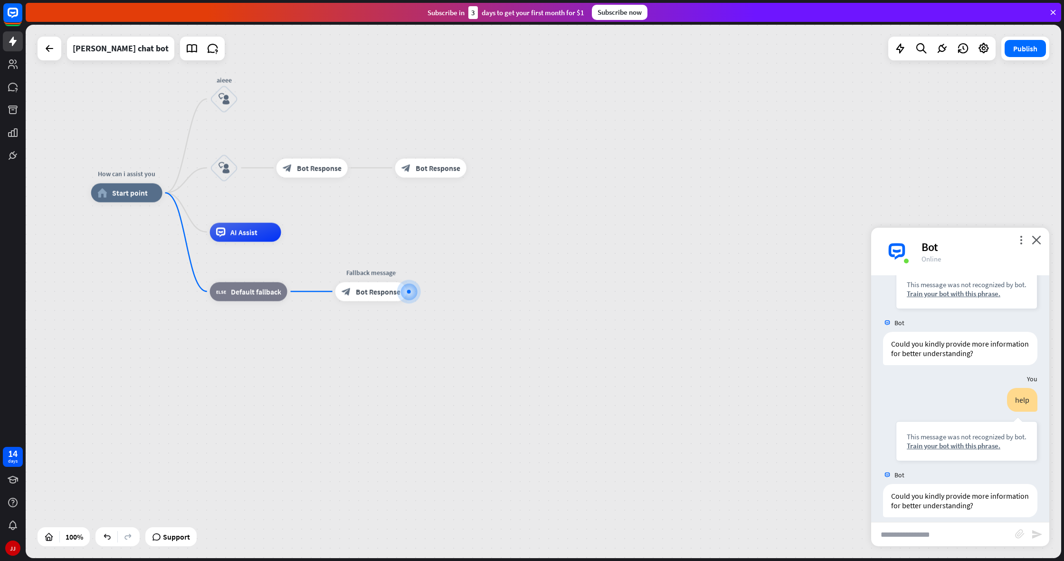
scroll to position [381, 0]
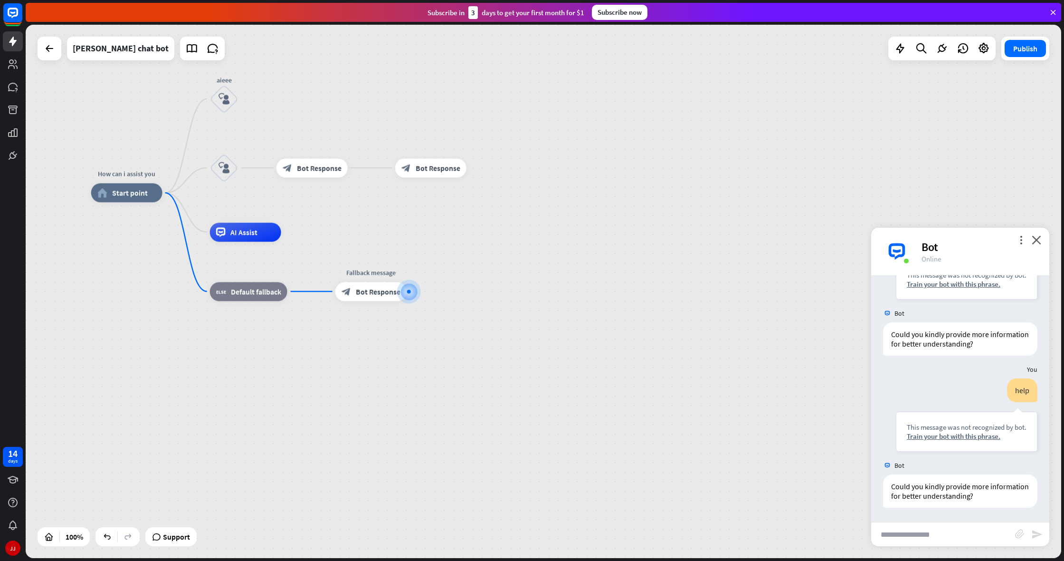
click at [1031, 241] on div "Bot" at bounding box center [980, 246] width 116 height 15
click at [1039, 238] on icon "close" at bounding box center [1037, 239] width 10 height 9
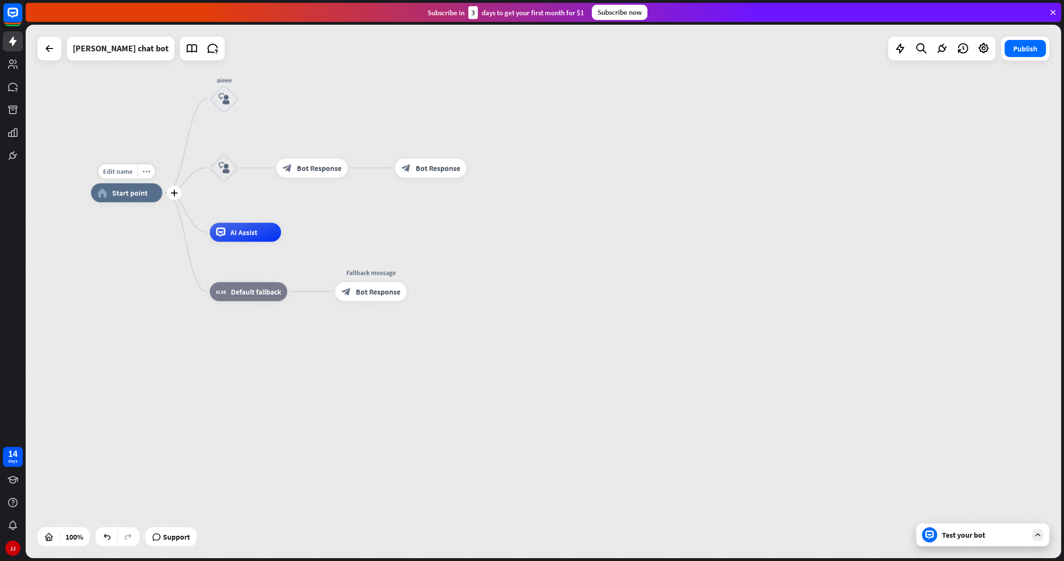
click at [103, 197] on icon "home_2" at bounding box center [102, 193] width 10 height 10
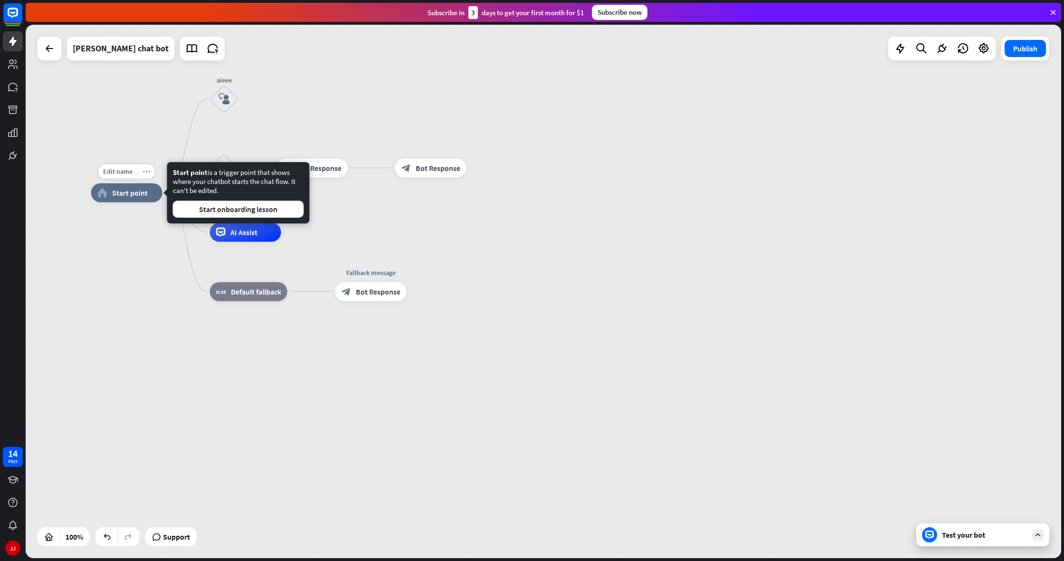
click at [140, 173] on div "more_horiz" at bounding box center [146, 171] width 18 height 14
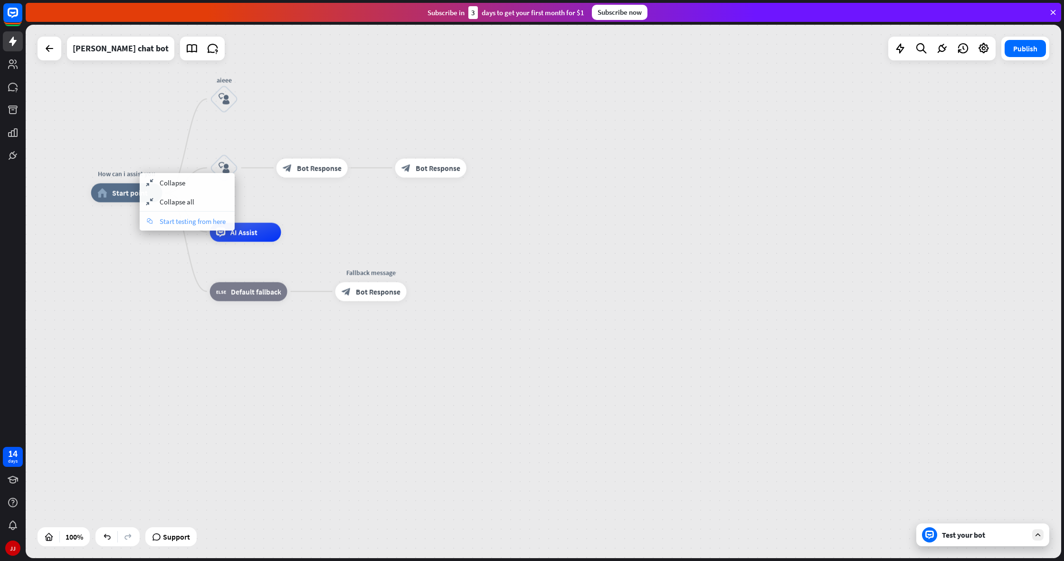
click at [159, 220] on div "chat Start testing from here" at bounding box center [187, 220] width 95 height 19
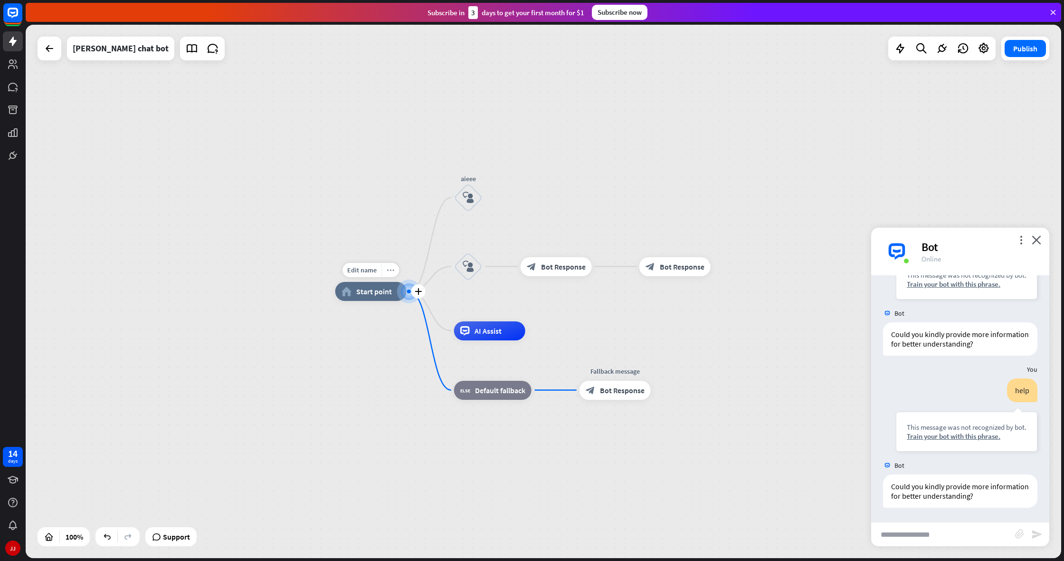
click at [398, 269] on div "more_horiz" at bounding box center [391, 270] width 18 height 14
click at [411, 314] on icon "chat" at bounding box center [407, 317] width 10 height 6
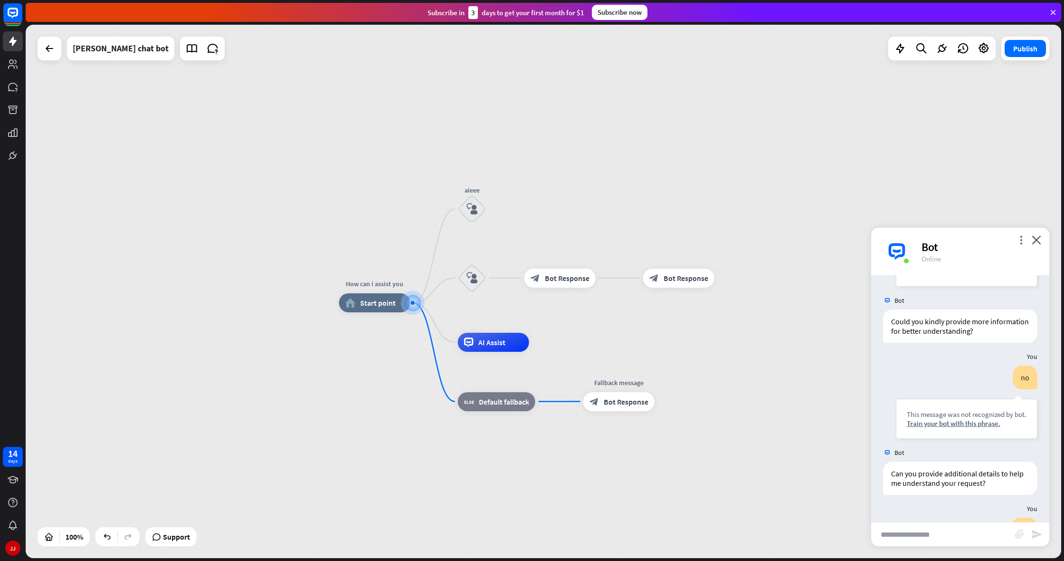
scroll to position [88, 0]
click at [1037, 243] on icon "close" at bounding box center [1037, 239] width 10 height 9
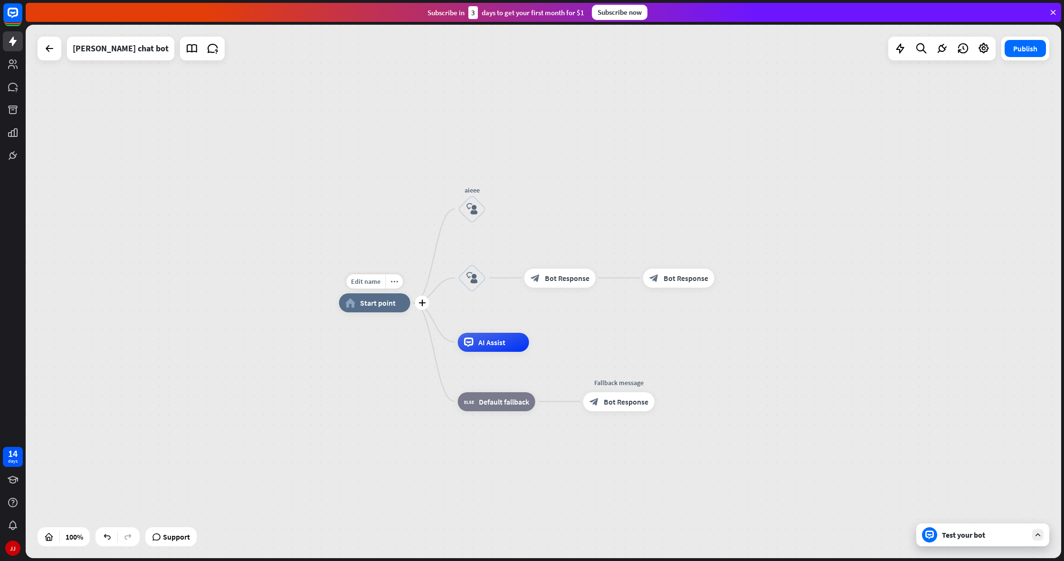
click at [382, 308] on div "home_2 Start point" at bounding box center [374, 302] width 71 height 19
click at [389, 286] on div "more_horiz" at bounding box center [394, 281] width 18 height 14
click at [419, 331] on span "Start testing from here" at bounding box center [442, 334] width 66 height 9
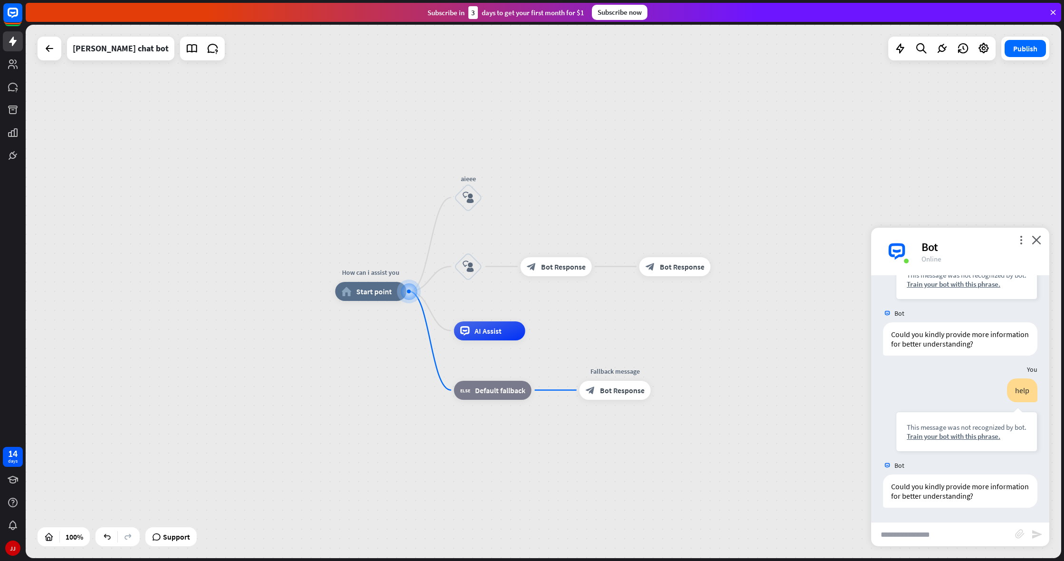
scroll to position [381, 0]
click at [1037, 236] on icon "close" at bounding box center [1037, 239] width 10 height 9
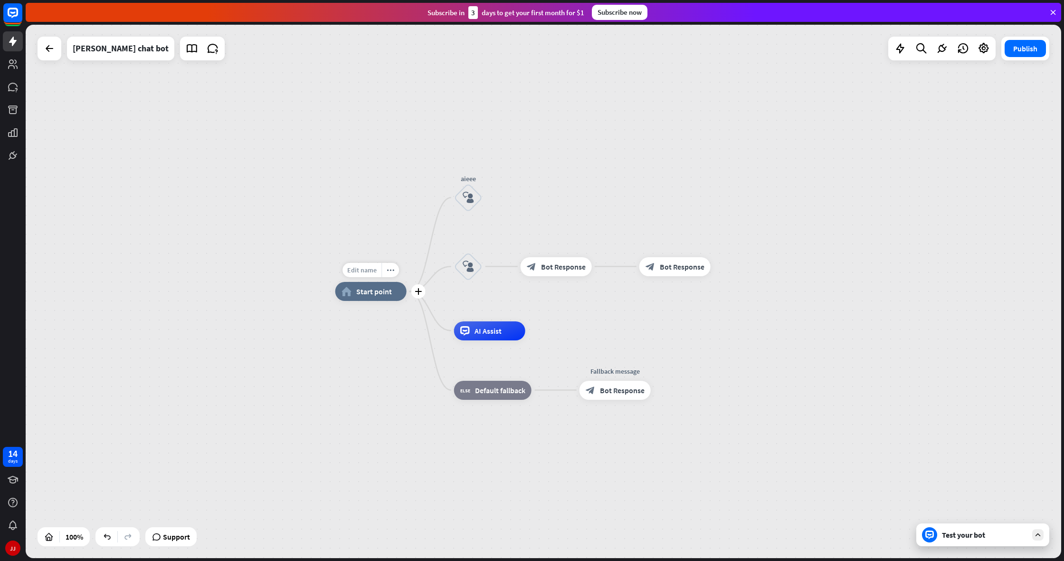
click at [362, 272] on span "Edit name" at bounding box center [361, 270] width 29 height 9
drag, startPoint x: 399, startPoint y: 276, endPoint x: 340, endPoint y: 270, distance: 58.7
click at [340, 270] on input "**********" at bounding box center [371, 270] width 67 height 13
type input "**********"
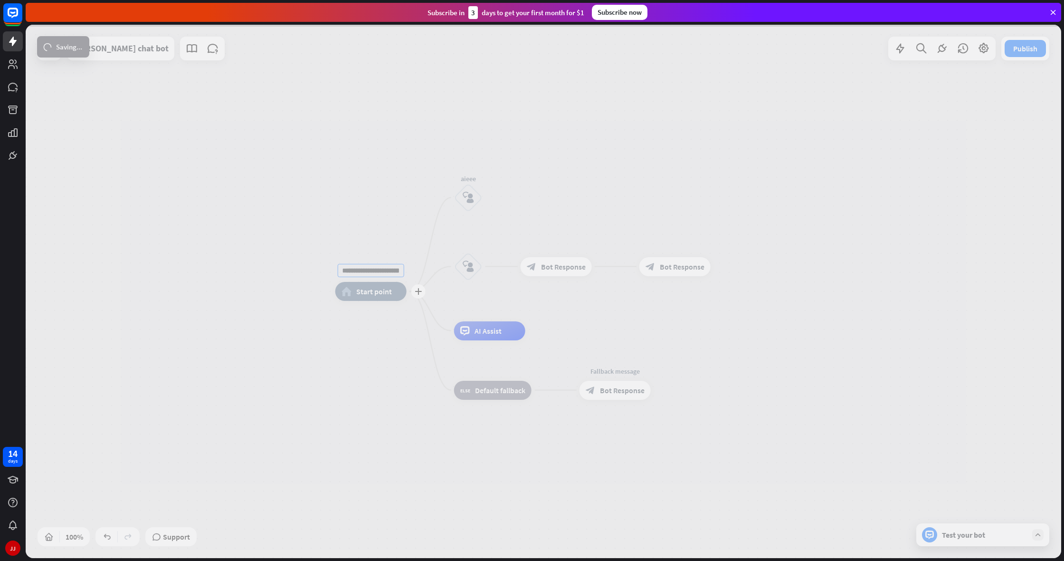
click at [361, 277] on div "**********" at bounding box center [544, 291] width 1036 height 533
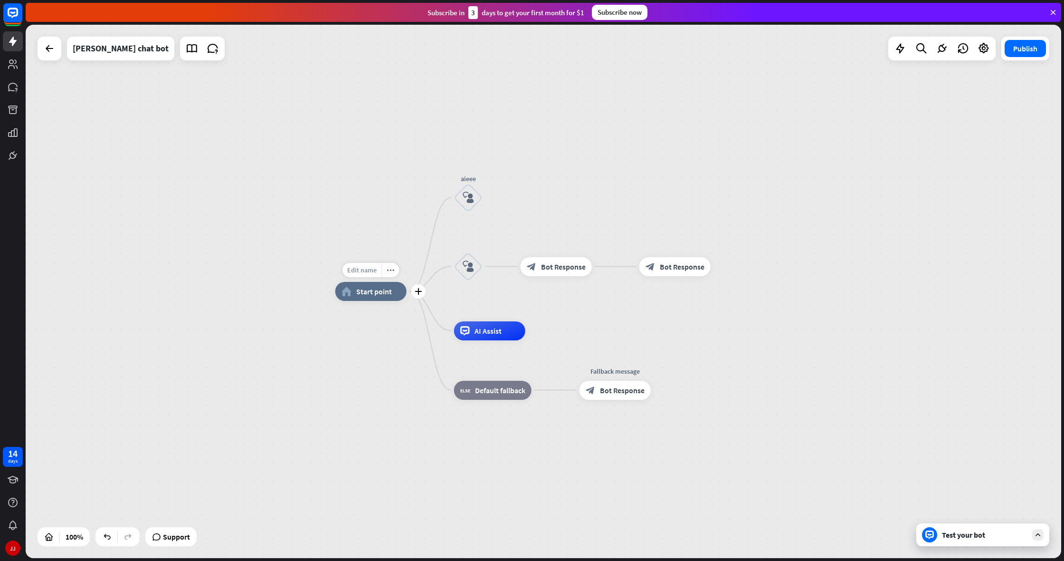
click at [377, 268] on span "Edit name" at bounding box center [361, 270] width 29 height 9
click at [353, 270] on input "**********" at bounding box center [371, 270] width 67 height 13
type input "**********"
click at [420, 294] on icon "plus" at bounding box center [418, 291] width 7 height 7
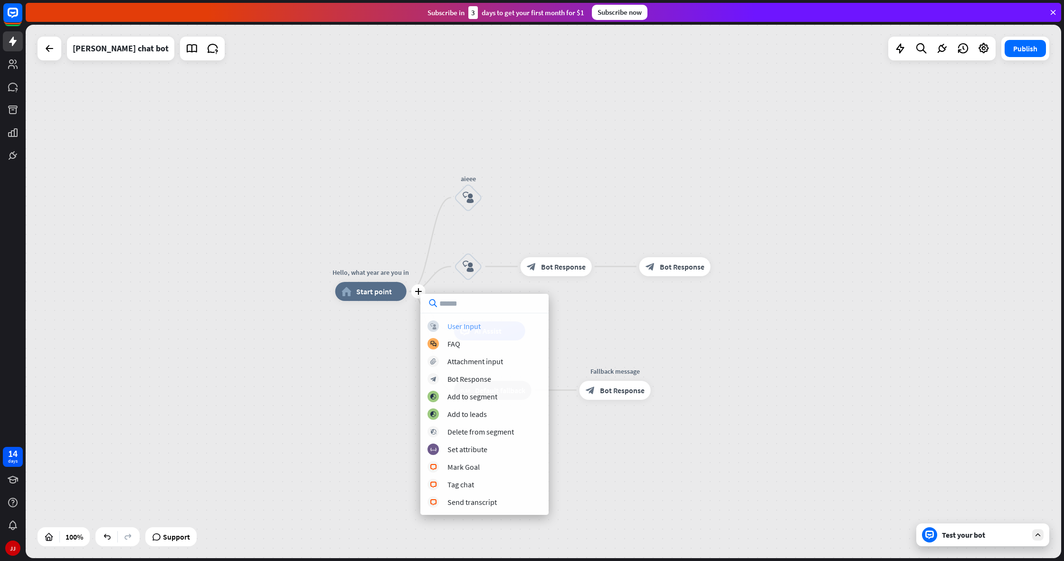
click at [468, 330] on div "User Input" at bounding box center [464, 326] width 33 height 10
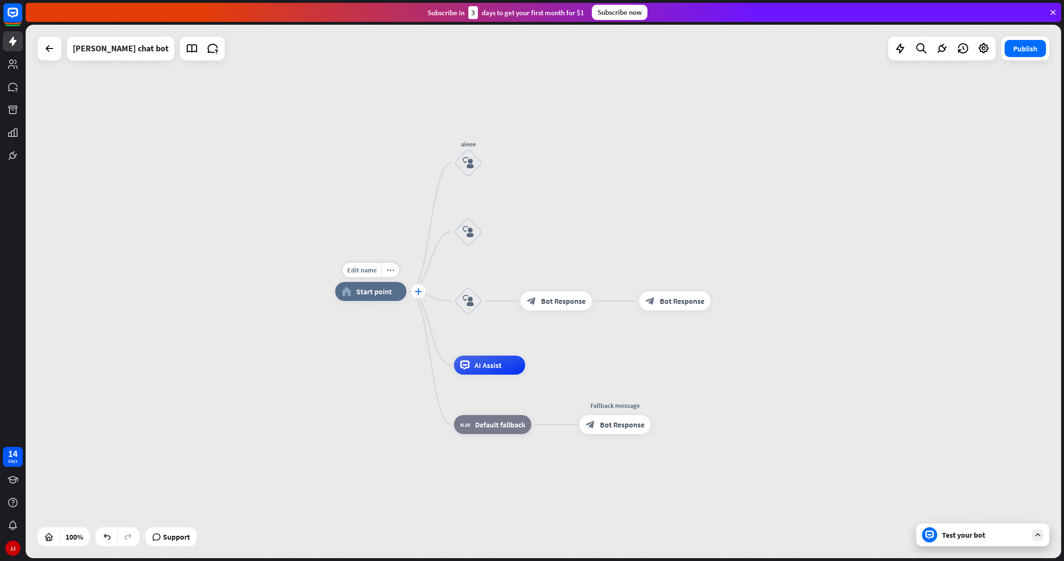
click at [418, 292] on icon "plus" at bounding box center [418, 291] width 7 height 7
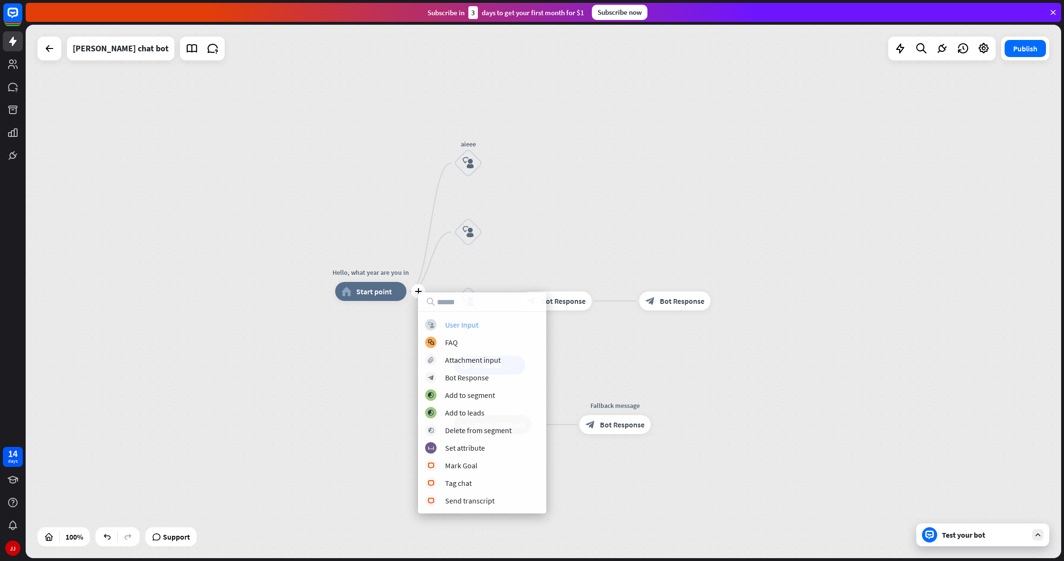
click at [480, 328] on div "block_user_input User Input" at bounding box center [482, 324] width 114 height 11
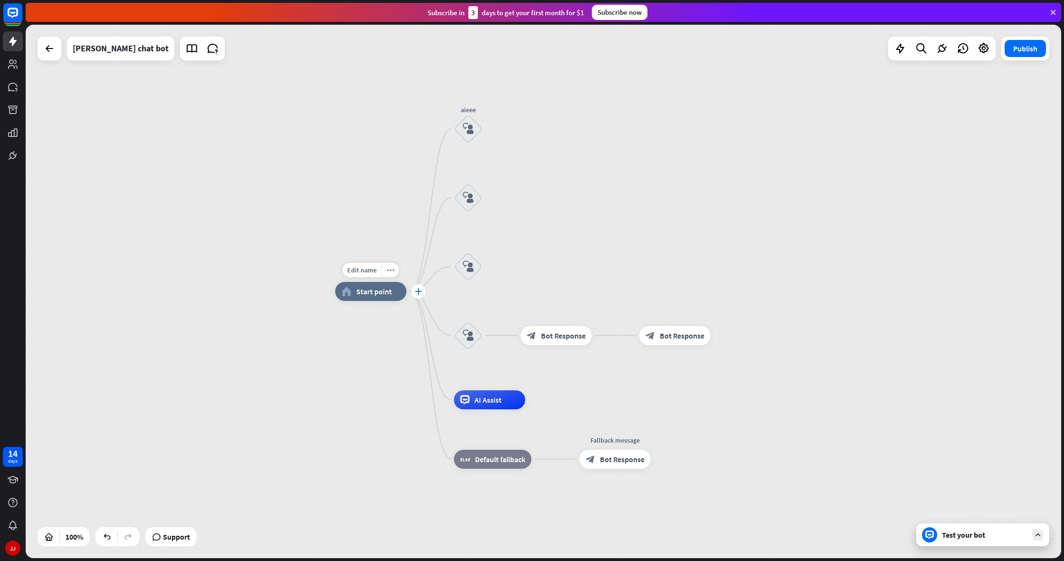
click at [418, 289] on icon "plus" at bounding box center [418, 291] width 7 height 7
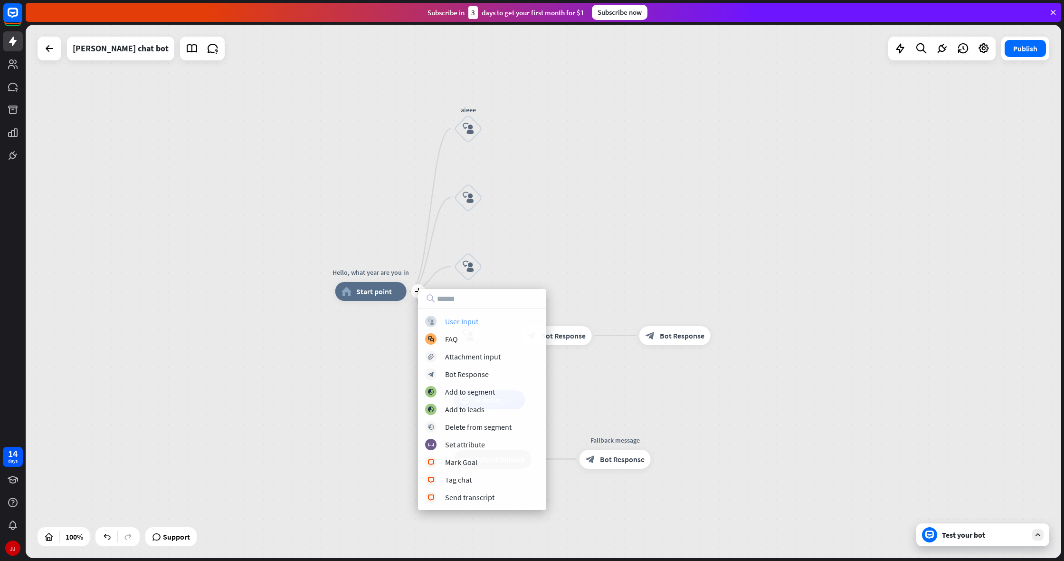
click at [488, 326] on div "block_user_input User Input" at bounding box center [482, 320] width 114 height 11
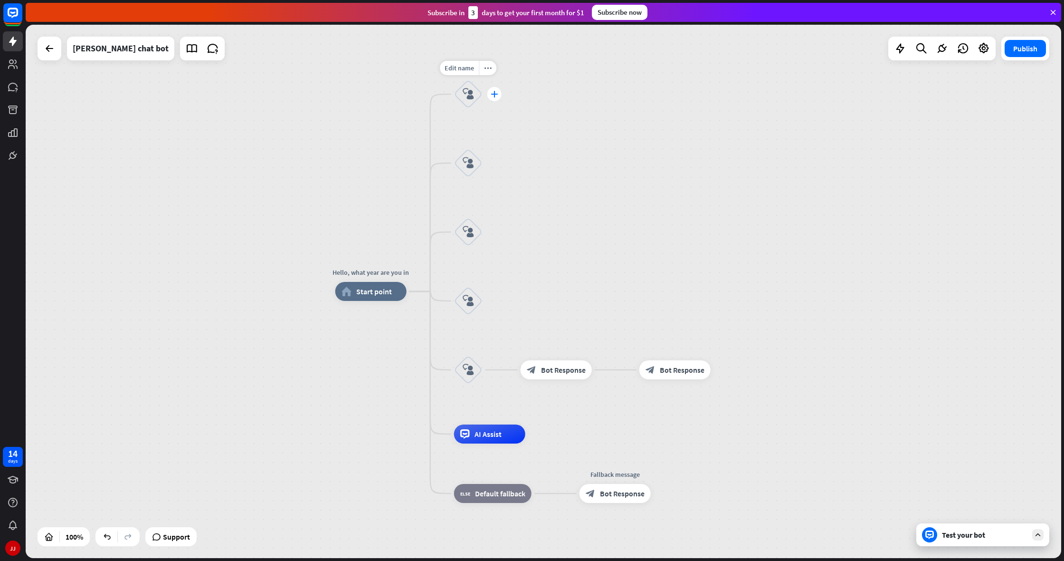
click at [493, 95] on icon "plus" at bounding box center [494, 94] width 7 height 7
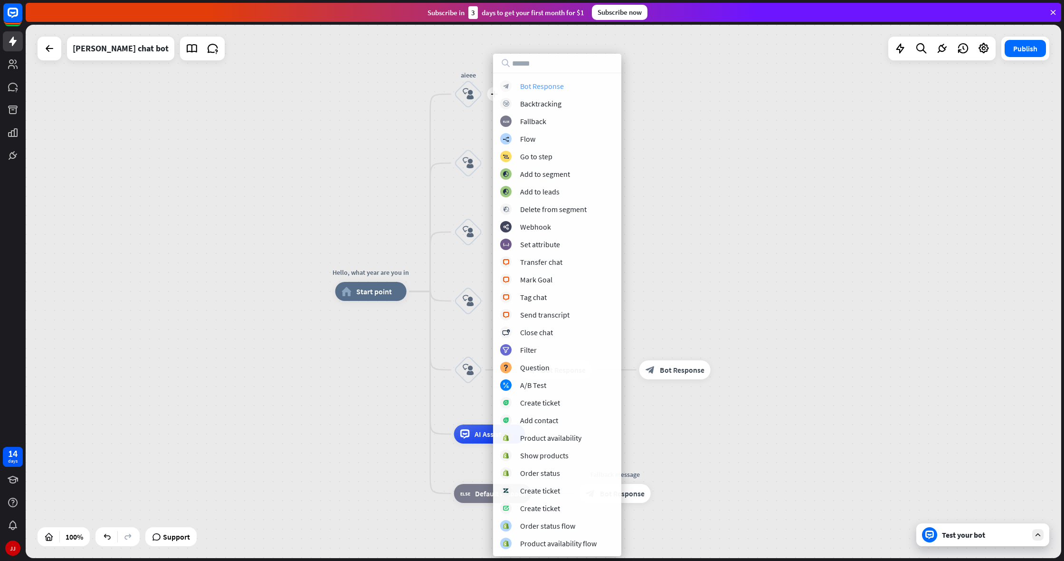
click at [543, 86] on div "Bot Response" at bounding box center [542, 86] width 44 height 10
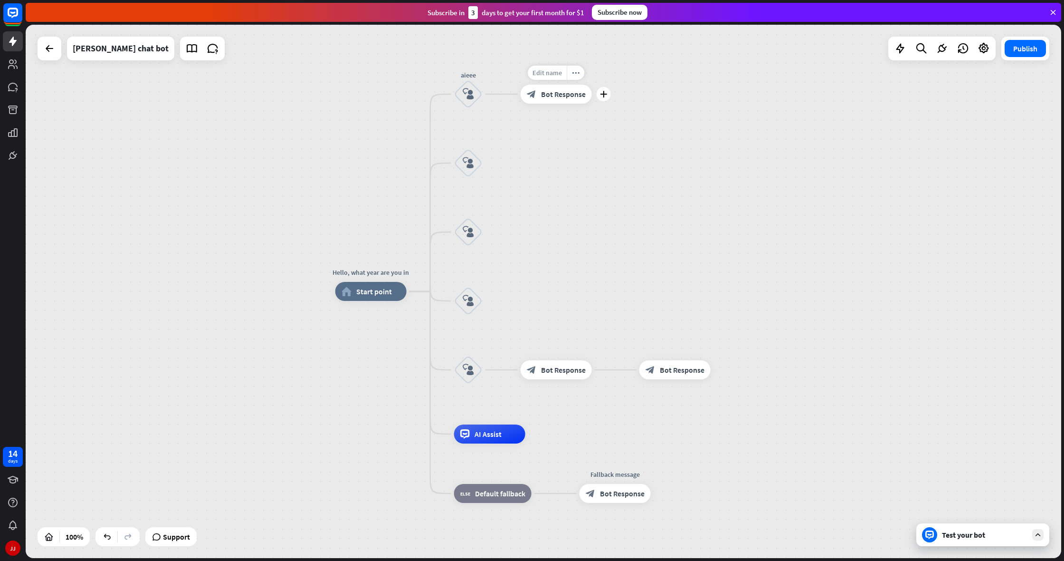
click at [556, 72] on span "Edit name" at bounding box center [547, 72] width 29 height 9
type input "*"
click at [498, 166] on div "plus" at bounding box center [494, 163] width 14 height 14
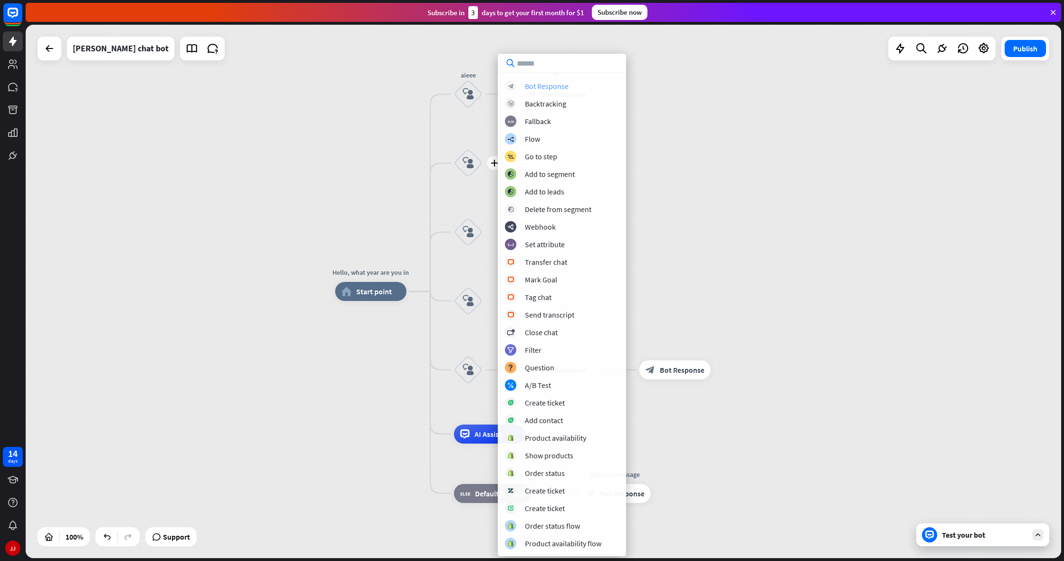
click at [550, 86] on div "Bot Response" at bounding box center [547, 86] width 44 height 10
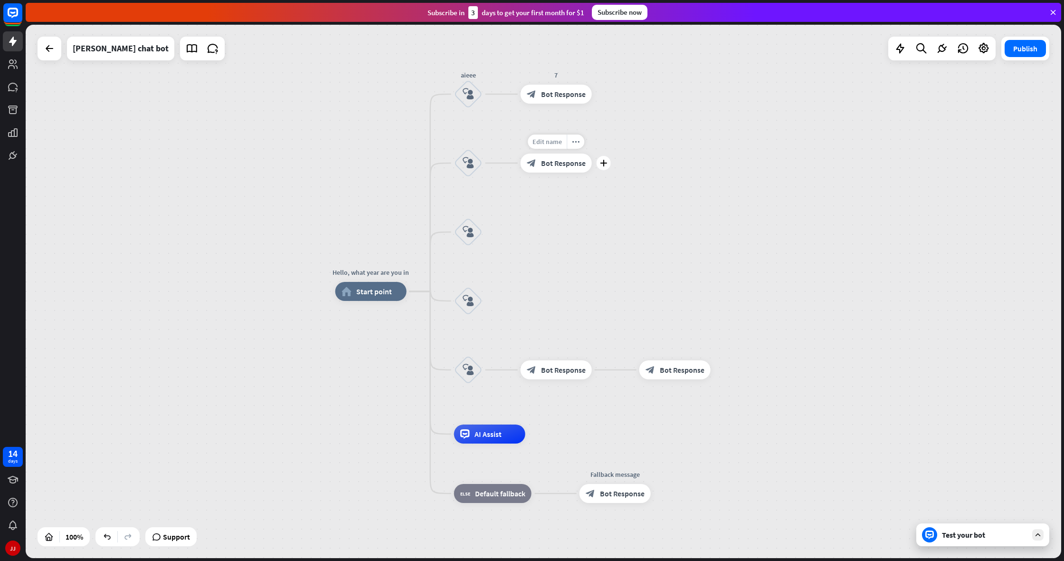
click at [553, 140] on span "Edit name" at bounding box center [547, 141] width 29 height 9
type input "*"
click at [491, 233] on icon "plus" at bounding box center [494, 232] width 7 height 7
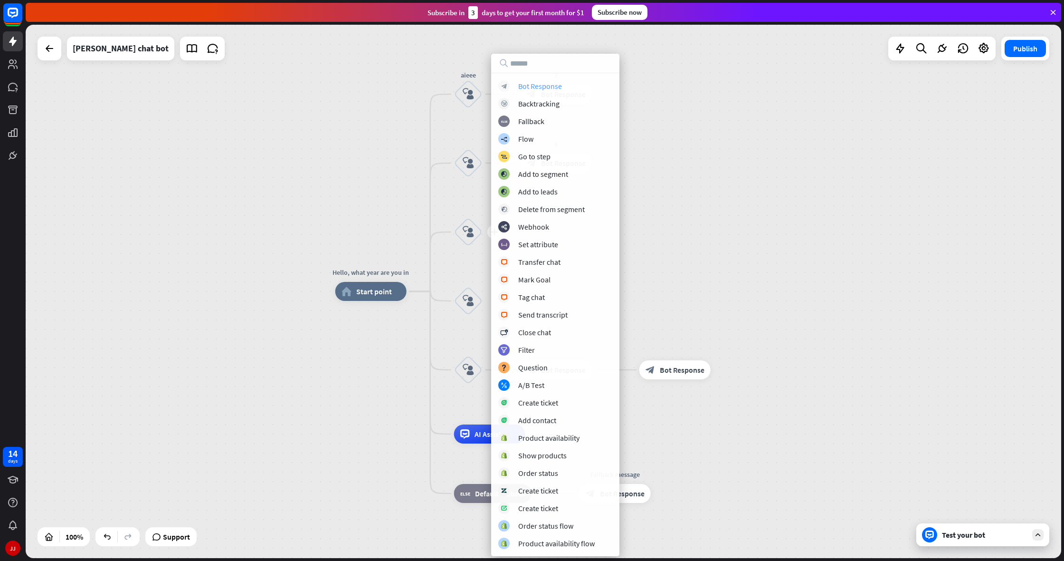
click at [550, 86] on div "Bot Response" at bounding box center [540, 86] width 44 height 10
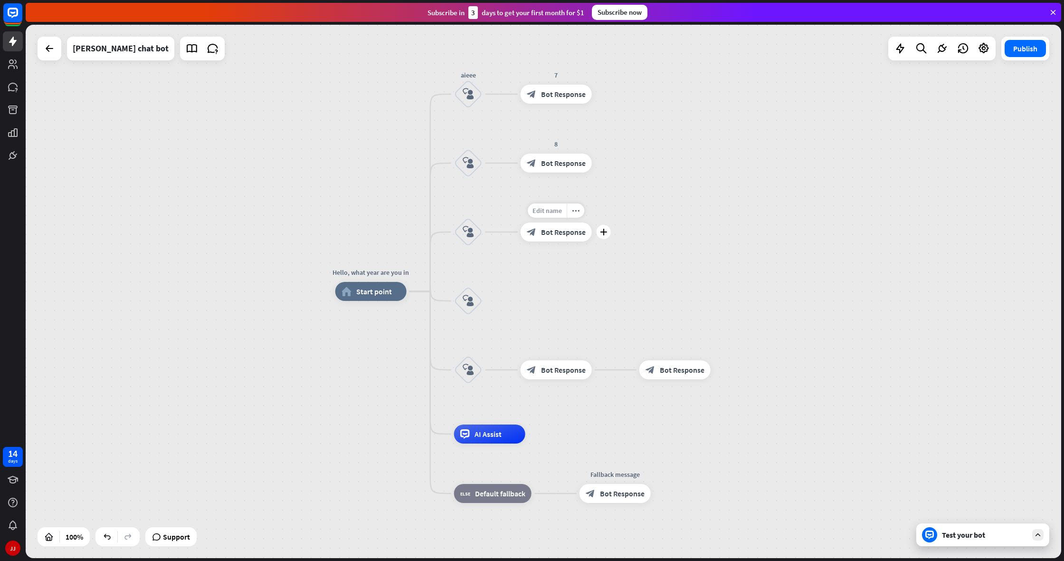
click at [552, 214] on span "Edit name" at bounding box center [547, 210] width 29 height 9
type input "*"
click at [490, 301] on div "plus" at bounding box center [494, 301] width 14 height 14
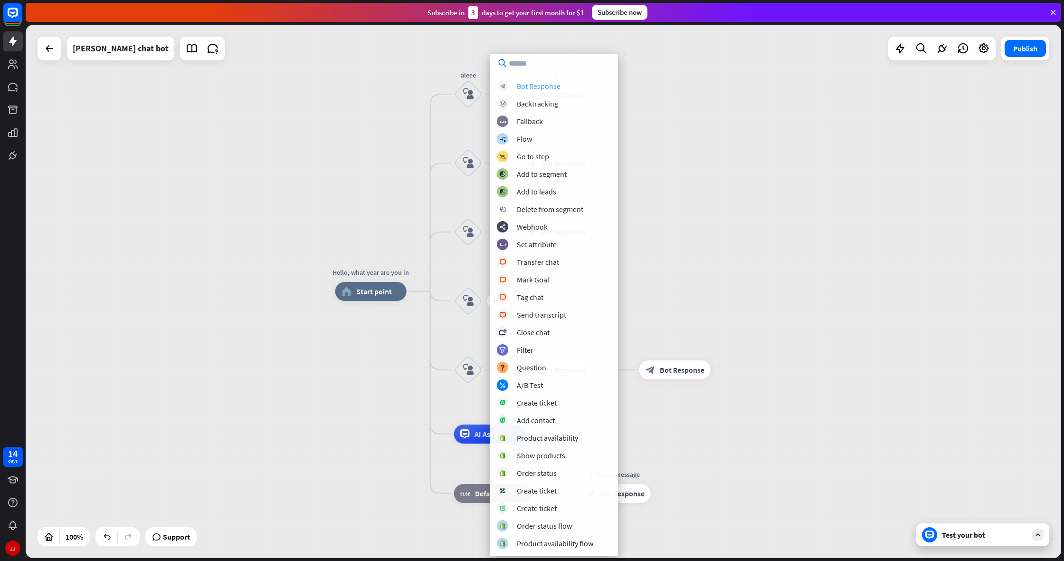
click at [543, 82] on div "Bot Response" at bounding box center [539, 86] width 44 height 10
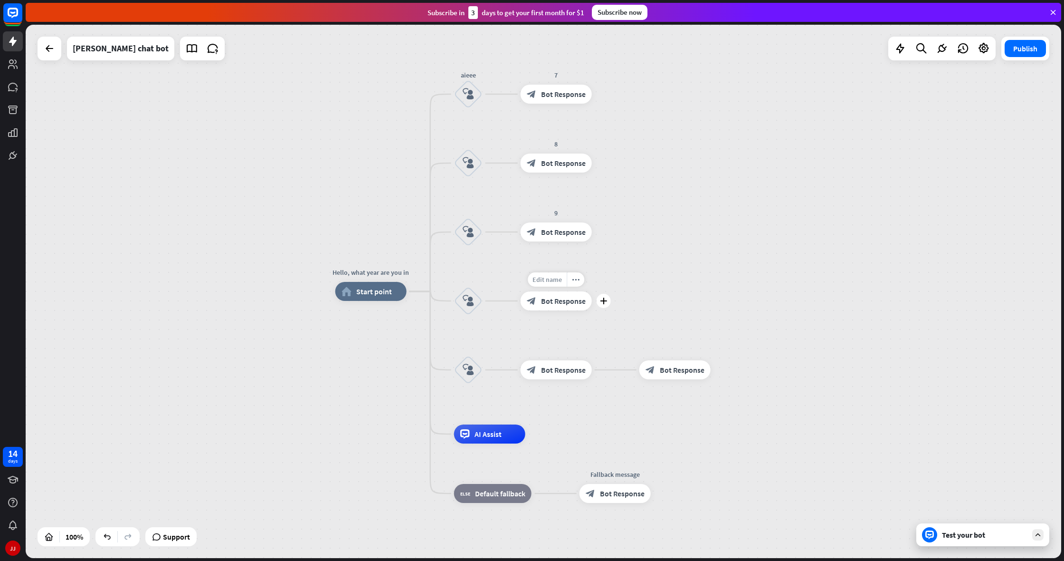
click at [553, 275] on span "Edit name" at bounding box center [547, 279] width 29 height 9
type input "**"
click at [551, 355] on div "Edit name" at bounding box center [547, 348] width 39 height 14
type input "**"
click at [345, 299] on div "home_2 Start point" at bounding box center [370, 291] width 71 height 19
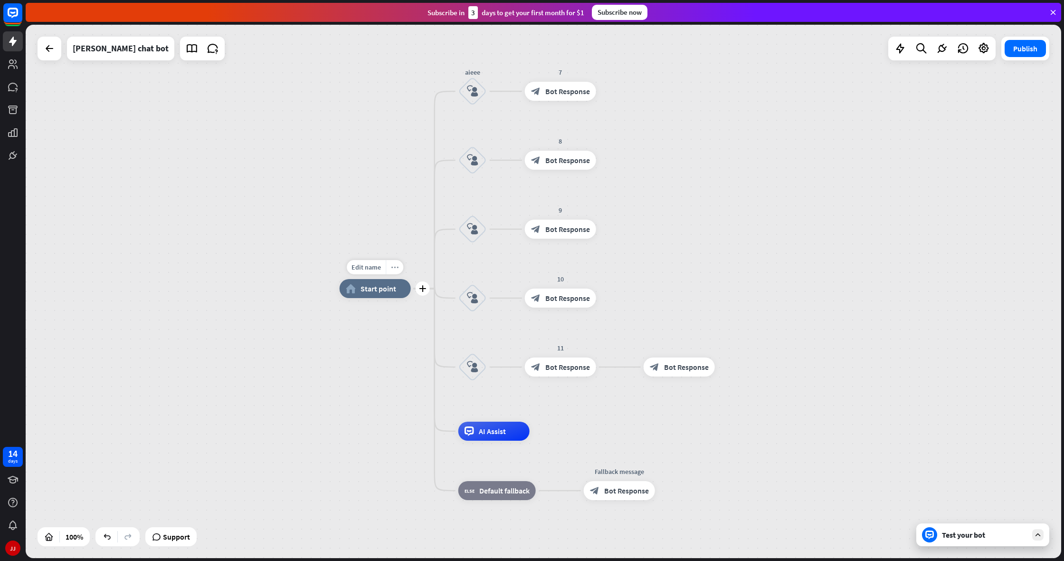
click at [390, 270] on div "more_horiz" at bounding box center [395, 267] width 18 height 14
click at [409, 317] on div "chat Start testing from here" at bounding box center [437, 318] width 95 height 19
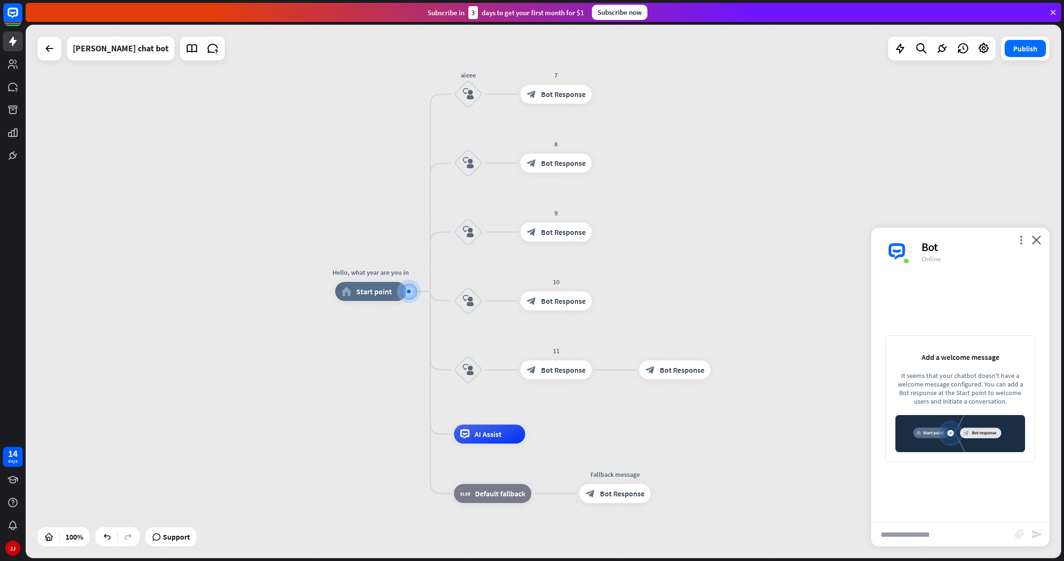
click at [934, 536] on input "text" at bounding box center [943, 534] width 144 height 24
type input "*****"
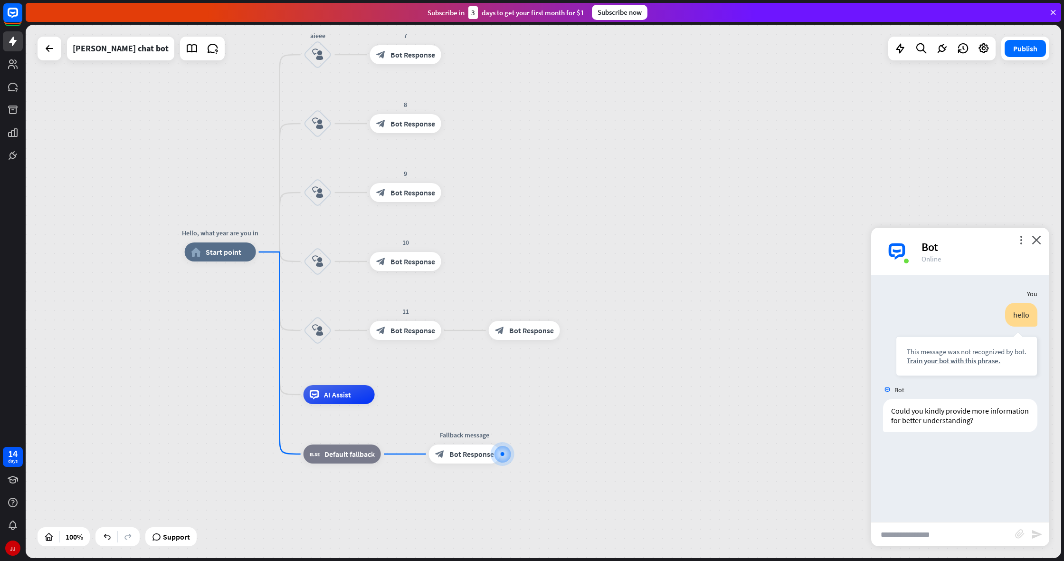
drag, startPoint x: 135, startPoint y: 243, endPoint x: 291, endPoint y: 230, distance: 155.9
click at [146, 240] on div "Edit name more_horiz Hello, what year are you in home_2 Start point aieee block…" at bounding box center [544, 291] width 1036 height 533
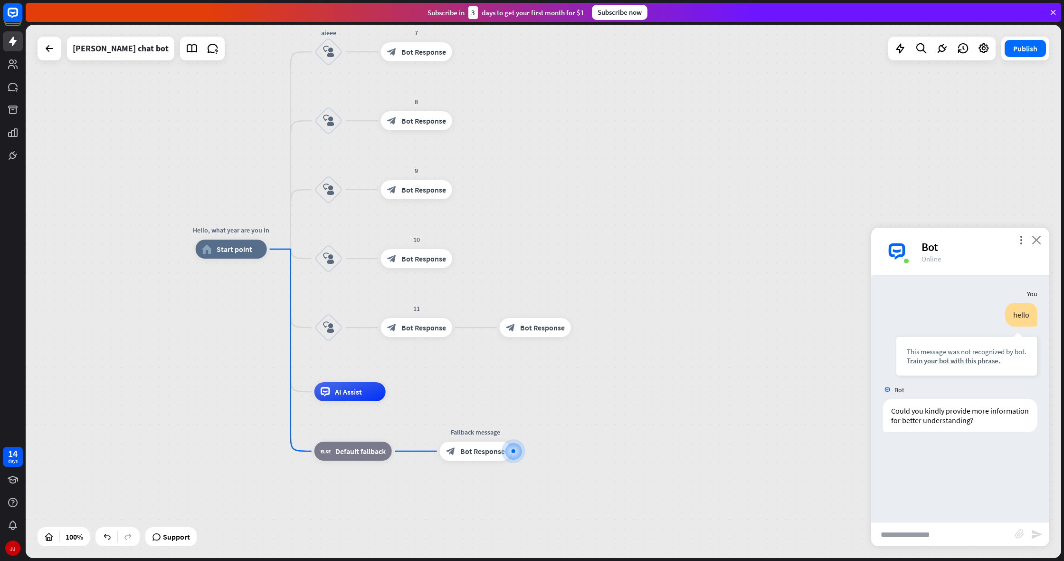
click at [1035, 242] on icon "close" at bounding box center [1037, 239] width 10 height 9
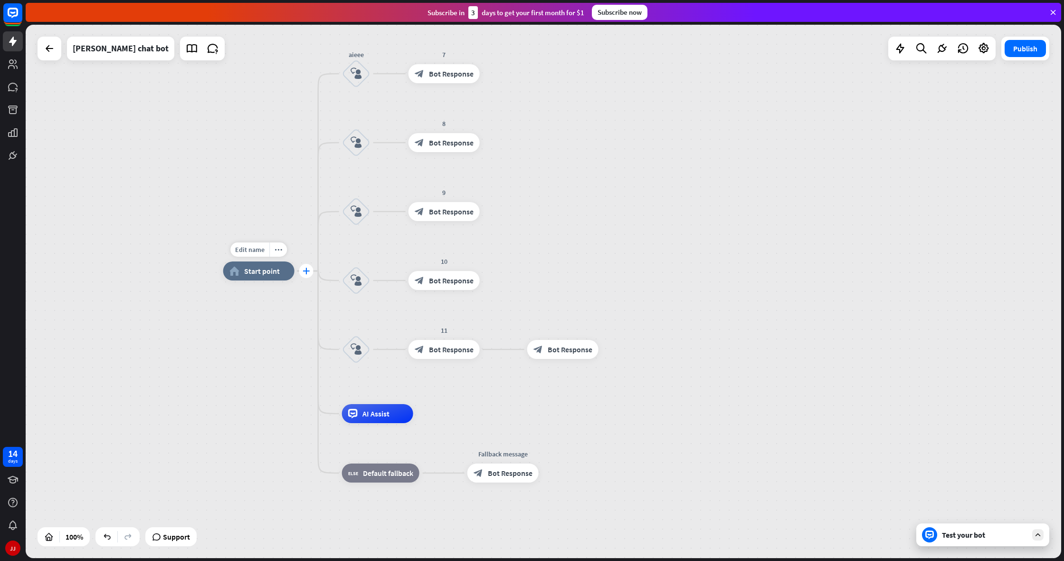
click at [302, 273] on div "plus" at bounding box center [306, 271] width 14 height 14
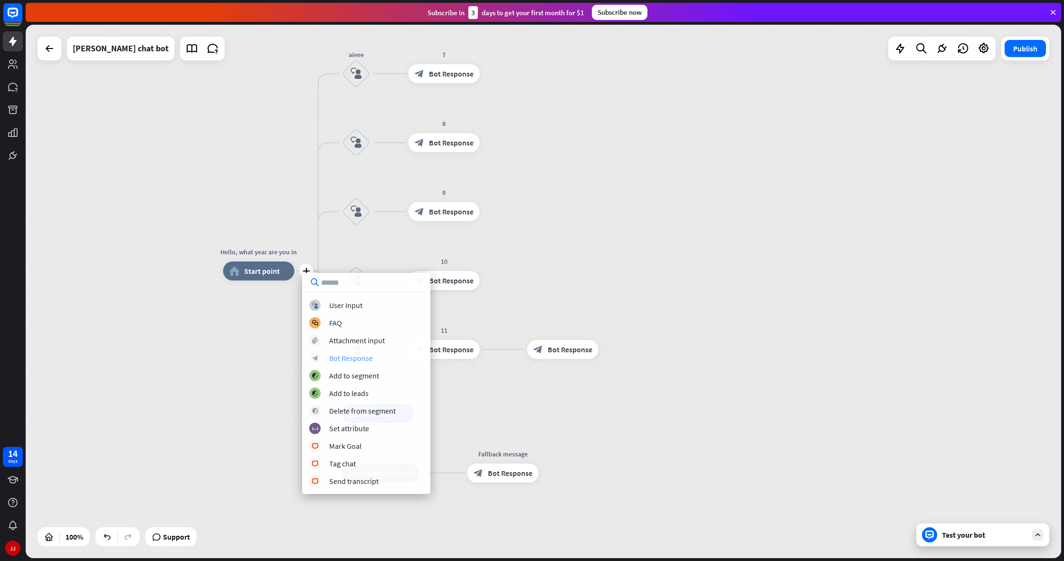
click at [343, 359] on div "Bot Response" at bounding box center [351, 358] width 44 height 10
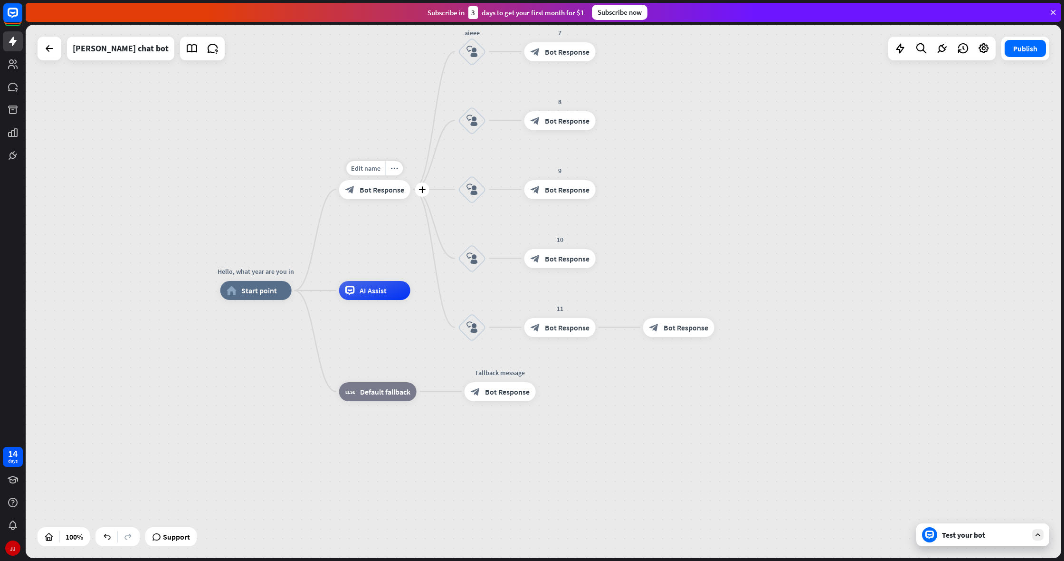
click at [372, 185] on span "Bot Response" at bounding box center [382, 190] width 45 height 10
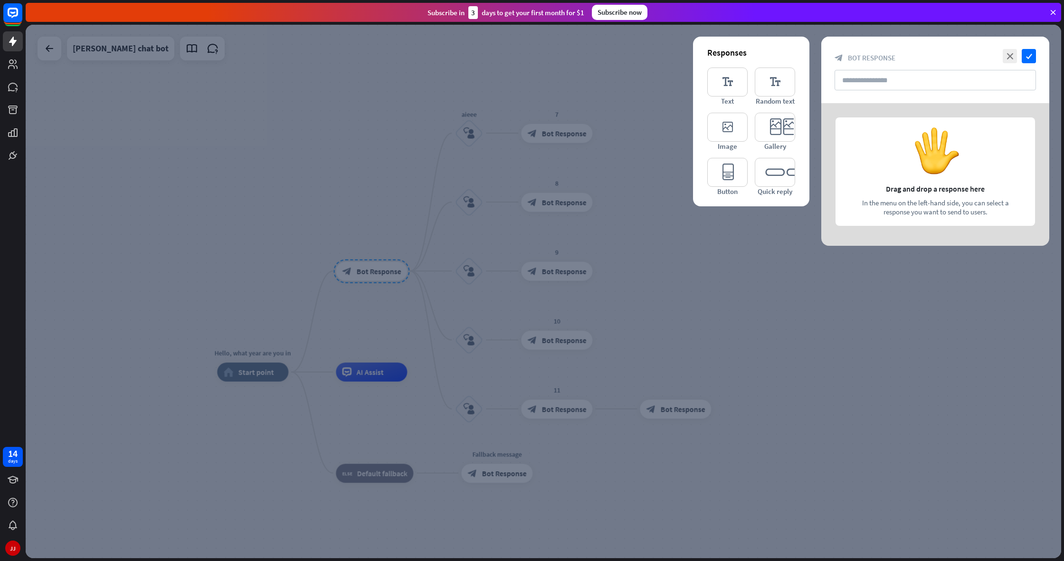
click at [574, 149] on div at bounding box center [544, 291] width 1036 height 533
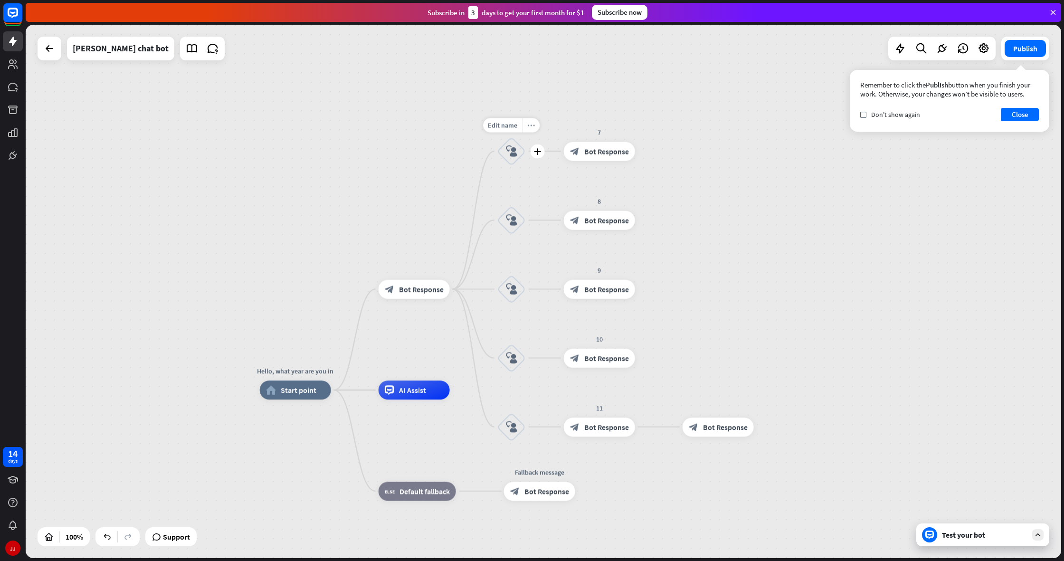
click at [535, 125] on div "more_horiz" at bounding box center [531, 125] width 18 height 14
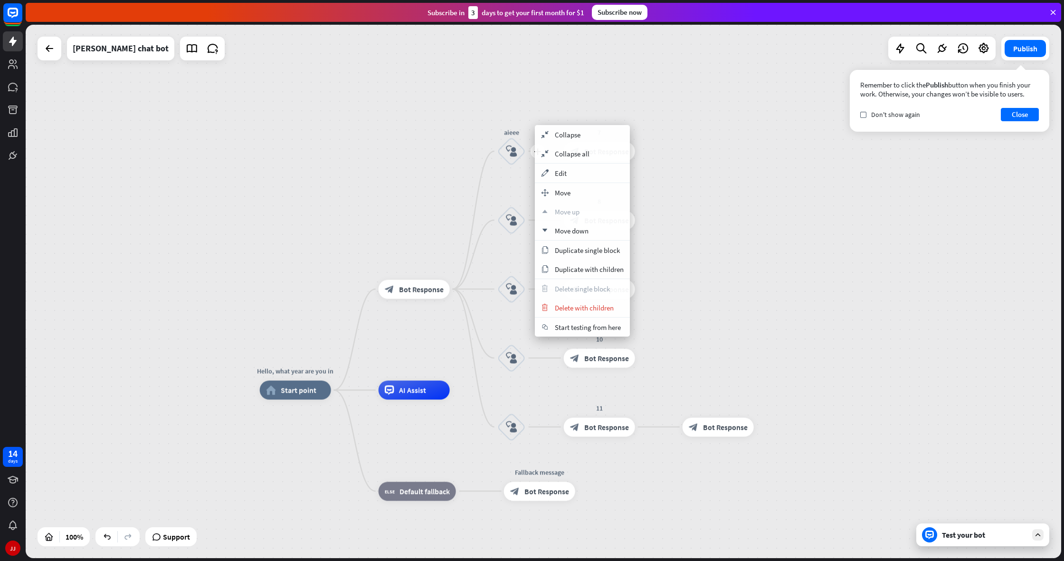
click at [521, 131] on div "aieee" at bounding box center [511, 132] width 57 height 10
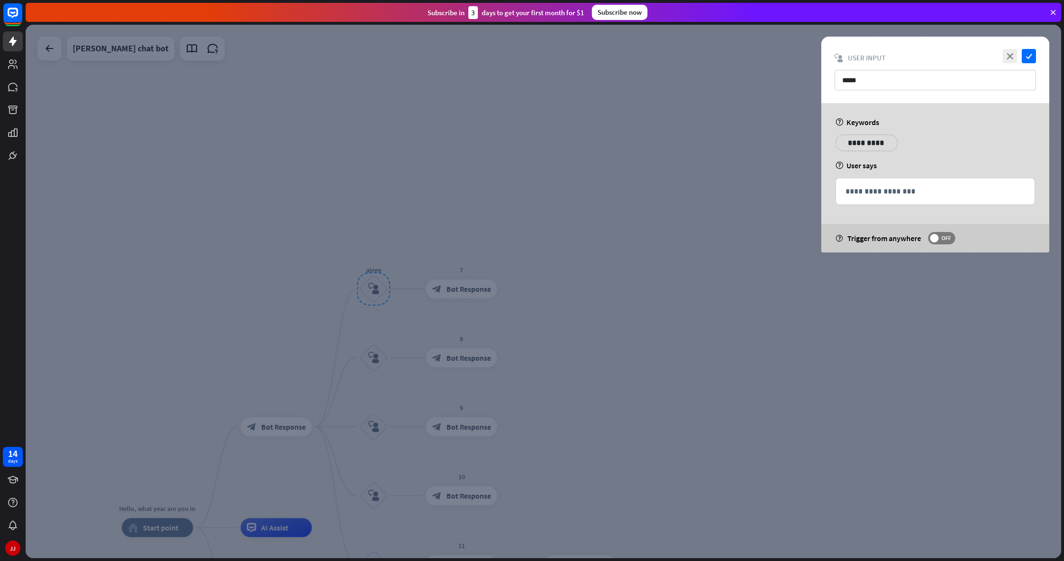
drag, startPoint x: 573, startPoint y: 129, endPoint x: 581, endPoint y: 125, distance: 8.7
click at [573, 129] on div at bounding box center [544, 291] width 1036 height 533
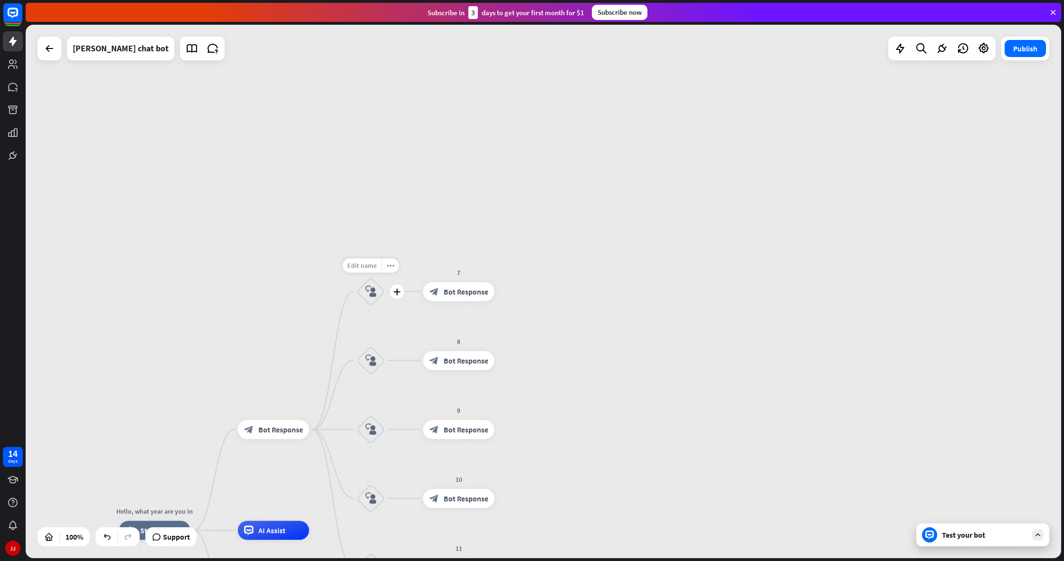
click at [356, 260] on div "Edit name" at bounding box center [362, 265] width 39 height 14
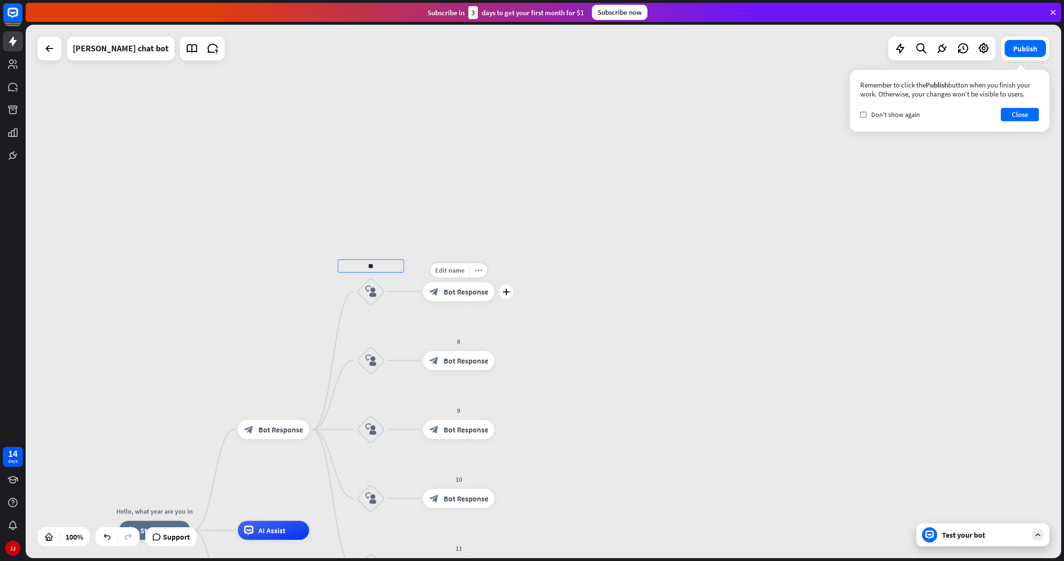
type input "*"
click at [370, 358] on div "Hello, what year are you in home_2 Start point block_bot_response Bot Response …" at bounding box center [544, 291] width 1036 height 533
click at [366, 332] on span "Edit name" at bounding box center [361, 334] width 29 height 9
type input "*"
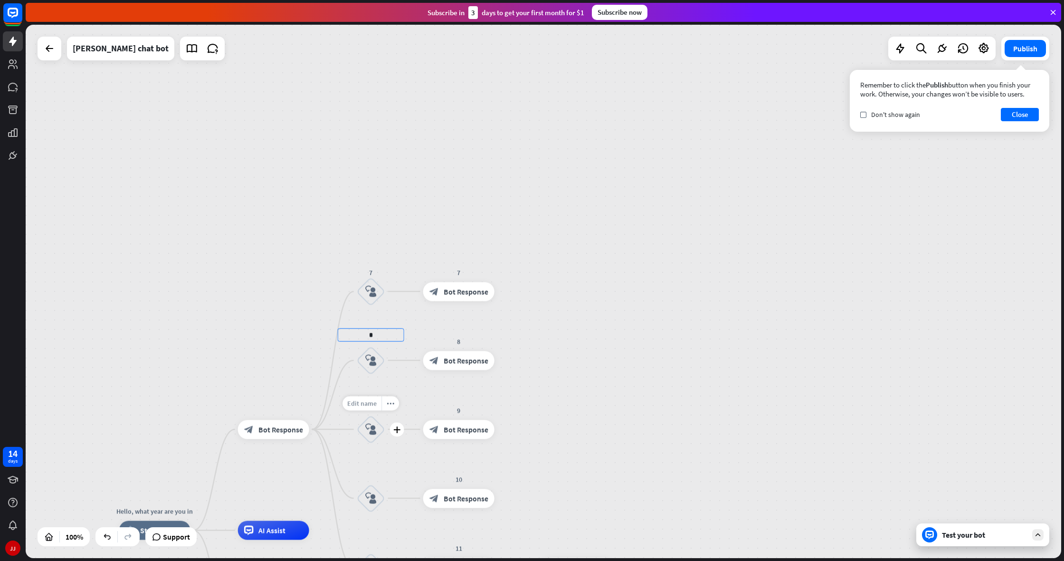
click at [369, 404] on div "Hello, what year are you in home_2 Start point block_bot_response Bot Response …" at bounding box center [544, 291] width 1036 height 533
click at [374, 405] on span "Edit name" at bounding box center [362, 403] width 29 height 9
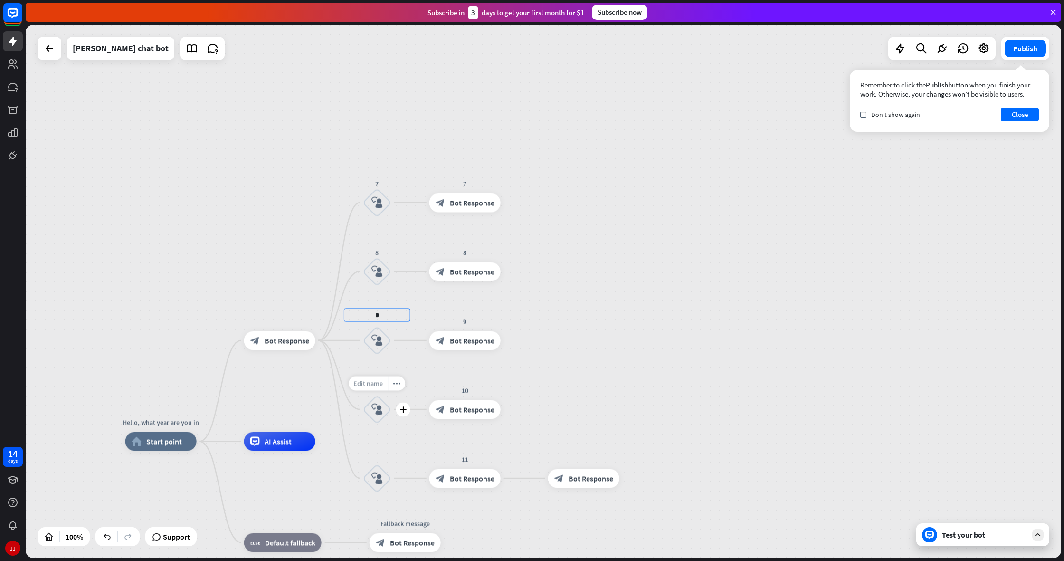
type input "*"
click at [377, 383] on div "Hello, what year are you in home_2 Start point block_bot_response Bot Response …" at bounding box center [544, 291] width 1036 height 533
click at [381, 384] on span "Edit name" at bounding box center [367, 383] width 29 height 9
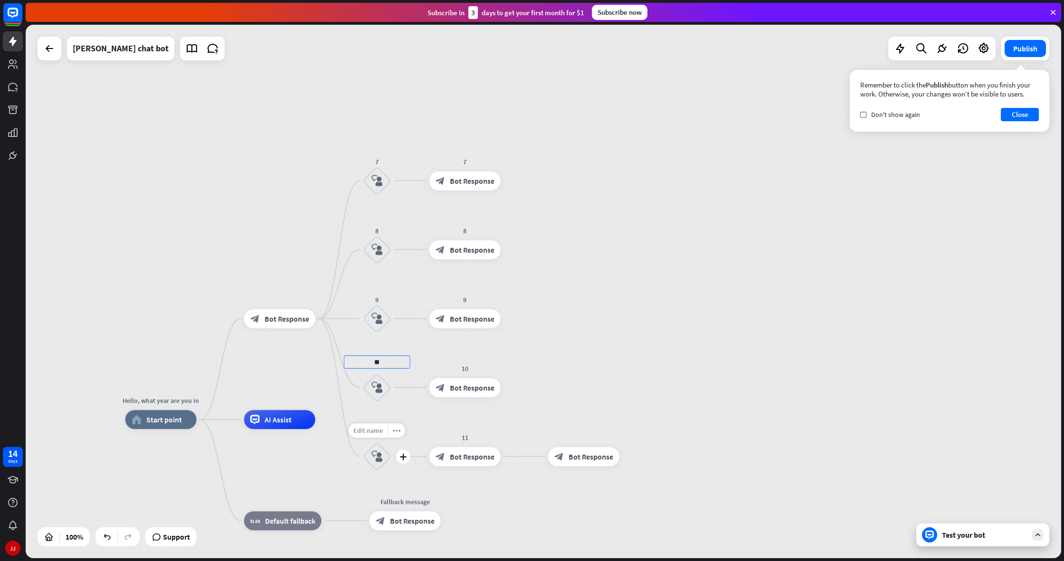
type input "**"
click at [379, 430] on div "Hello, what year are you in home_2 Start point block_bot_response Bot Response …" at bounding box center [544, 291] width 1036 height 533
click at [372, 436] on div "Edit name" at bounding box center [368, 430] width 39 height 14
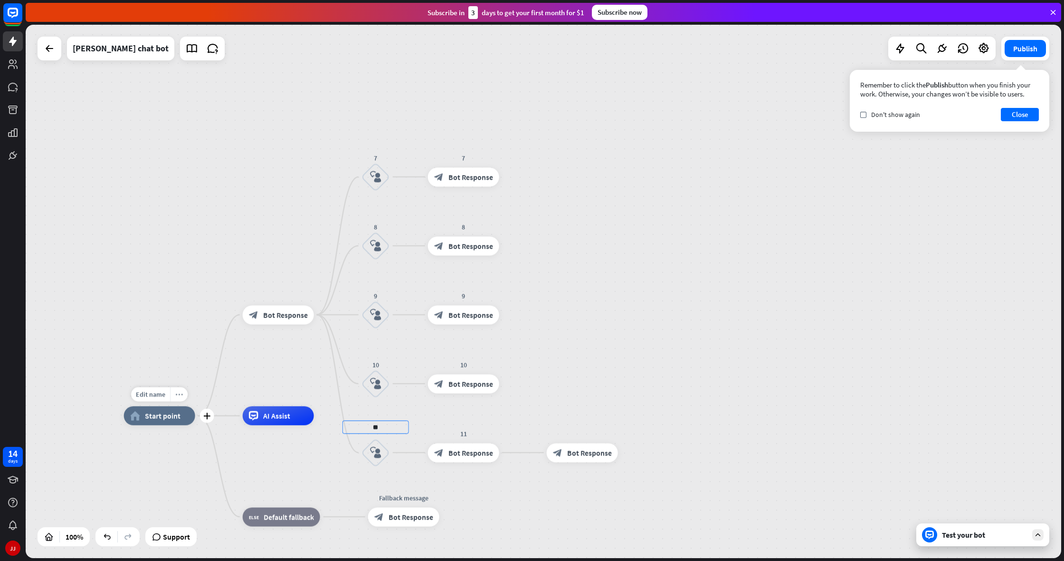
type input "**"
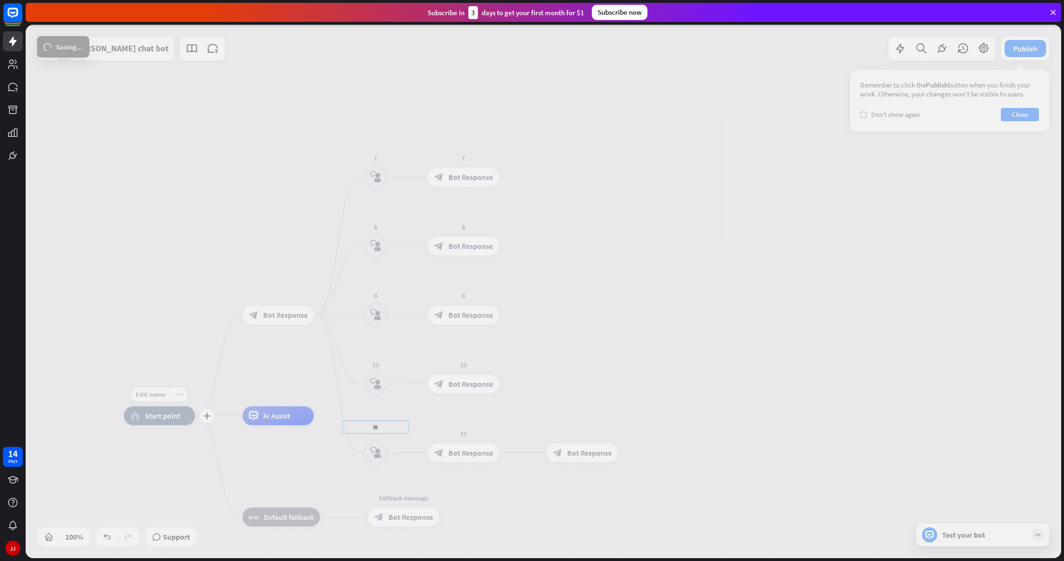
click at [175, 389] on div "Edit name more_horiz plus home_2 Start point block_bot_response Bot Response 7 …" at bounding box center [544, 291] width 1036 height 533
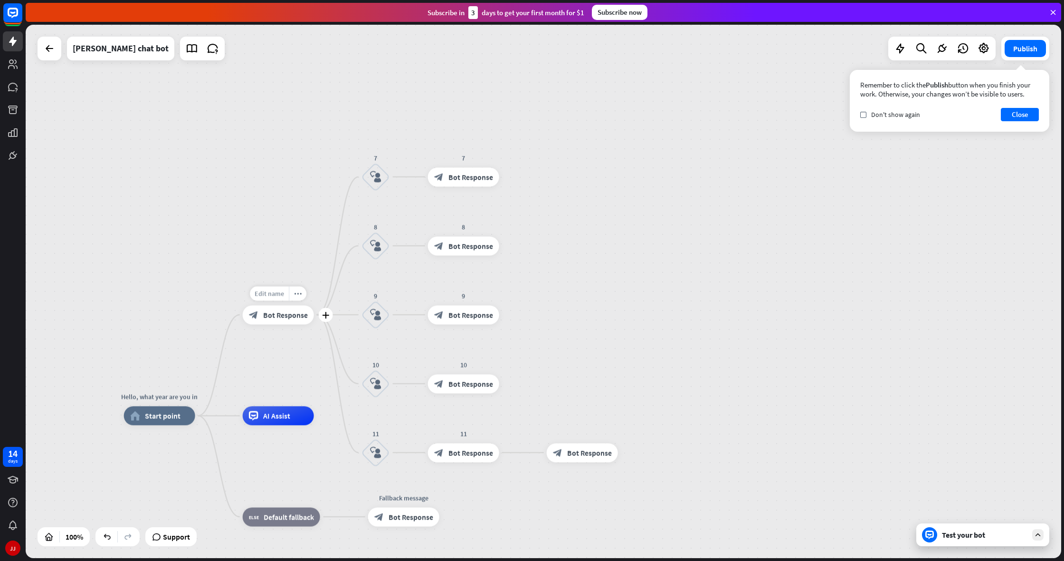
click at [277, 296] on span "Edit name" at bounding box center [269, 293] width 29 height 9
click at [181, 396] on icon "more_horiz" at bounding box center [179, 394] width 8 height 7
click at [214, 440] on span "Start testing from here" at bounding box center [234, 444] width 66 height 9
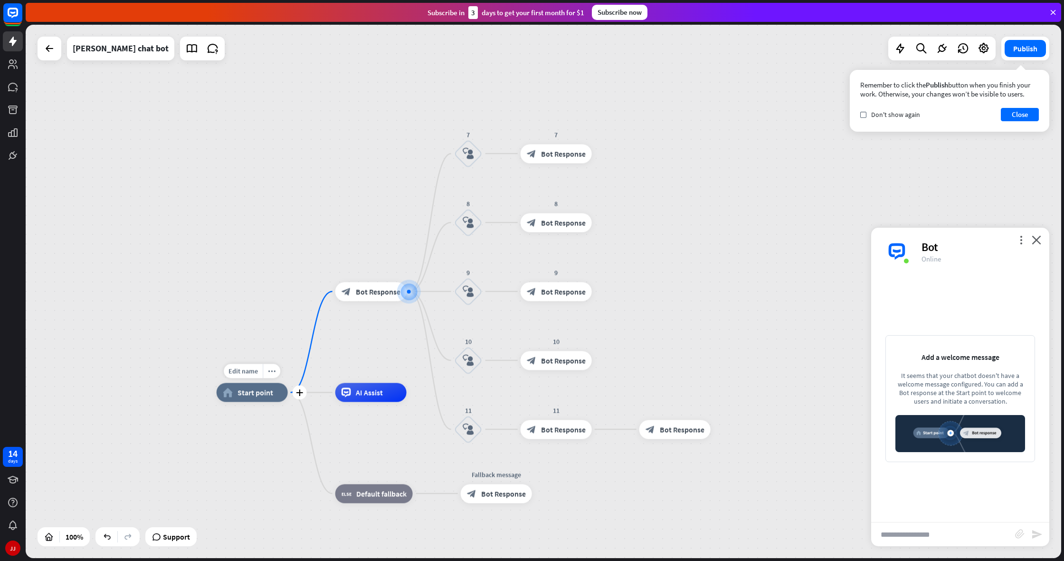
click at [238, 393] on span "Start point" at bounding box center [256, 393] width 36 height 10
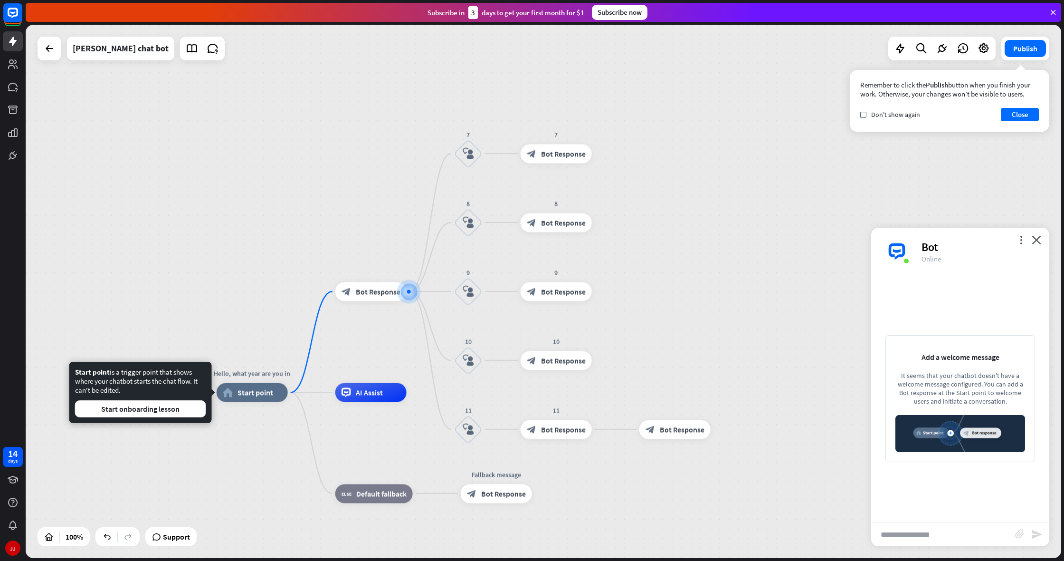
click at [186, 461] on div "Hello, what year are you in home_2 Start point block_bot_response Bot Response …" at bounding box center [544, 291] width 1036 height 533
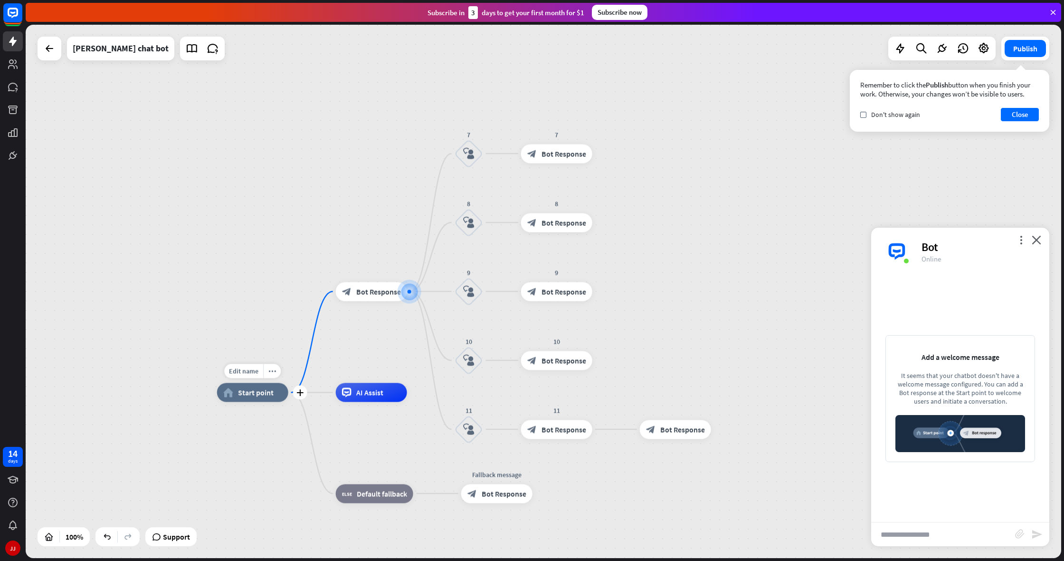
click at [257, 393] on span "Start point" at bounding box center [256, 393] width 36 height 10
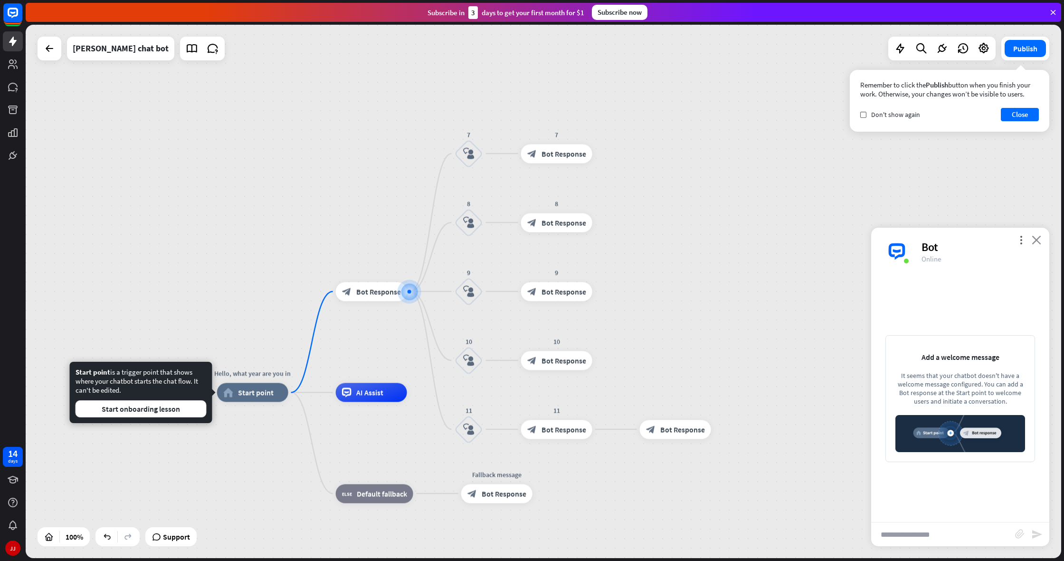
click at [1038, 237] on icon "close" at bounding box center [1037, 239] width 10 height 9
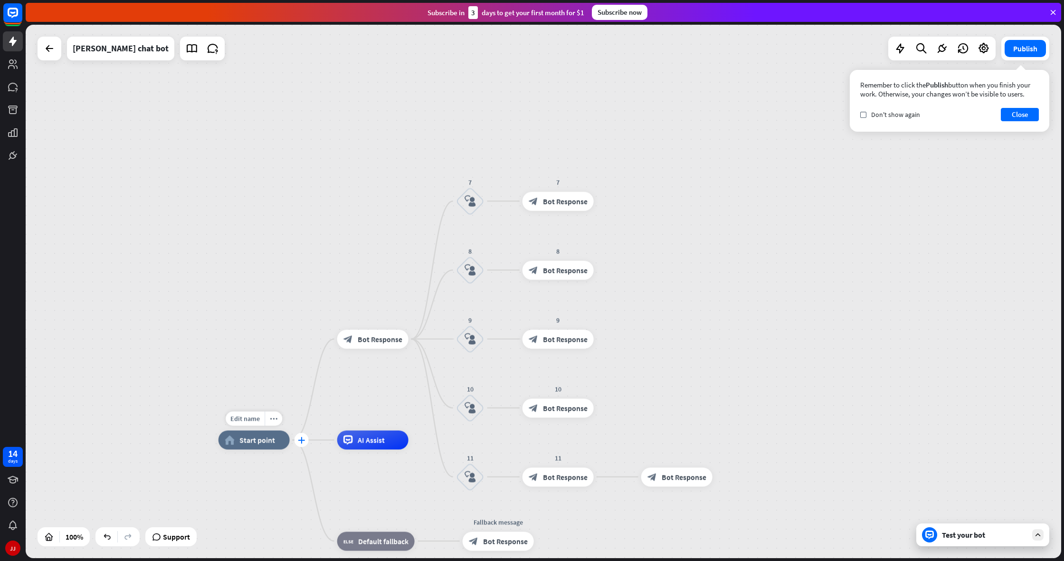
click at [302, 436] on div "plus" at bounding box center [302, 440] width 14 height 14
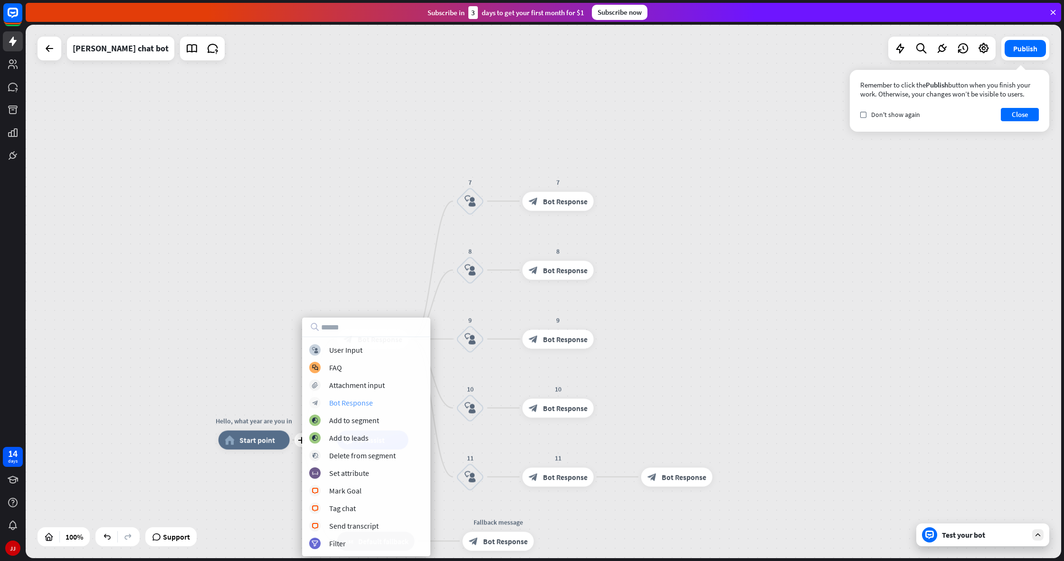
click at [334, 399] on div "Bot Response" at bounding box center [351, 403] width 44 height 10
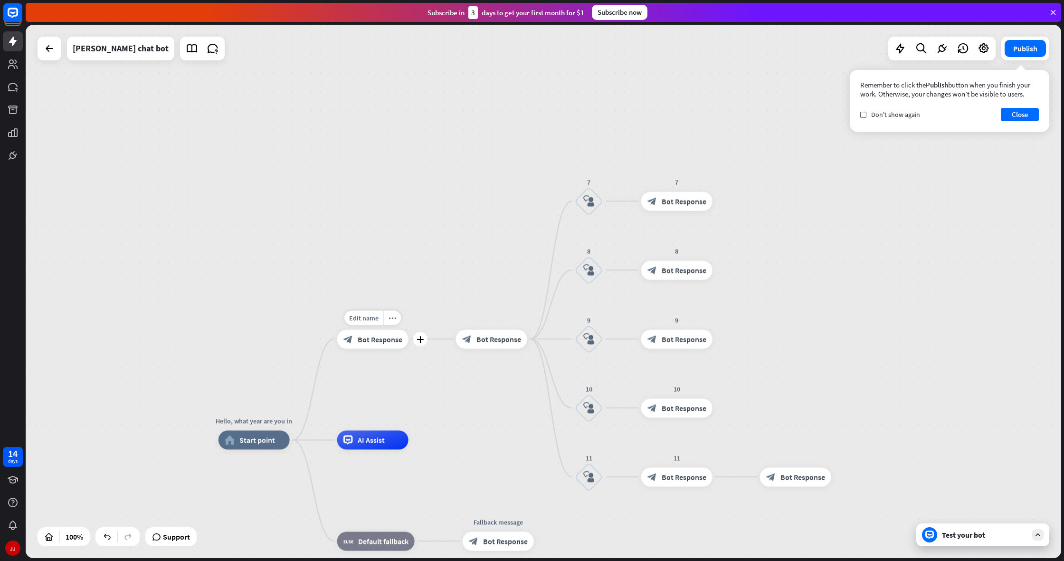
click at [383, 344] on span "Bot Response" at bounding box center [380, 339] width 45 height 10
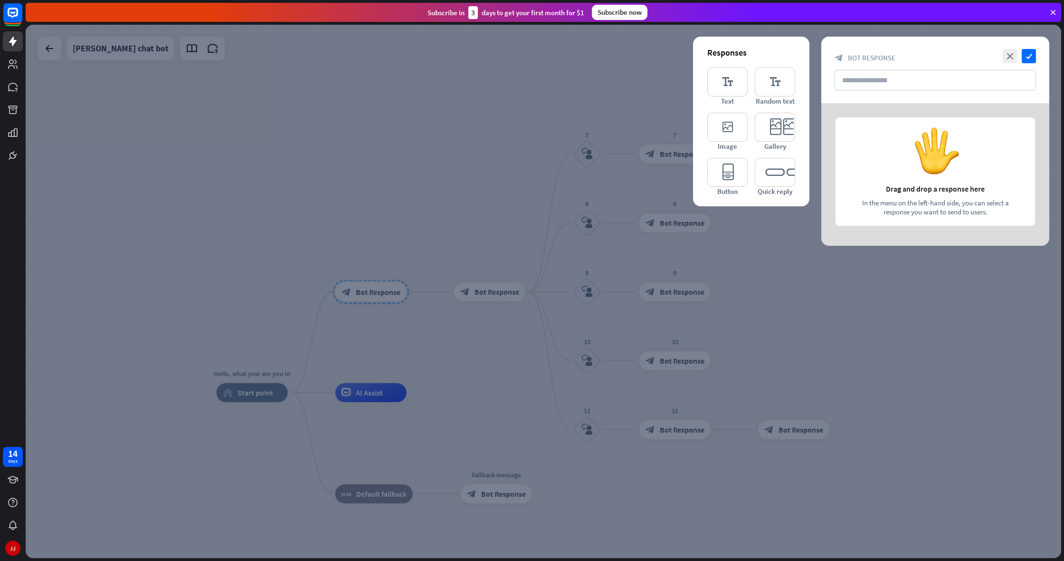
click at [493, 251] on div at bounding box center [544, 291] width 1036 height 533
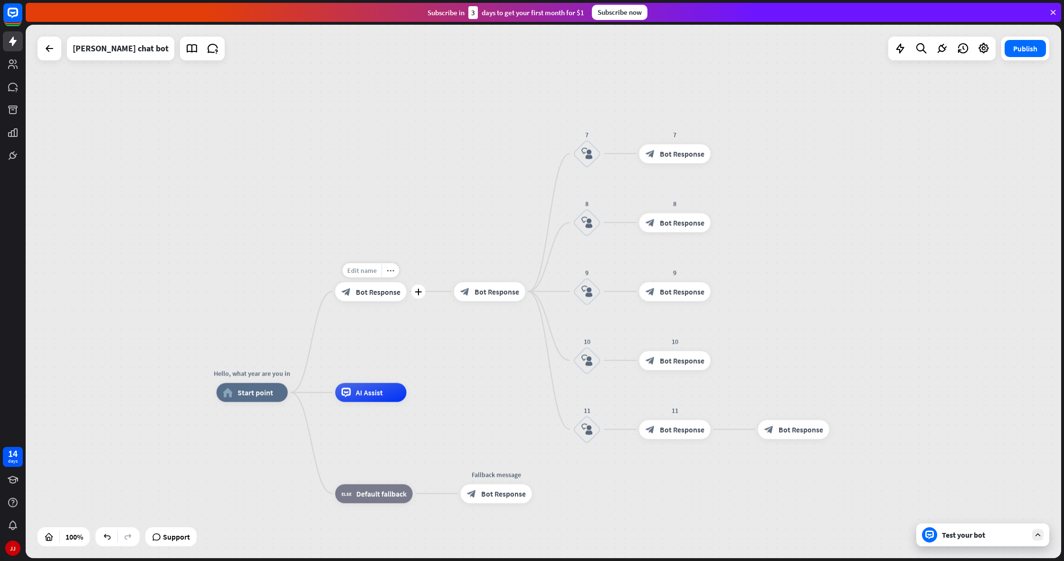
click at [369, 270] on span "Edit name" at bounding box center [361, 270] width 29 height 9
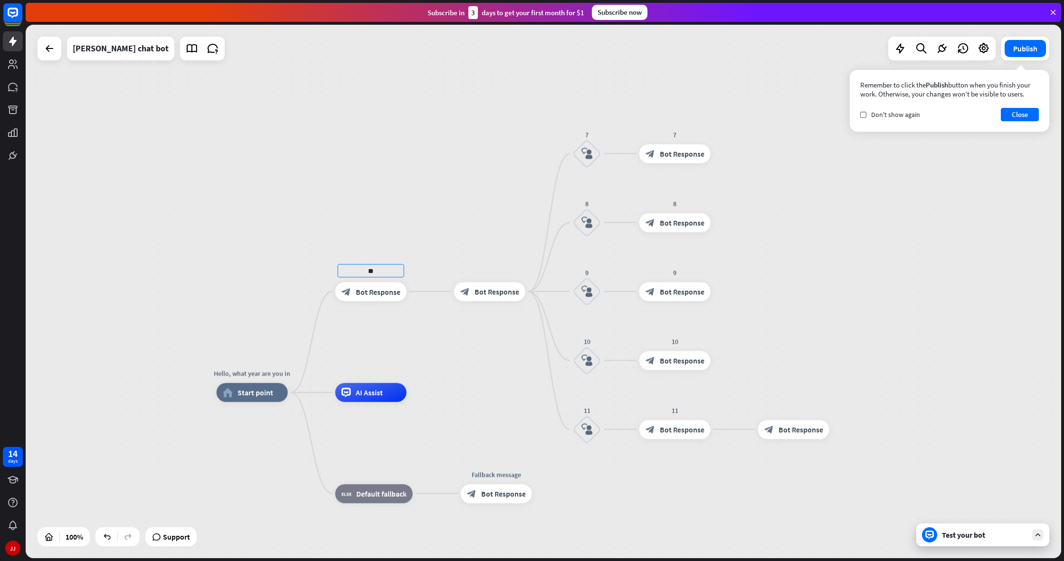
type input "*"
click at [348, 292] on icon "block_bot_response" at bounding box center [347, 291] width 10 height 10
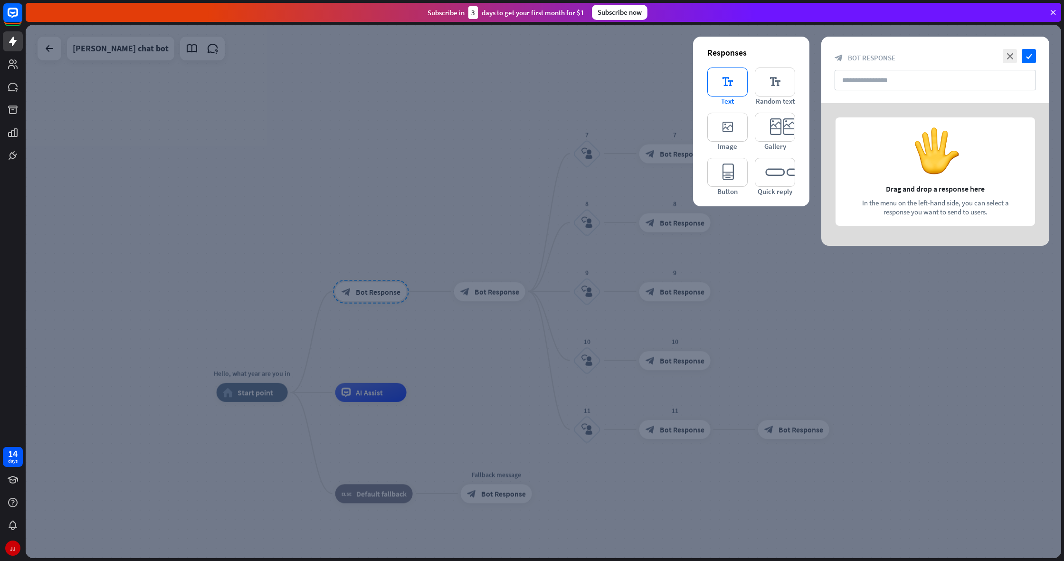
click at [720, 77] on icon "editor_text" at bounding box center [727, 81] width 40 height 29
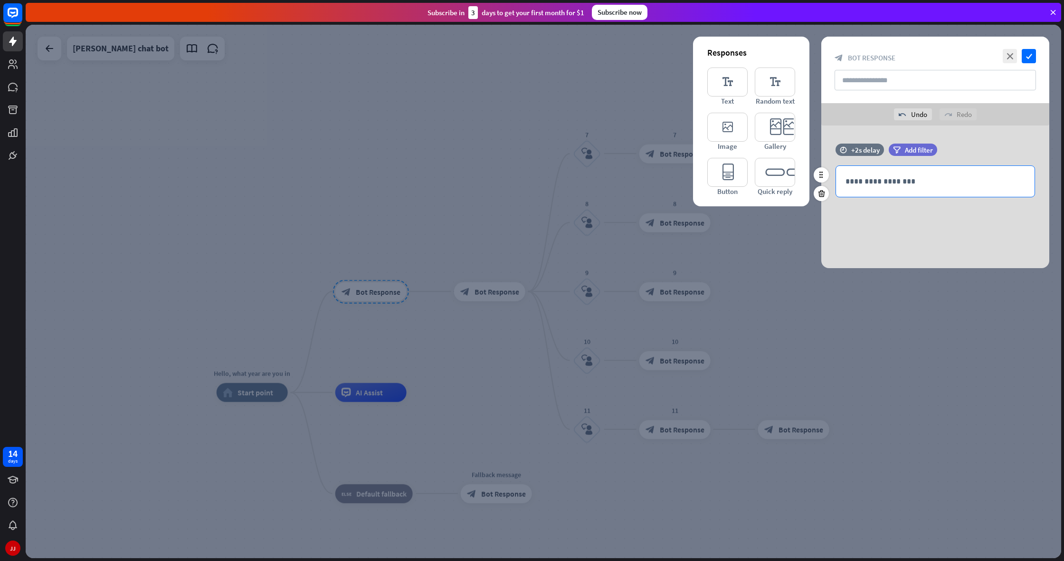
click at [936, 168] on div "**********" at bounding box center [935, 181] width 199 height 31
click at [551, 256] on div at bounding box center [544, 291] width 1036 height 533
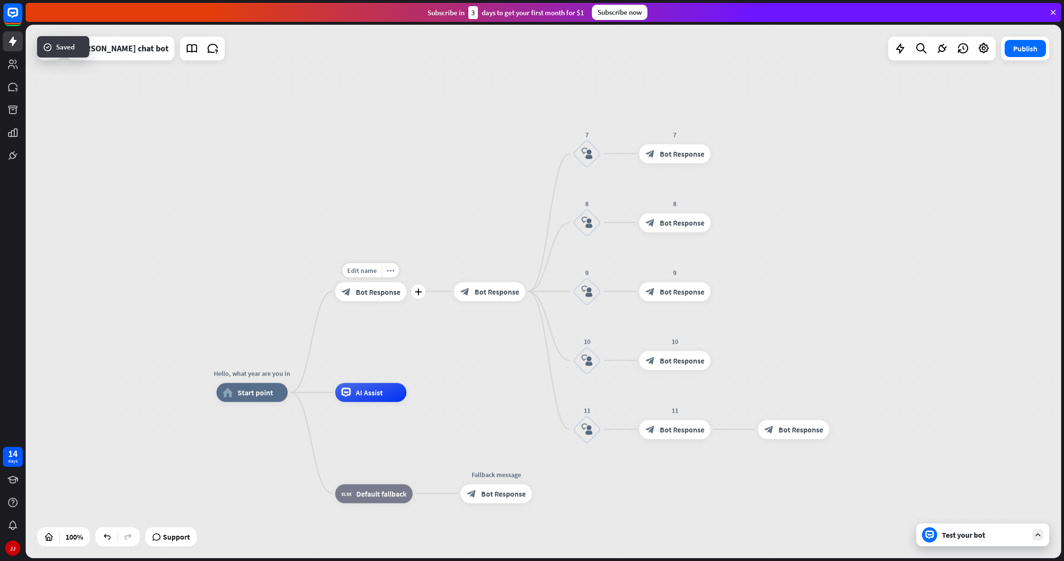
click at [390, 289] on span "Bot Response" at bounding box center [378, 291] width 45 height 10
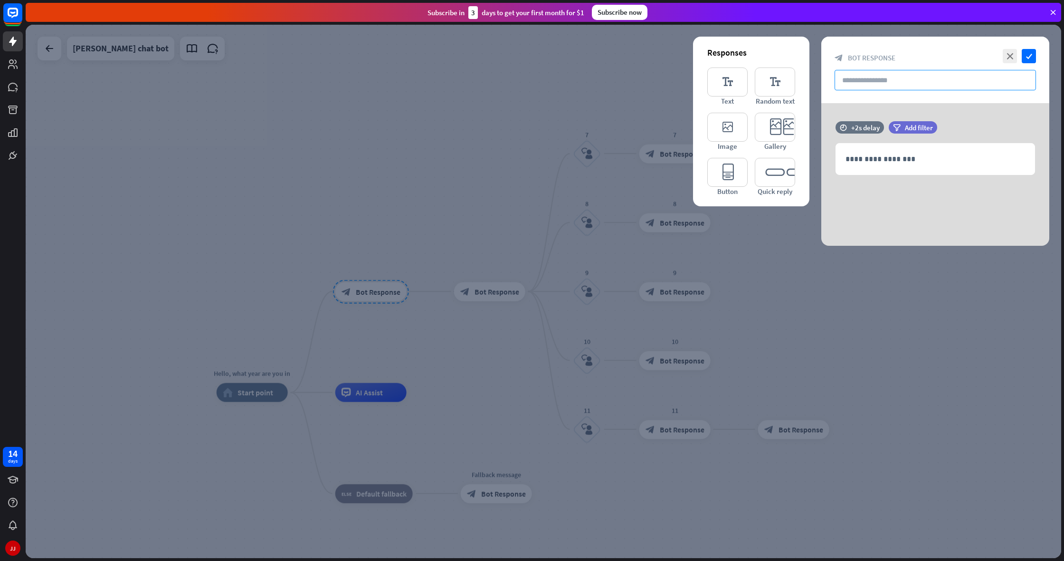
click at [893, 75] on input "text" at bounding box center [935, 80] width 201 height 20
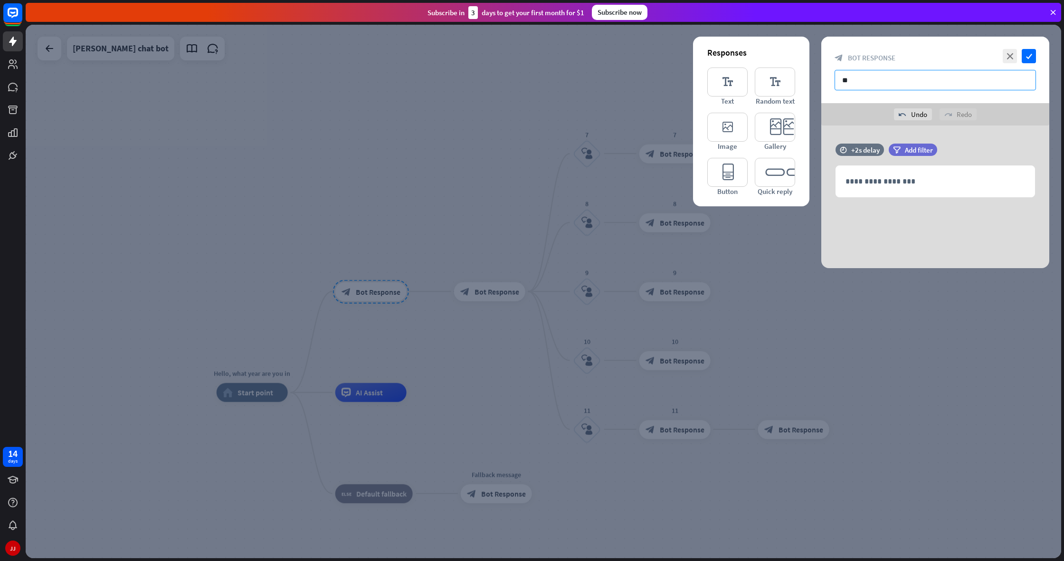
type input "*"
click at [912, 190] on div "**********" at bounding box center [935, 181] width 199 height 31
click at [923, 86] on input "text" at bounding box center [935, 80] width 201 height 20
type input "**********"
click at [1028, 54] on icon "check" at bounding box center [1029, 56] width 14 height 14
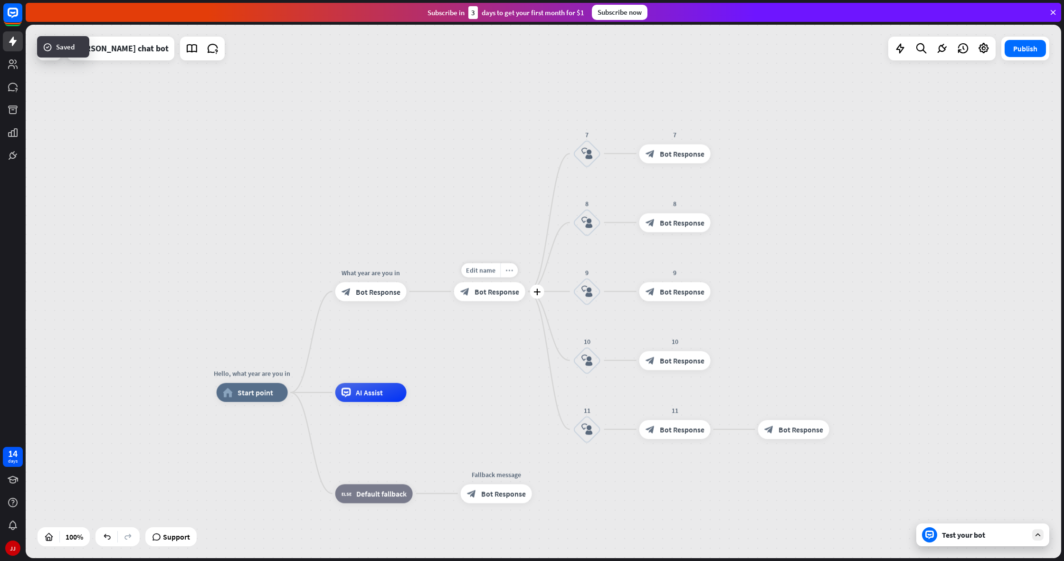
click at [516, 271] on div "more_horiz" at bounding box center [509, 270] width 18 height 14
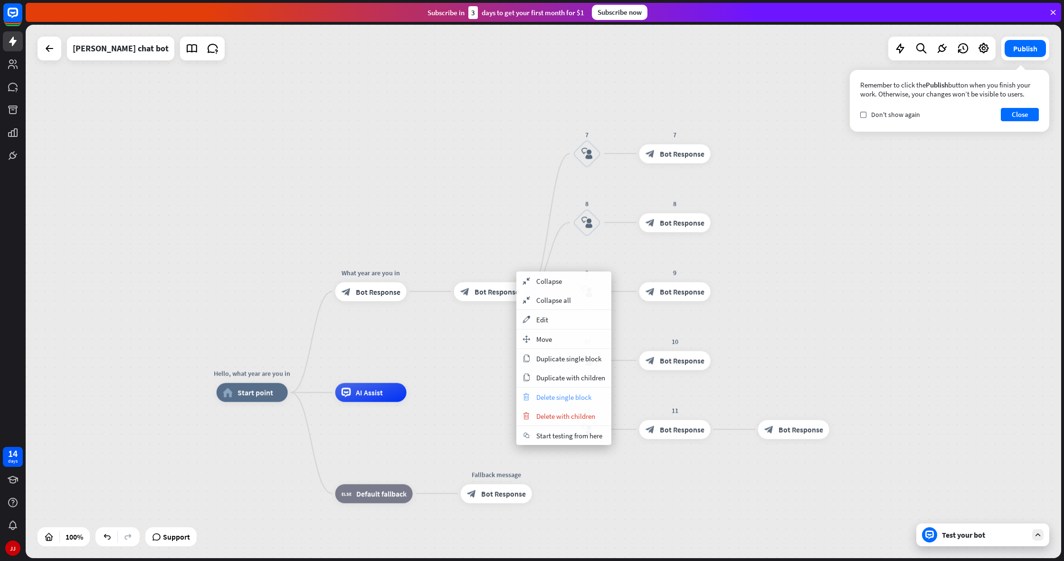
click at [554, 399] on span "Delete single block" at bounding box center [563, 396] width 55 height 9
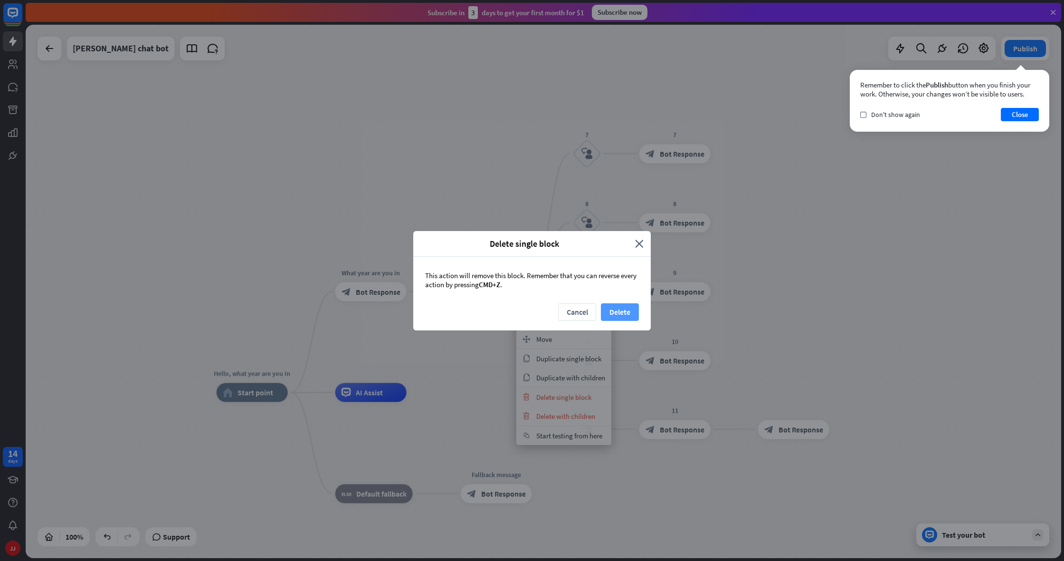
click at [607, 306] on button "Delete" at bounding box center [620, 312] width 38 height 18
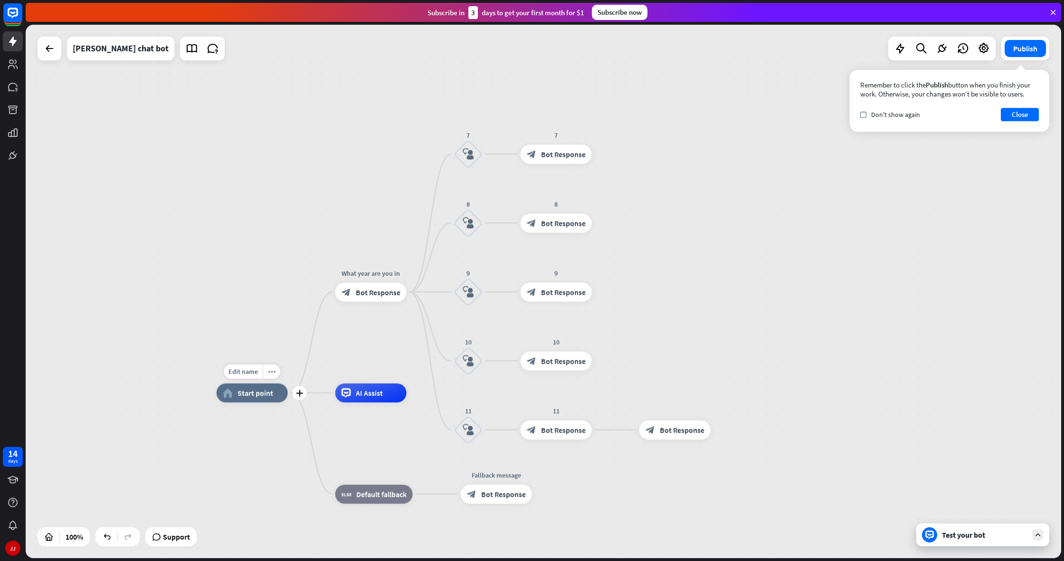
click at [271, 386] on div "home_2 Start point" at bounding box center [252, 392] width 71 height 19
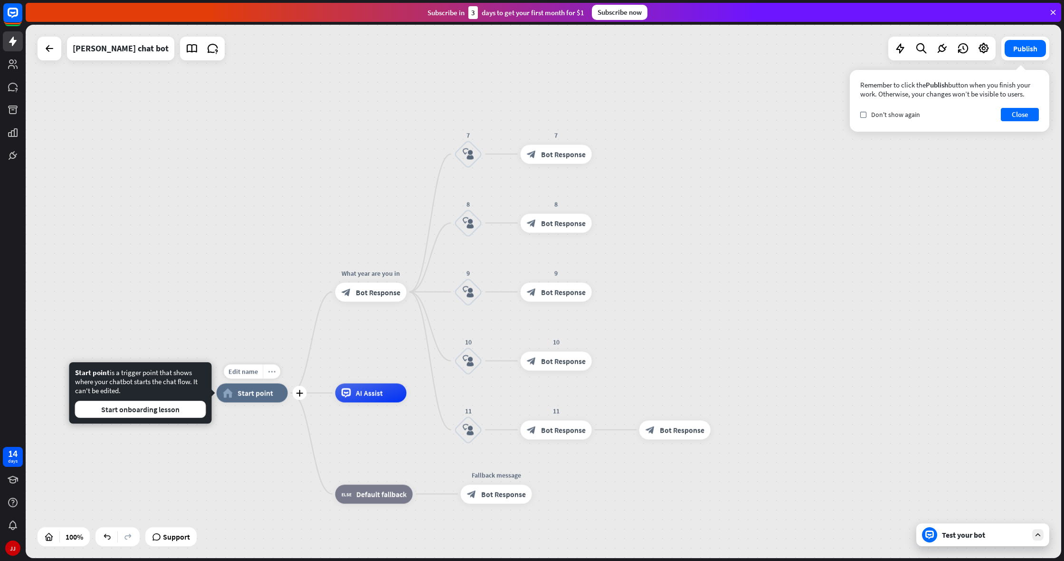
click at [269, 372] on icon "more_horiz" at bounding box center [272, 371] width 8 height 7
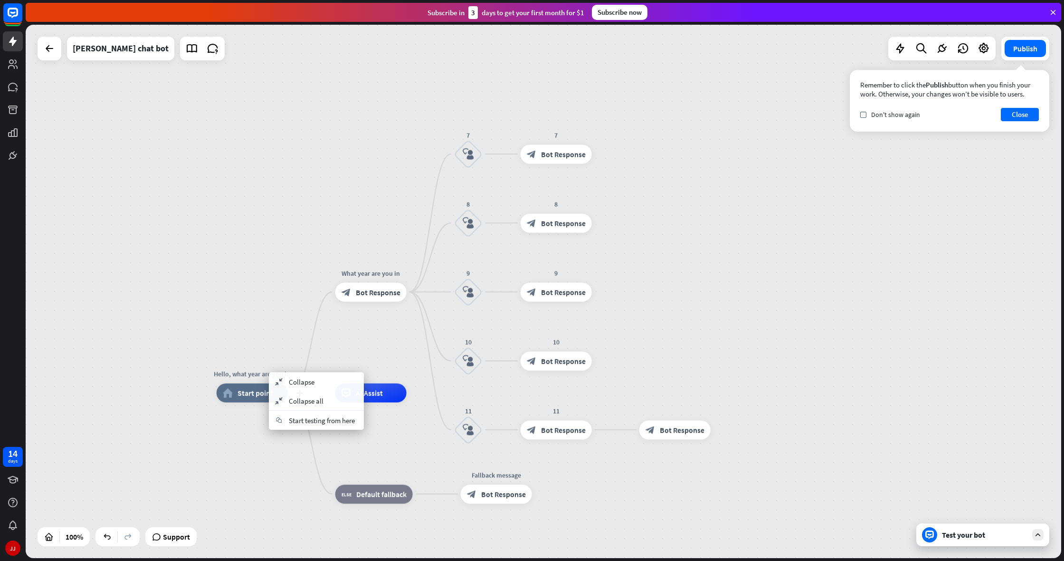
click at [294, 422] on span "Start testing from here" at bounding box center [322, 420] width 66 height 9
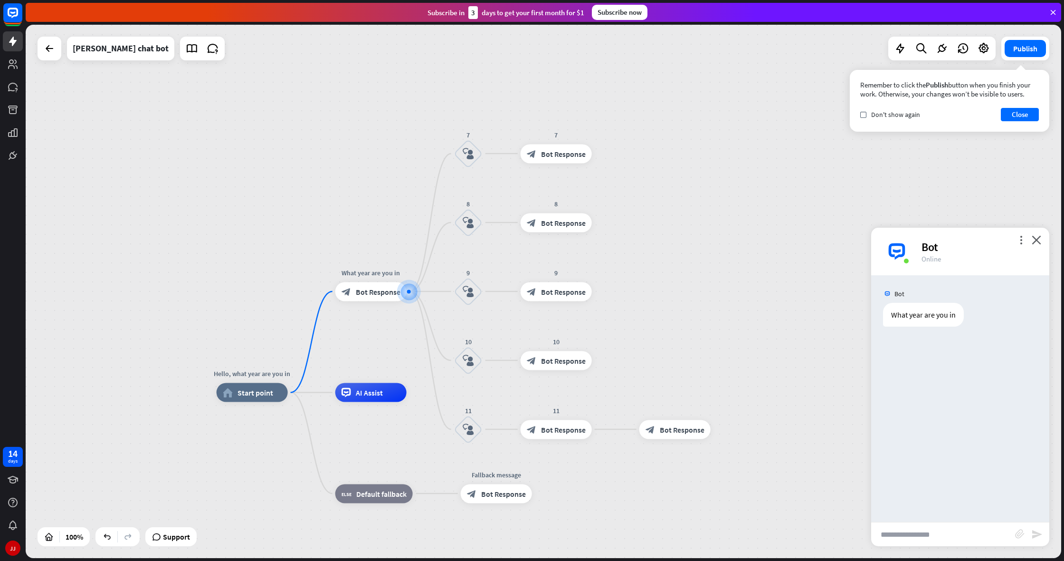
click at [933, 532] on input "text" at bounding box center [943, 534] width 144 height 24
type input "*"
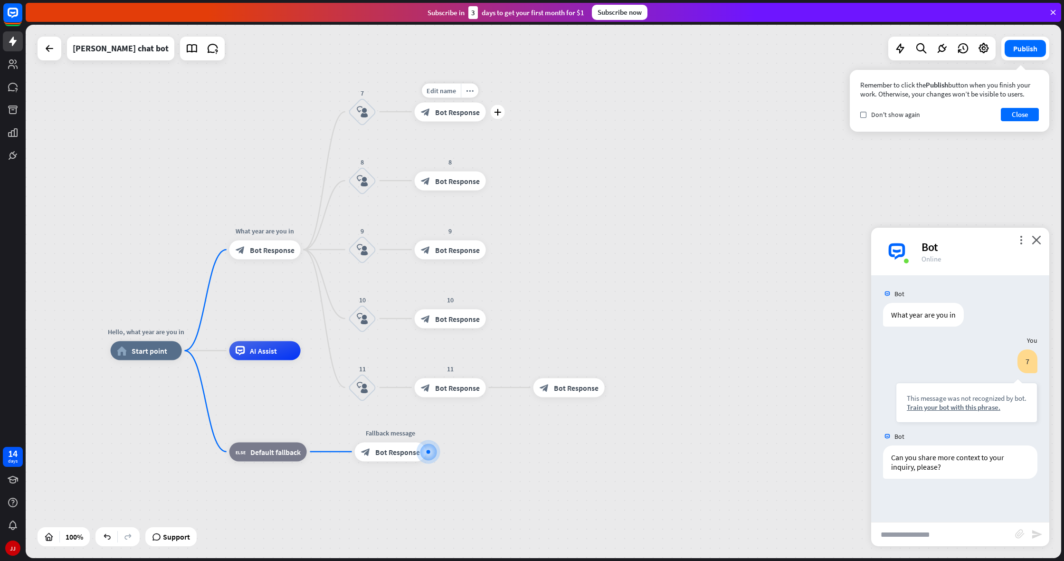
click at [452, 103] on div "block_bot_response Bot Response" at bounding box center [450, 111] width 71 height 19
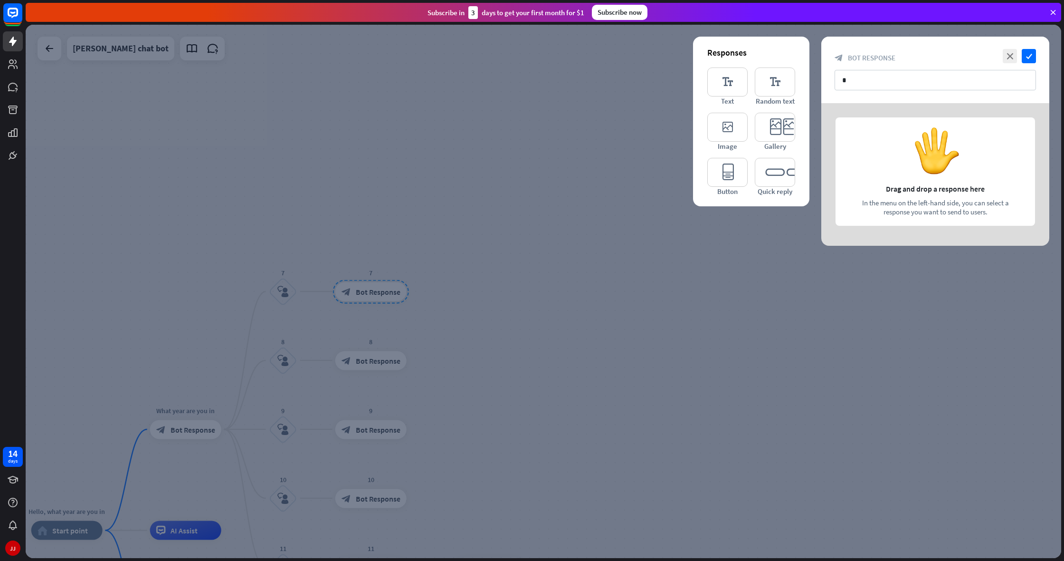
click at [648, 194] on div at bounding box center [544, 291] width 1036 height 533
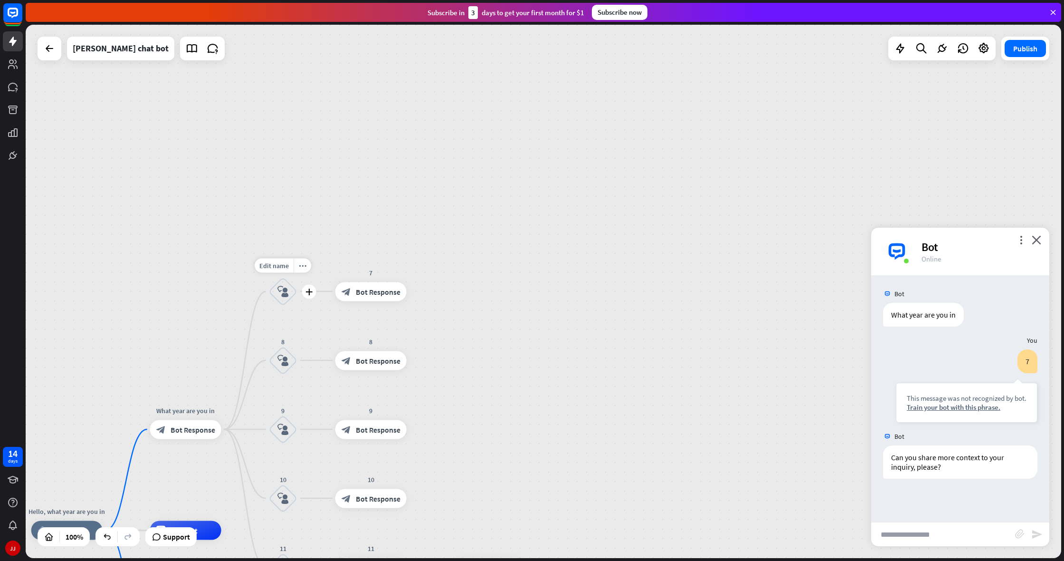
click at [277, 292] on div "block_user_input" at bounding box center [283, 291] width 29 height 29
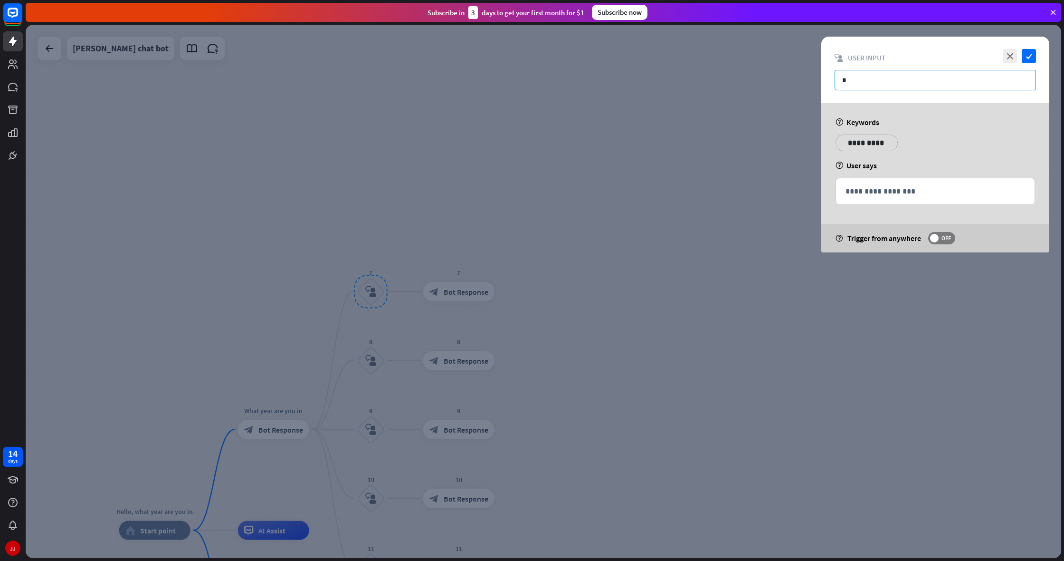
click at [869, 88] on input "*" at bounding box center [935, 80] width 201 height 20
click at [908, 185] on div "**********" at bounding box center [935, 191] width 199 height 26
click at [876, 149] on div "**********" at bounding box center [867, 142] width 62 height 17
click at [874, 141] on p "**********" at bounding box center [862, 143] width 38 height 12
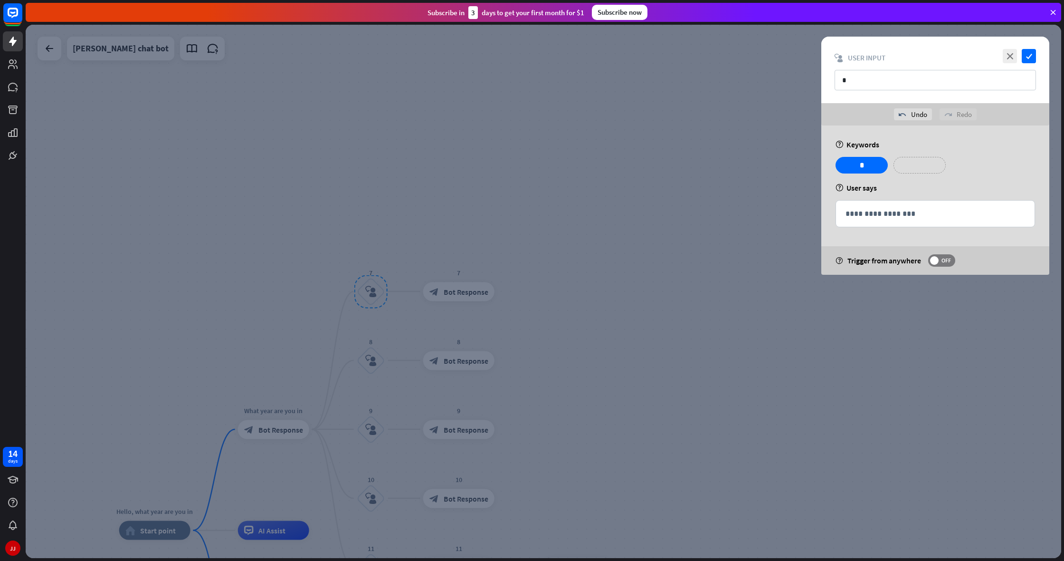
click at [939, 165] on div "**********" at bounding box center [920, 165] width 52 height 17
click at [627, 223] on div at bounding box center [544, 291] width 1036 height 533
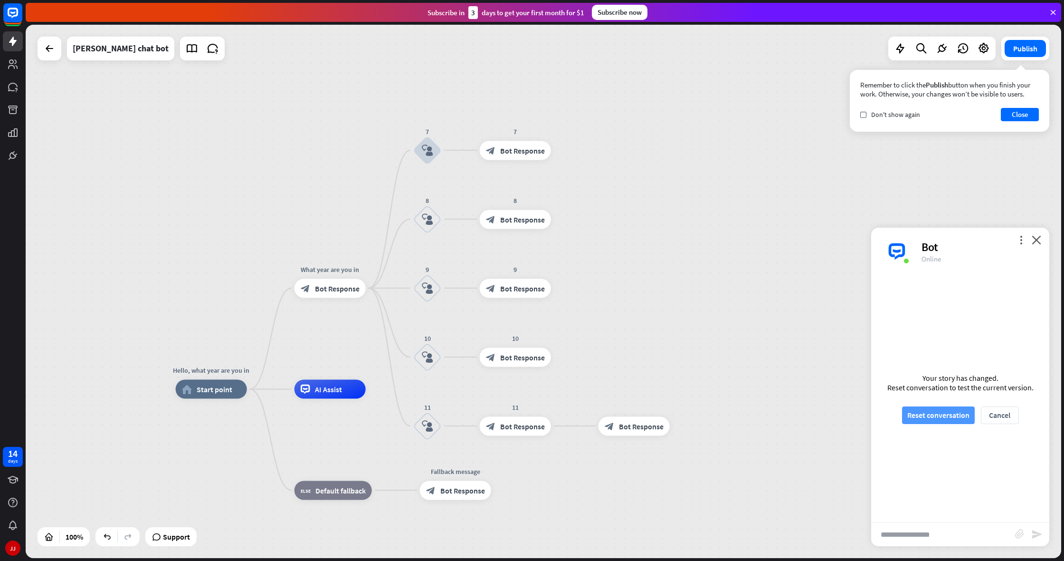
click at [936, 416] on button "Reset conversation" at bounding box center [938, 415] width 73 height 18
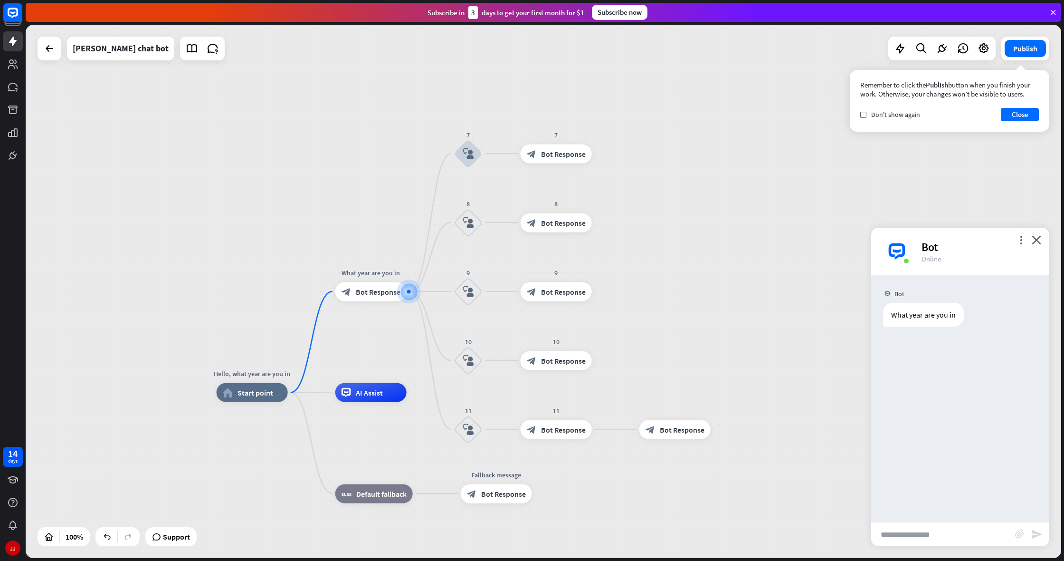
click at [921, 528] on input "text" at bounding box center [943, 534] width 144 height 24
click at [362, 271] on span "Edit name" at bounding box center [361, 270] width 29 height 9
drag, startPoint x: 408, startPoint y: 222, endPoint x: 389, endPoint y: 267, distance: 49.6
click at [406, 227] on div "**********" at bounding box center [544, 291] width 1036 height 533
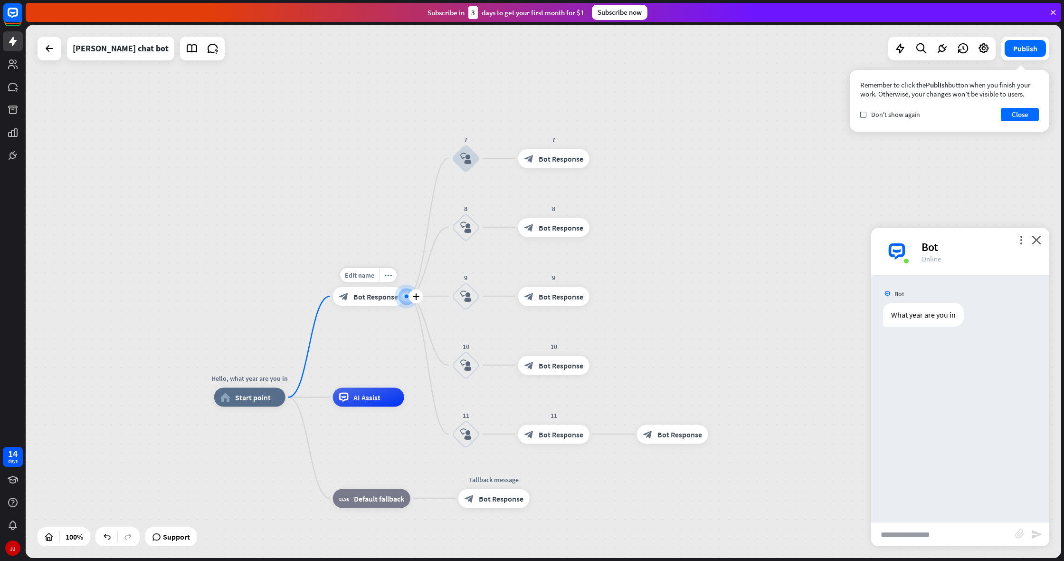
click at [387, 296] on span "Bot Response" at bounding box center [375, 296] width 45 height 10
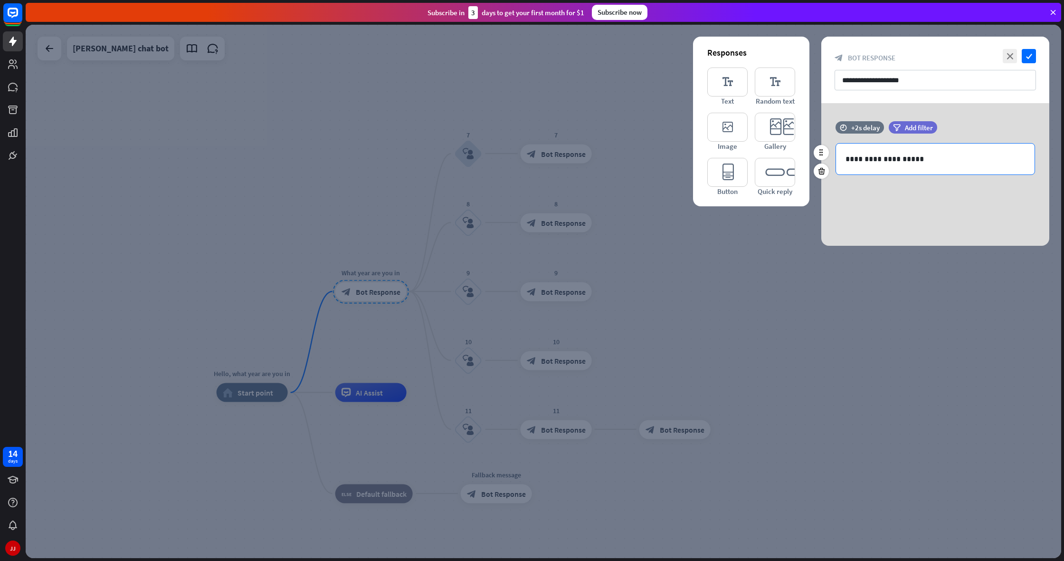
click at [848, 159] on p "**********" at bounding box center [936, 159] width 180 height 12
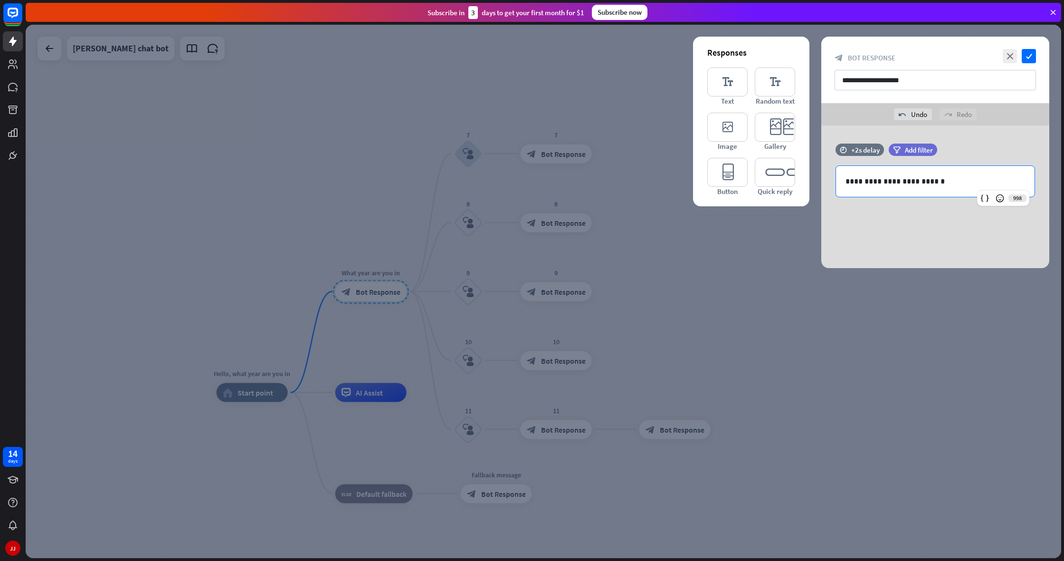
click at [859, 310] on div at bounding box center [544, 291] width 1036 height 533
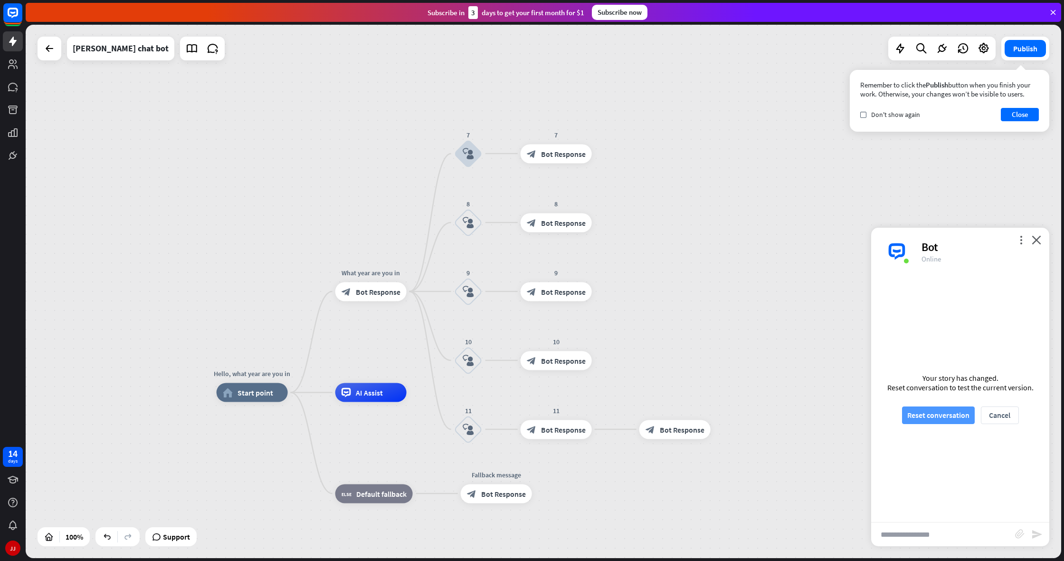
click at [929, 413] on button "Reset conversation" at bounding box center [938, 415] width 73 height 18
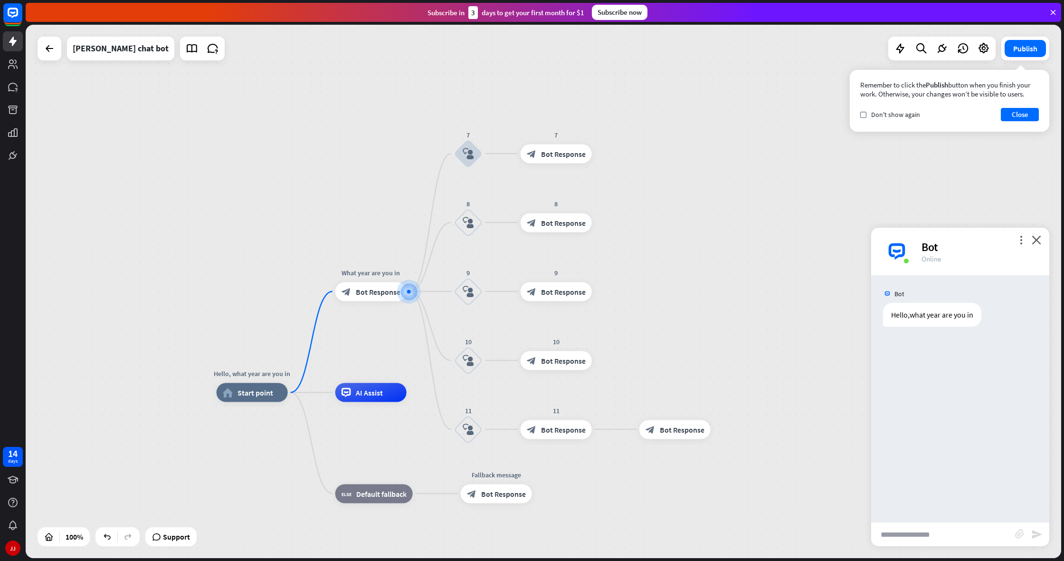
drag, startPoint x: 915, startPoint y: 554, endPoint x: 912, endPoint y: 541, distance: 13.0
click at [912, 541] on input "text" at bounding box center [943, 534] width 144 height 24
type input "*"
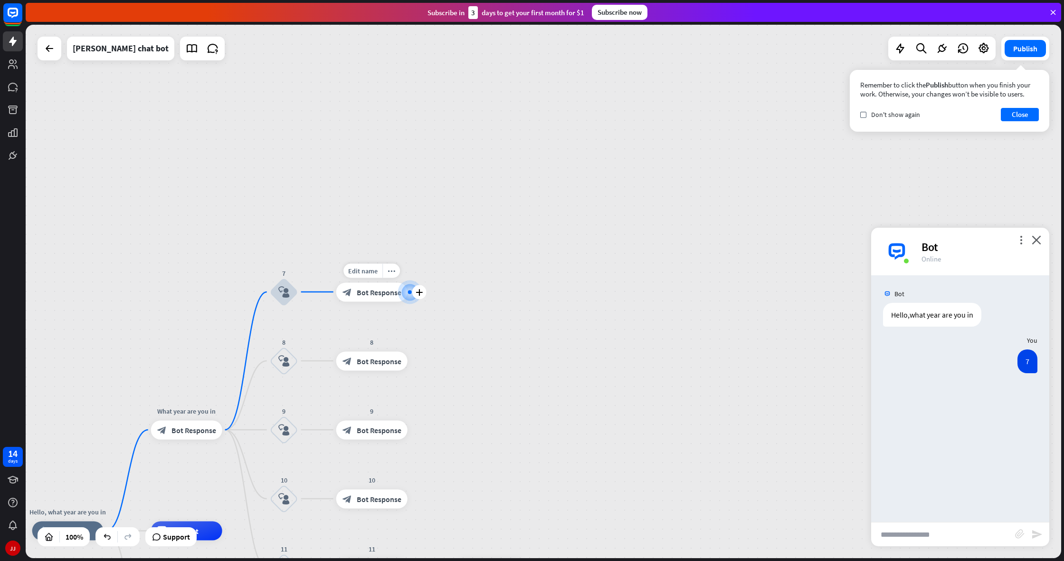
click at [374, 291] on span "Bot Response" at bounding box center [379, 292] width 45 height 10
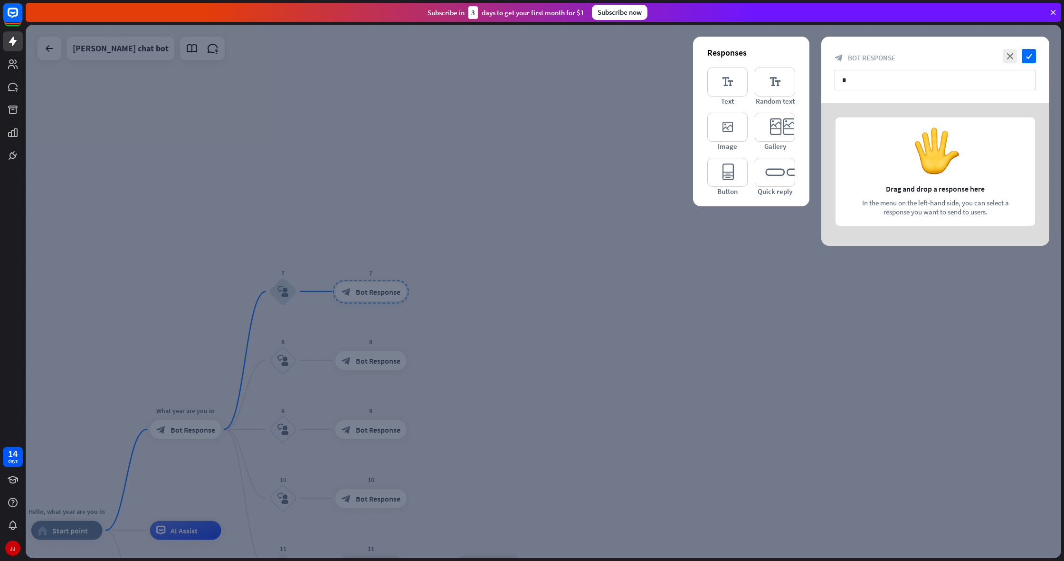
click at [926, 172] on div at bounding box center [935, 174] width 228 height 143
click at [735, 86] on icon "editor_text" at bounding box center [727, 81] width 40 height 29
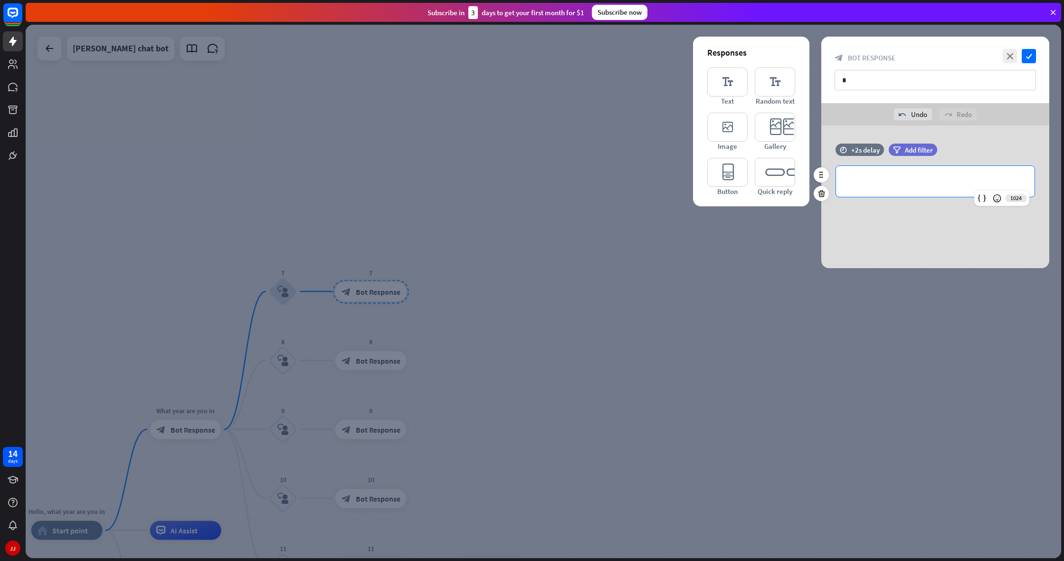
click at [859, 191] on div "**********" at bounding box center [935, 181] width 199 height 31
click at [1029, 53] on icon "check" at bounding box center [1029, 56] width 14 height 14
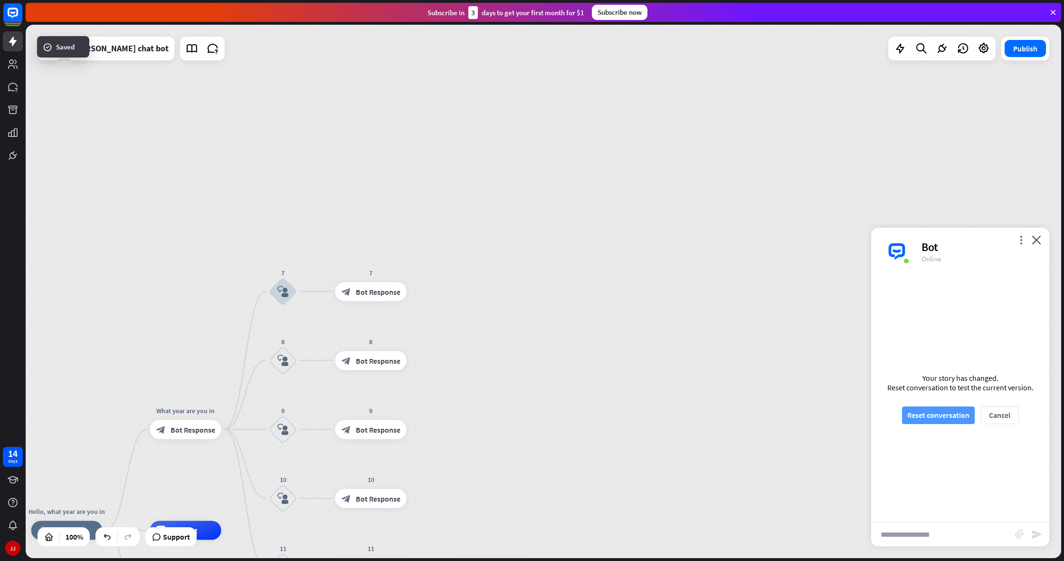
click at [937, 414] on button "Reset conversation" at bounding box center [938, 415] width 73 height 18
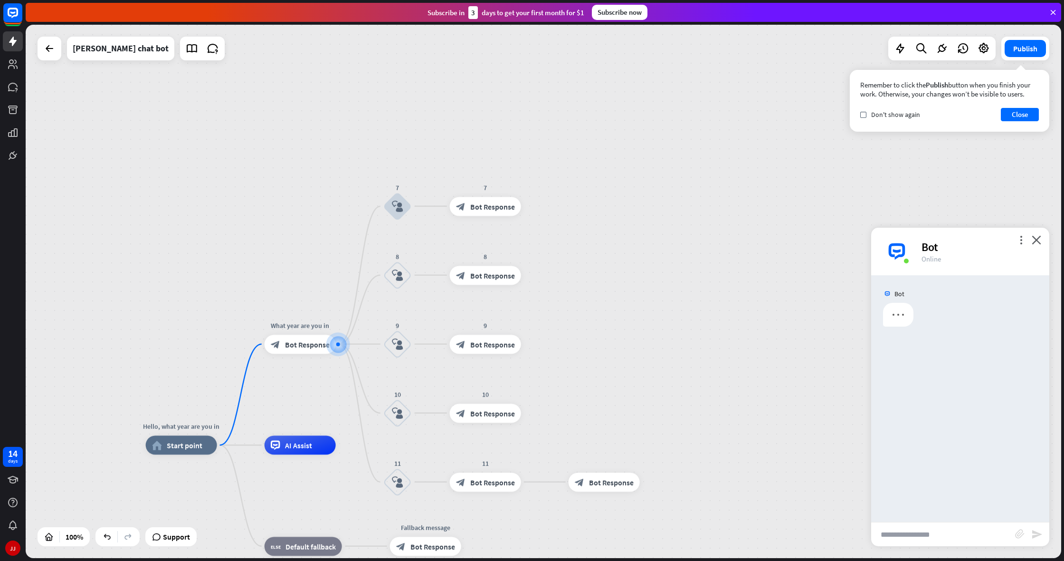
click at [952, 540] on input "text" at bounding box center [943, 534] width 144 height 24
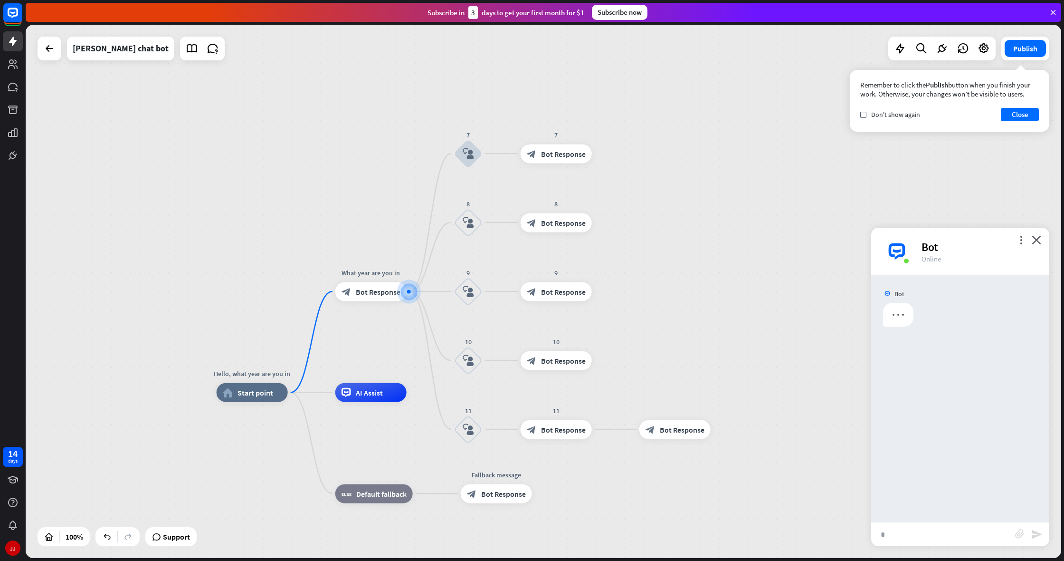
type input "*"
